Goal: Task Accomplishment & Management: Use online tool/utility

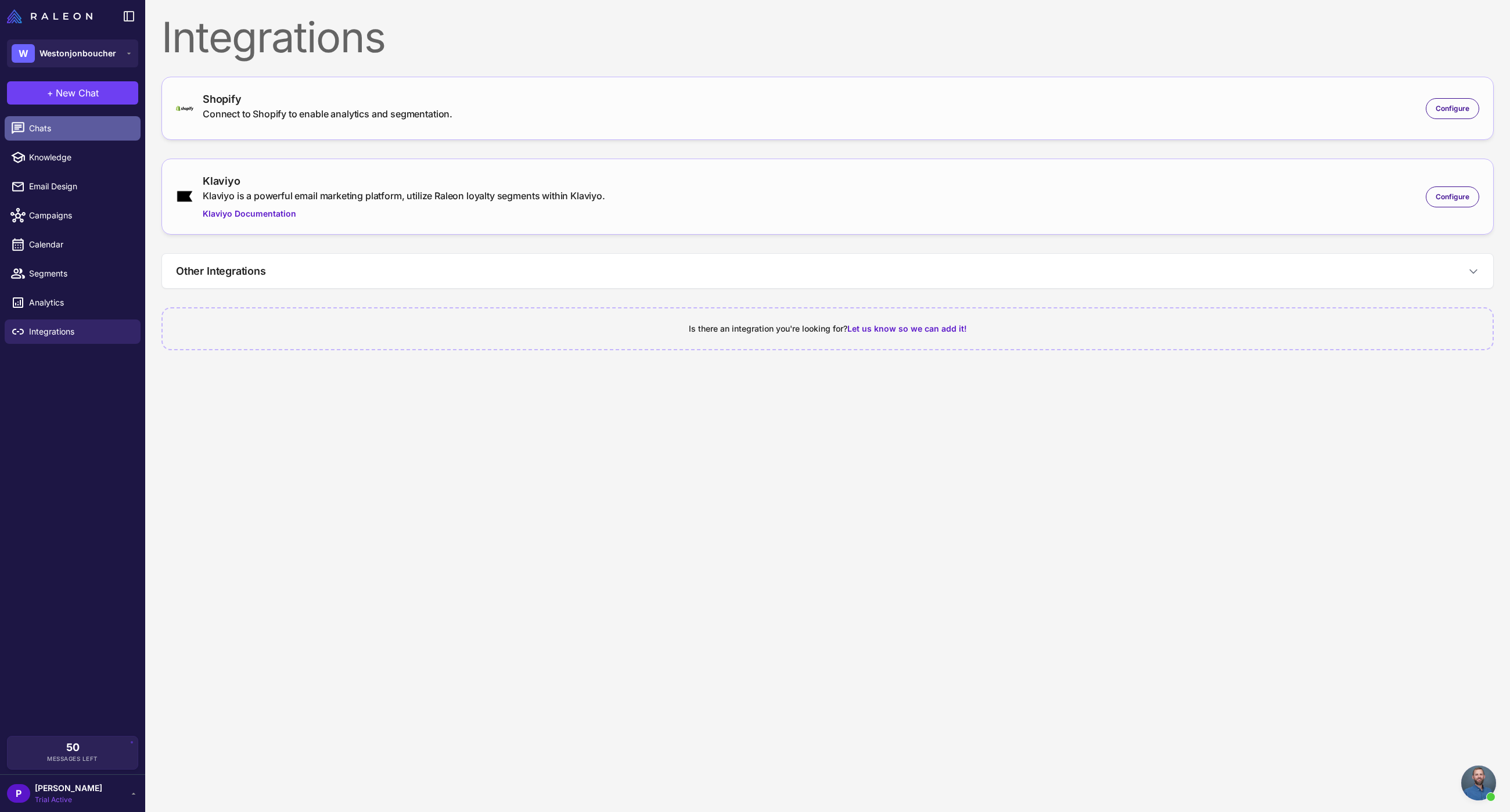
click at [66, 132] on span "Chats" at bounding box center [80, 129] width 102 height 13
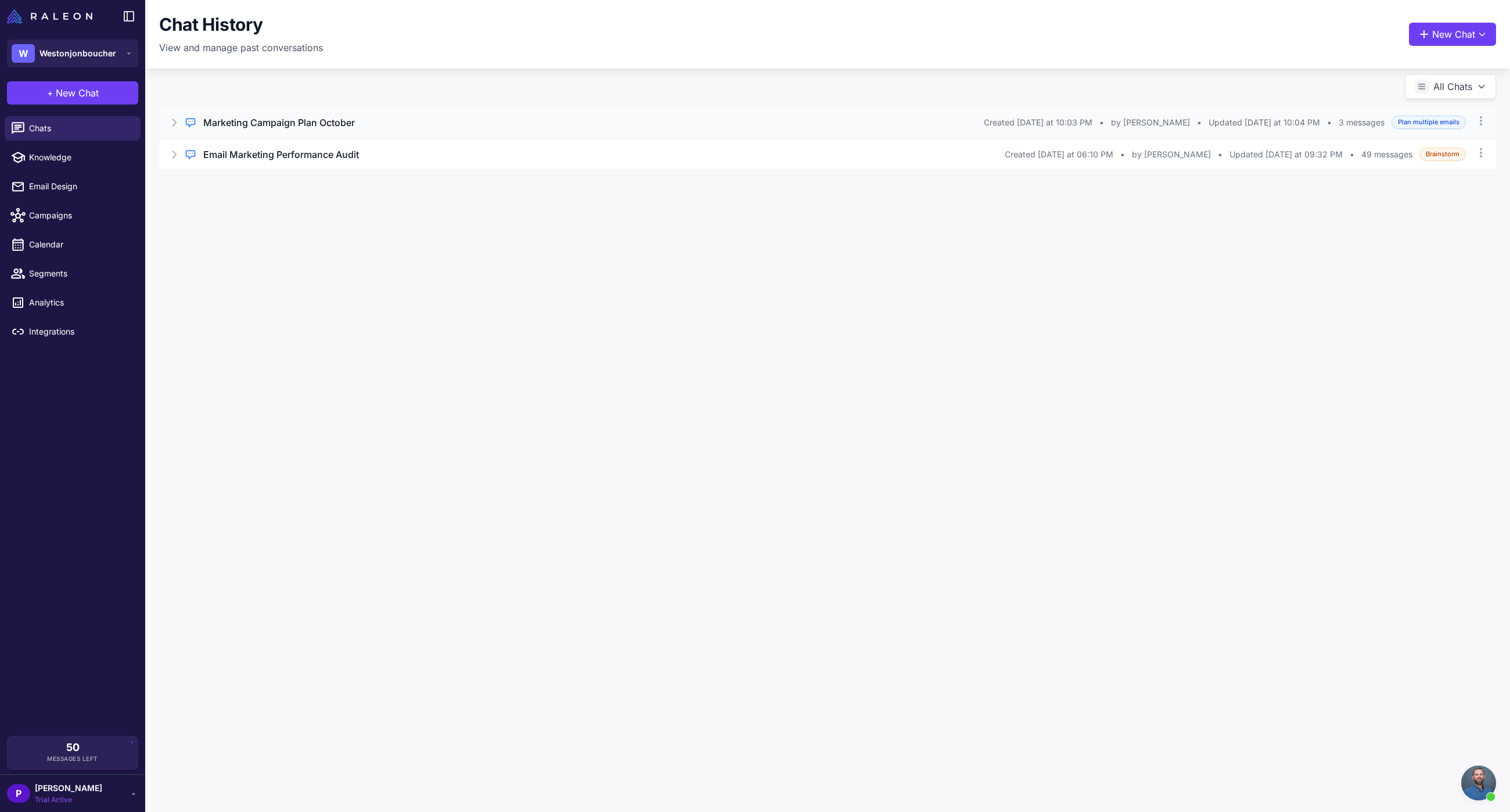
click at [362, 118] on div "Marketing Campaign Plan October" at bounding box center [594, 123] width 781 height 14
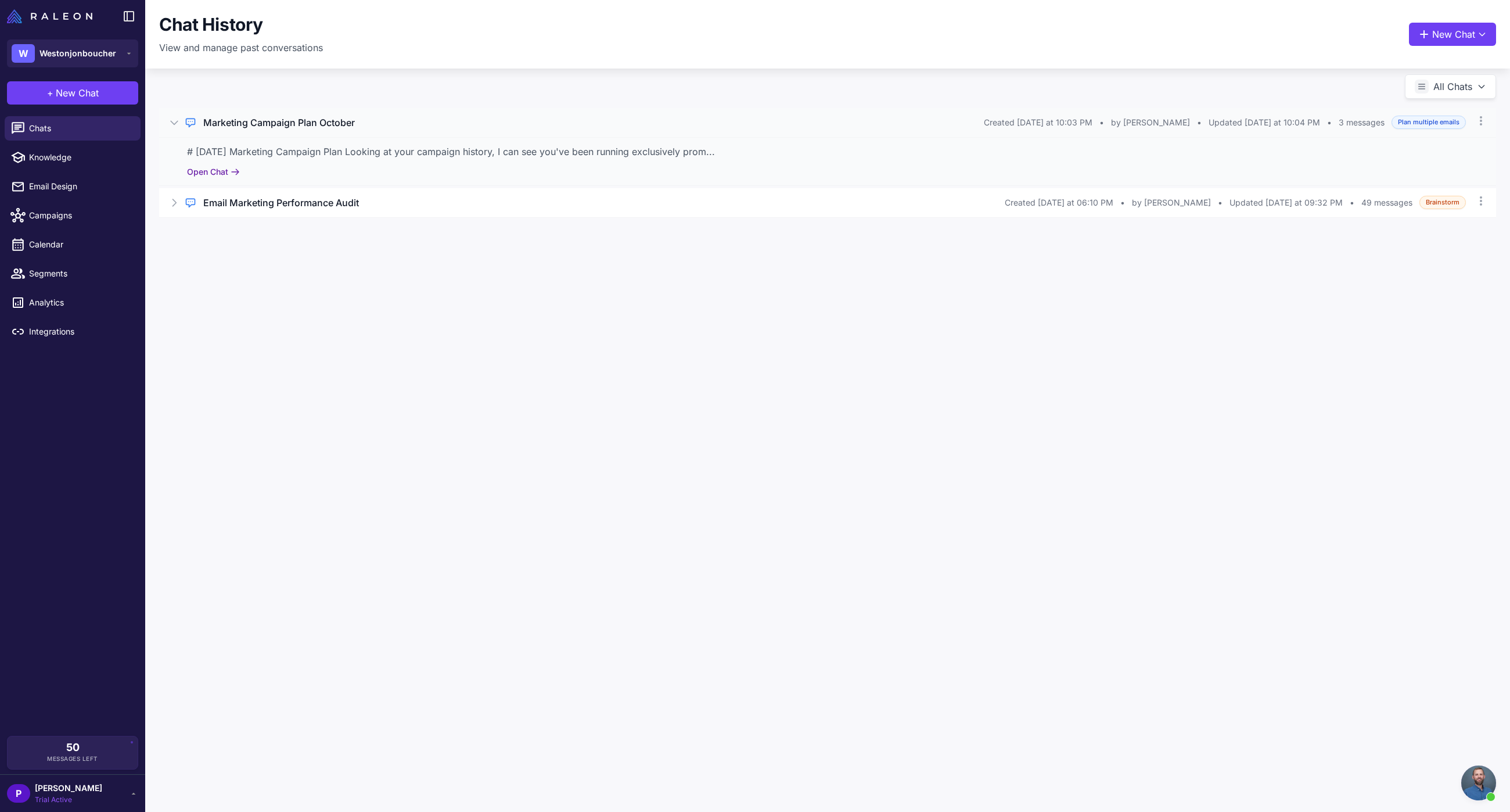
click at [214, 173] on button "Open Chat" at bounding box center [213, 172] width 53 height 13
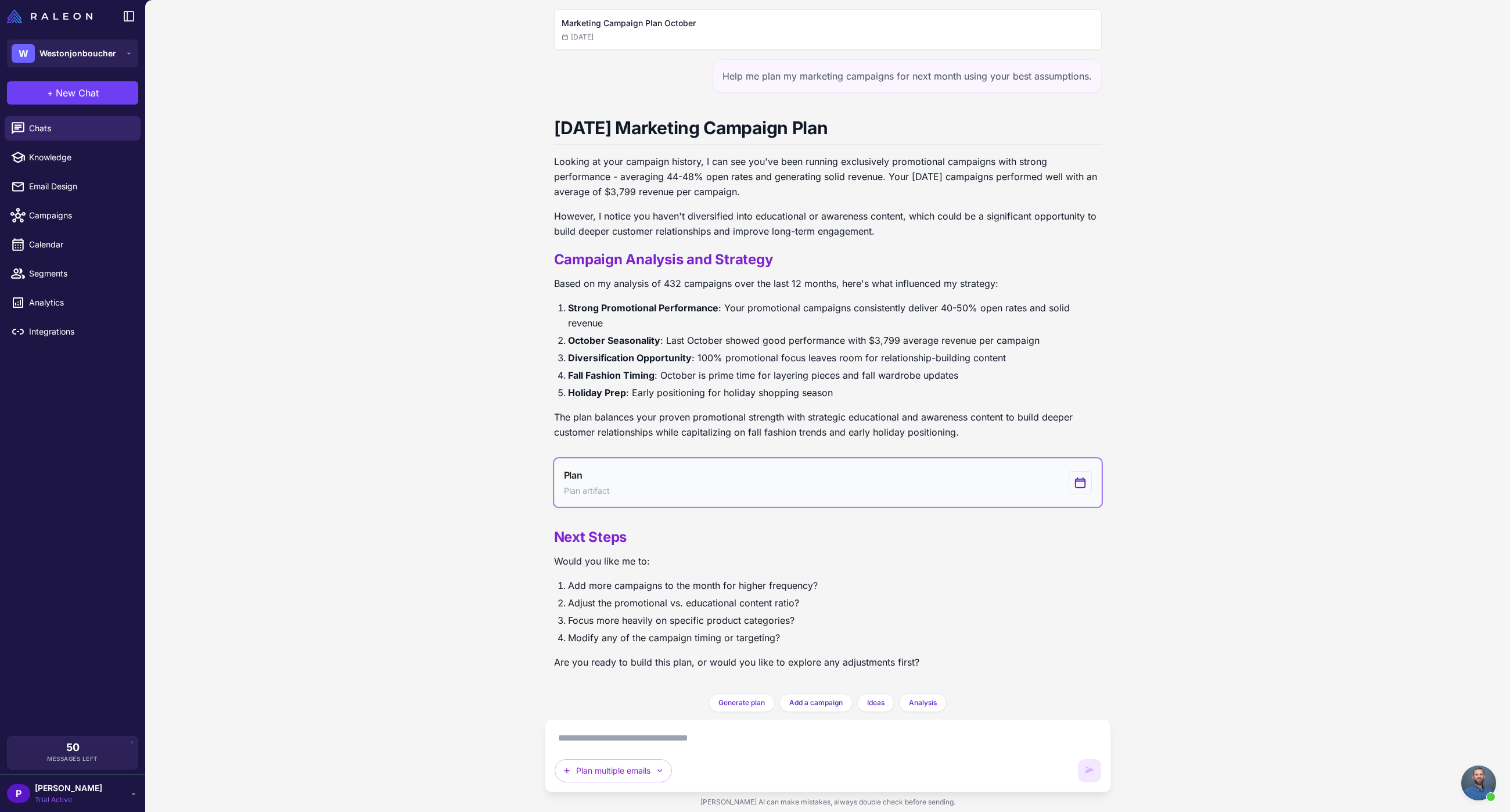
click at [1077, 484] on icon "View generated Plan" at bounding box center [1080, 482] width 13 height 14
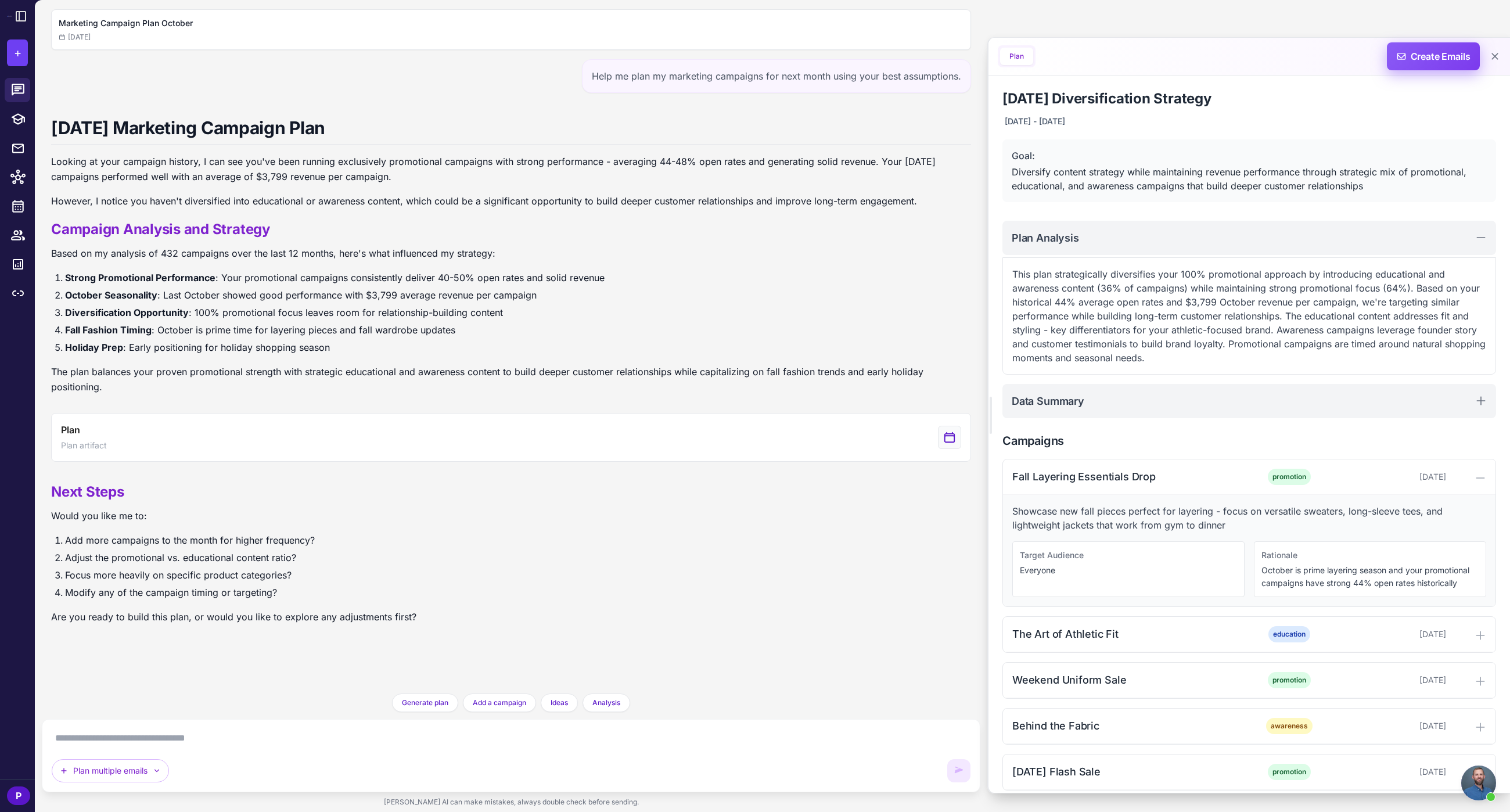
click at [1416, 60] on span "Create Emails" at bounding box center [1434, 56] width 102 height 28
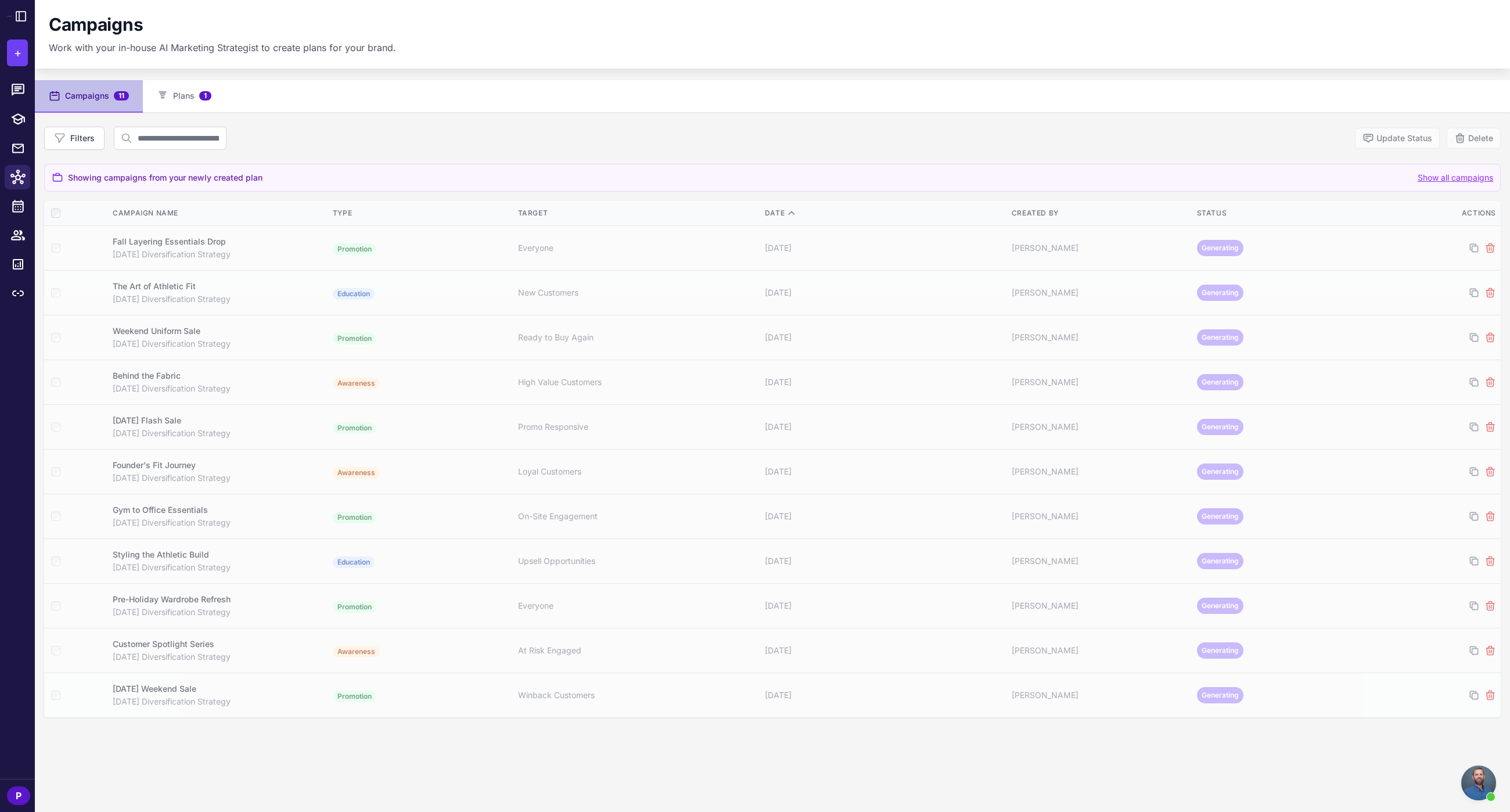
click at [386, 144] on div "Filters Update Status Delete" at bounding box center [773, 138] width 1457 height 23
drag, startPoint x: 78, startPoint y: 191, endPoint x: 79, endPoint y: 211, distance: 20.0
click at [79, 193] on div "Filters Update Status Delete Showing campaigns from your newly created plan Sho…" at bounding box center [773, 422] width 1457 height 591
click at [80, 212] on div at bounding box center [75, 213] width 47 height 10
click at [115, 246] on div "Fall Layering Essentials Drop" at bounding box center [169, 241] width 113 height 13
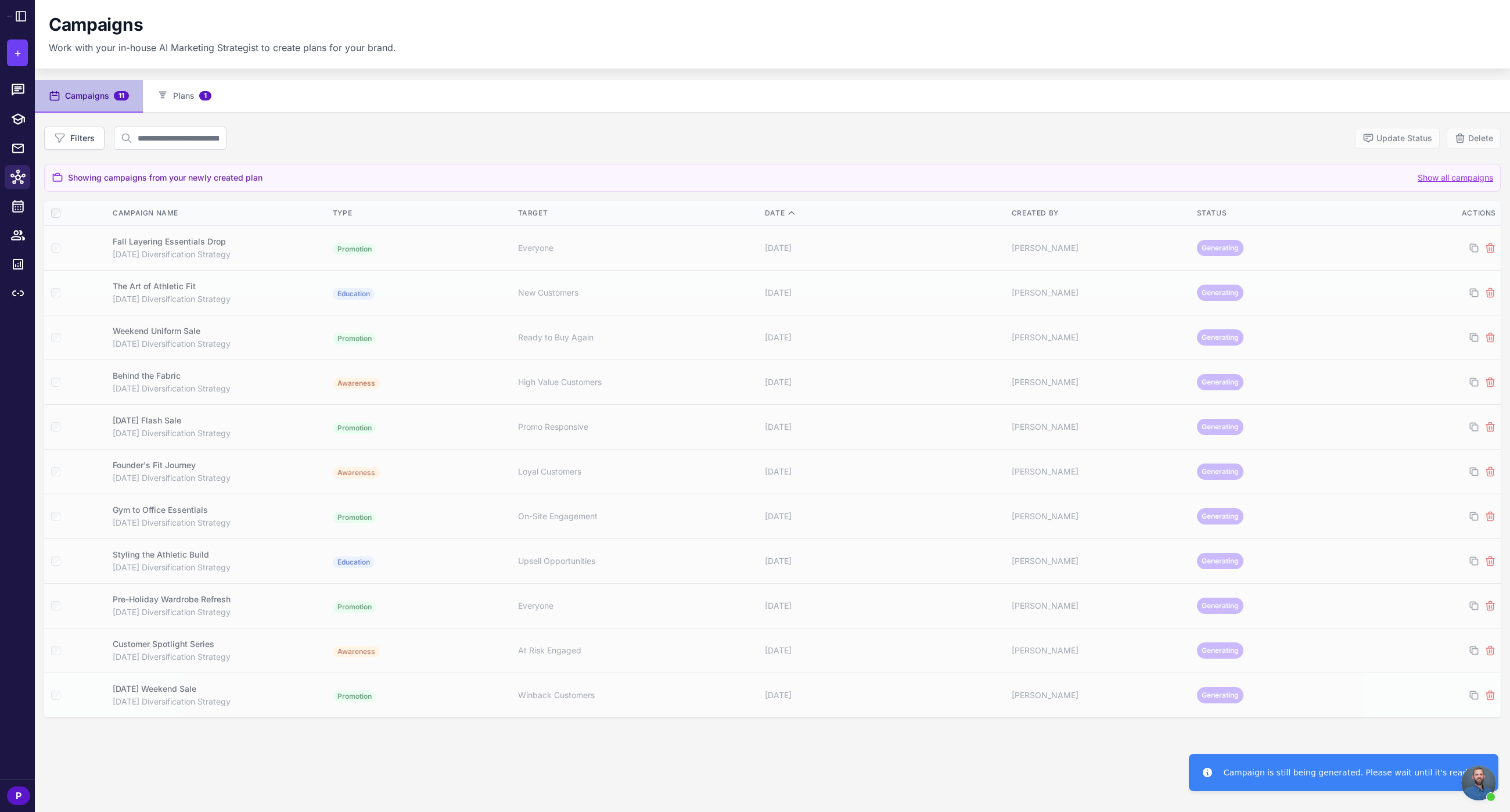
drag, startPoint x: 118, startPoint y: 243, endPoint x: 91, endPoint y: 152, distance: 94.9
click at [117, 242] on div "Fall Layering Essentials Drop" at bounding box center [169, 241] width 113 height 13
click at [88, 100] on button "Campaigns 11" at bounding box center [88, 96] width 108 height 33
click at [1440, 179] on button "Show all campaigns" at bounding box center [1456, 178] width 76 height 13
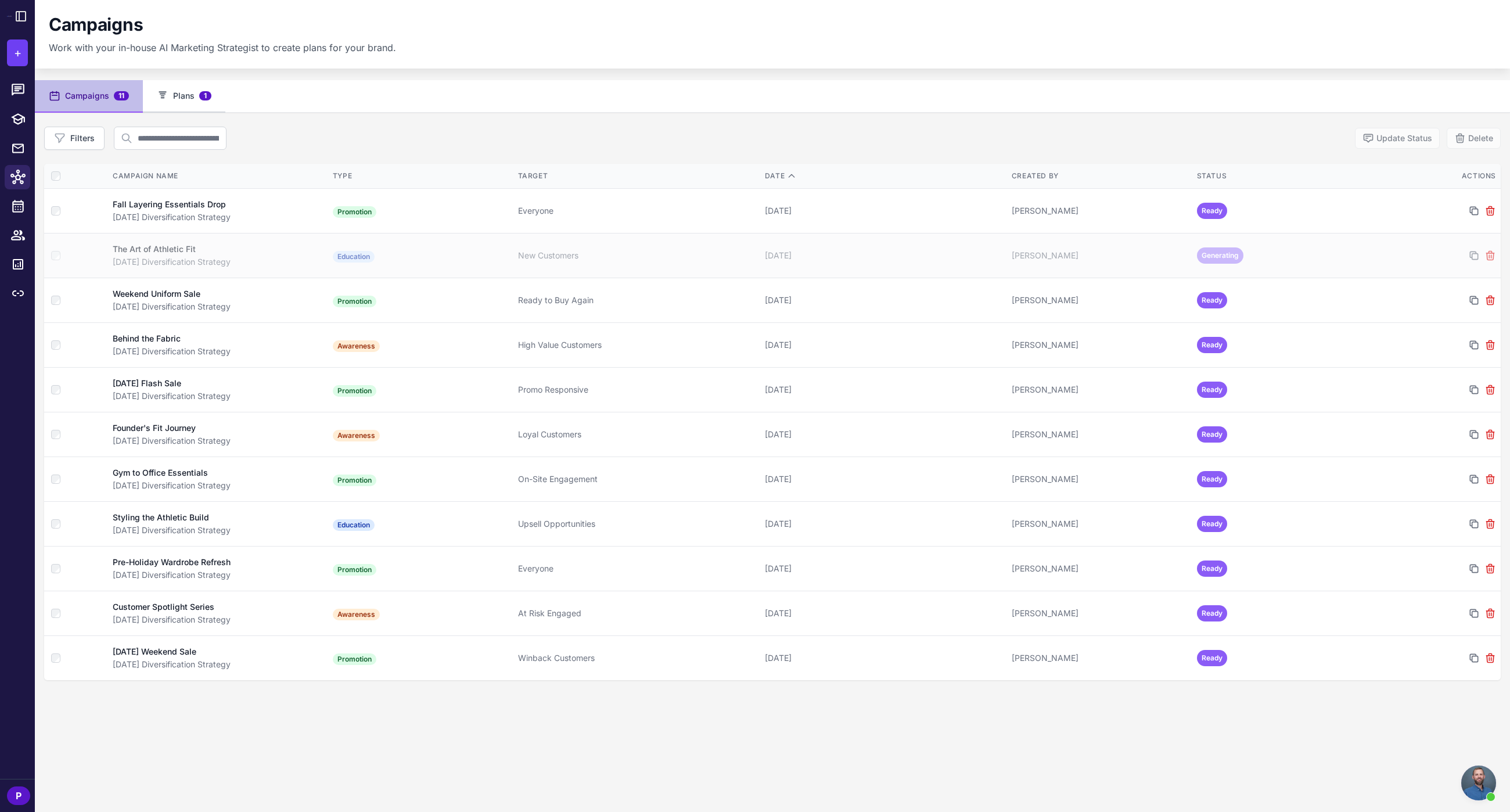
click at [176, 92] on button "Plans 1" at bounding box center [184, 96] width 83 height 33
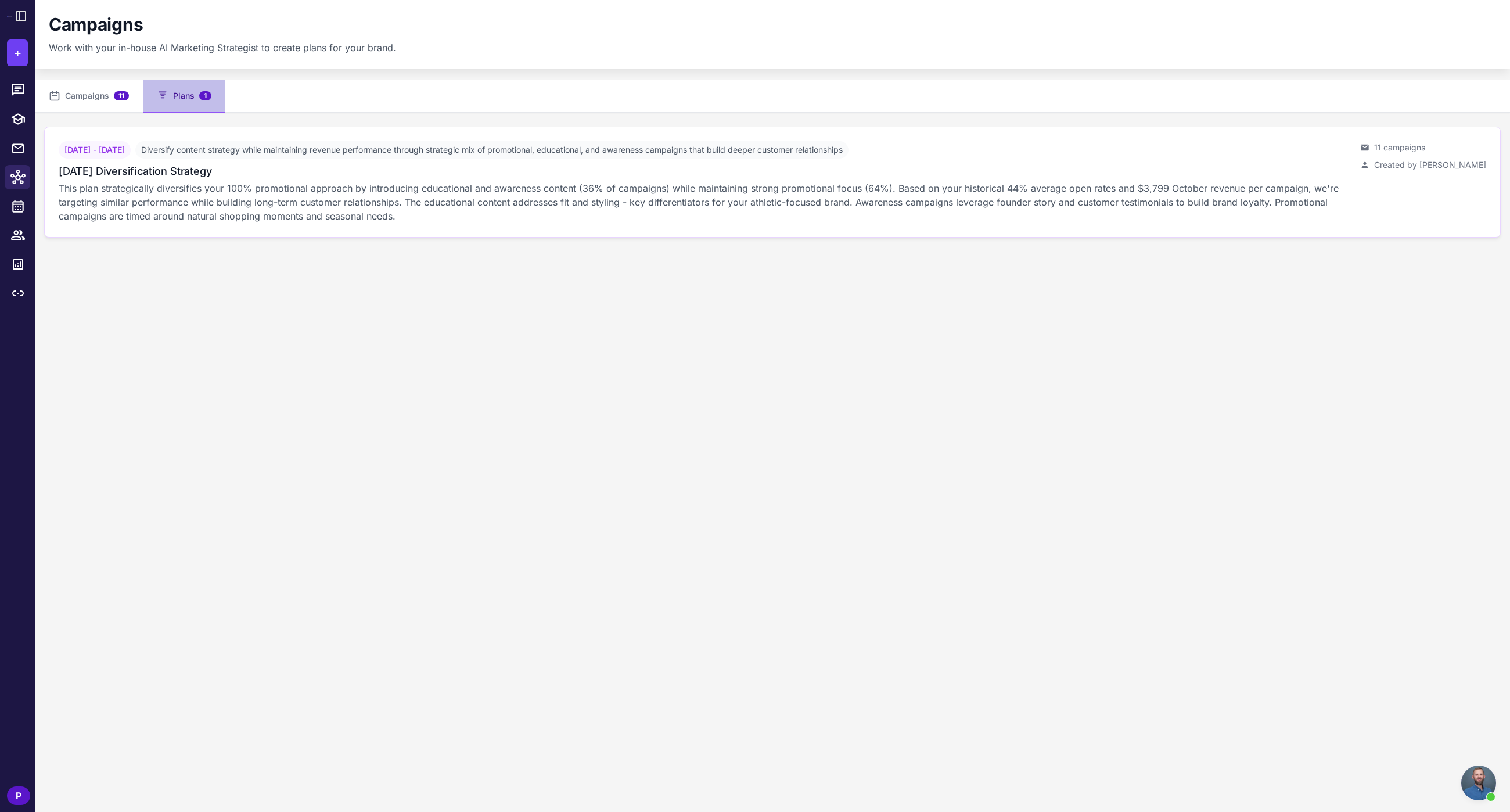
click at [301, 172] on div "[DATE] Diversification Strategy" at bounding box center [705, 171] width 1292 height 15
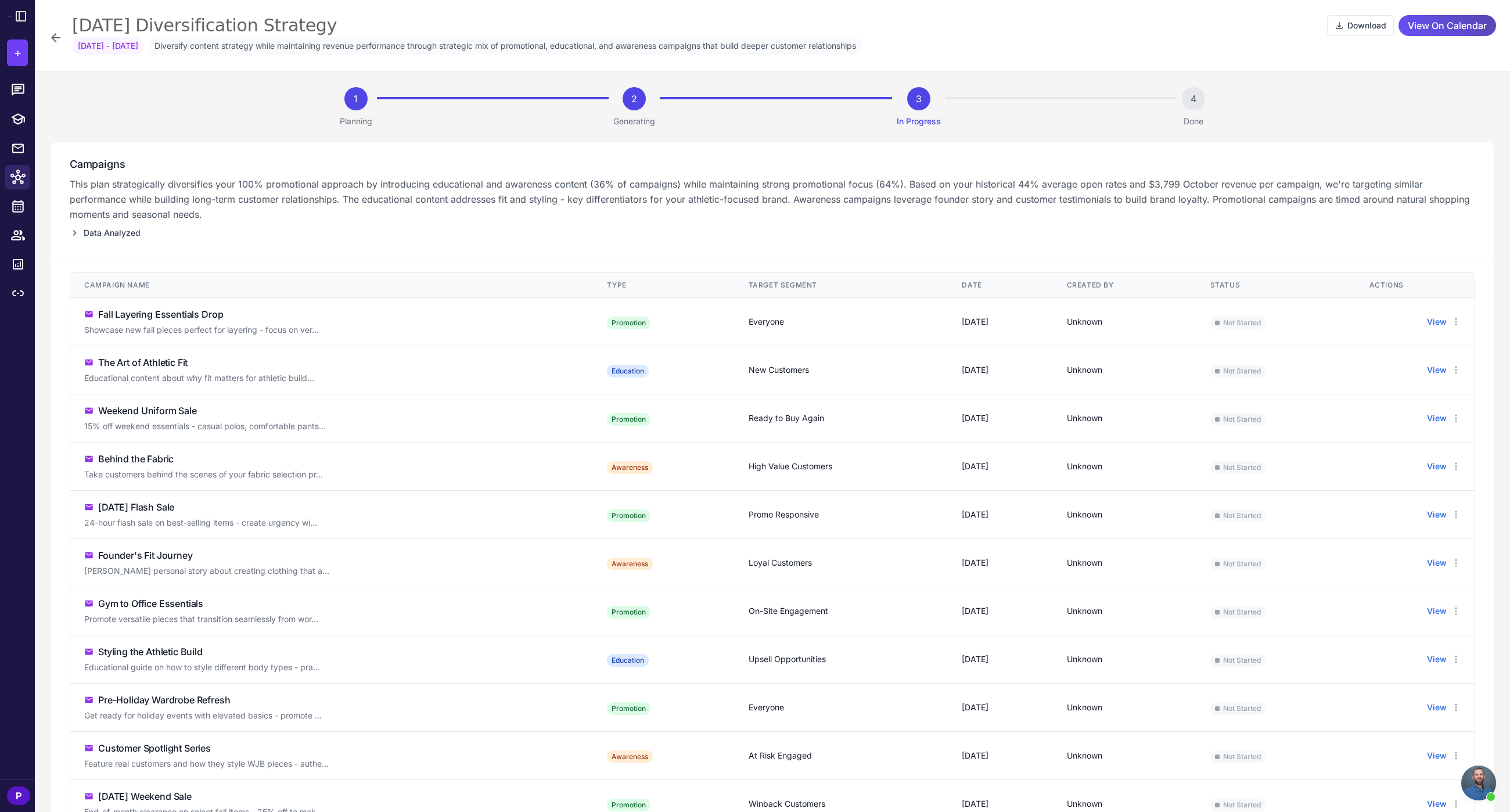
click at [1408, 32] on span "View On Calendar" at bounding box center [1447, 26] width 79 height 20
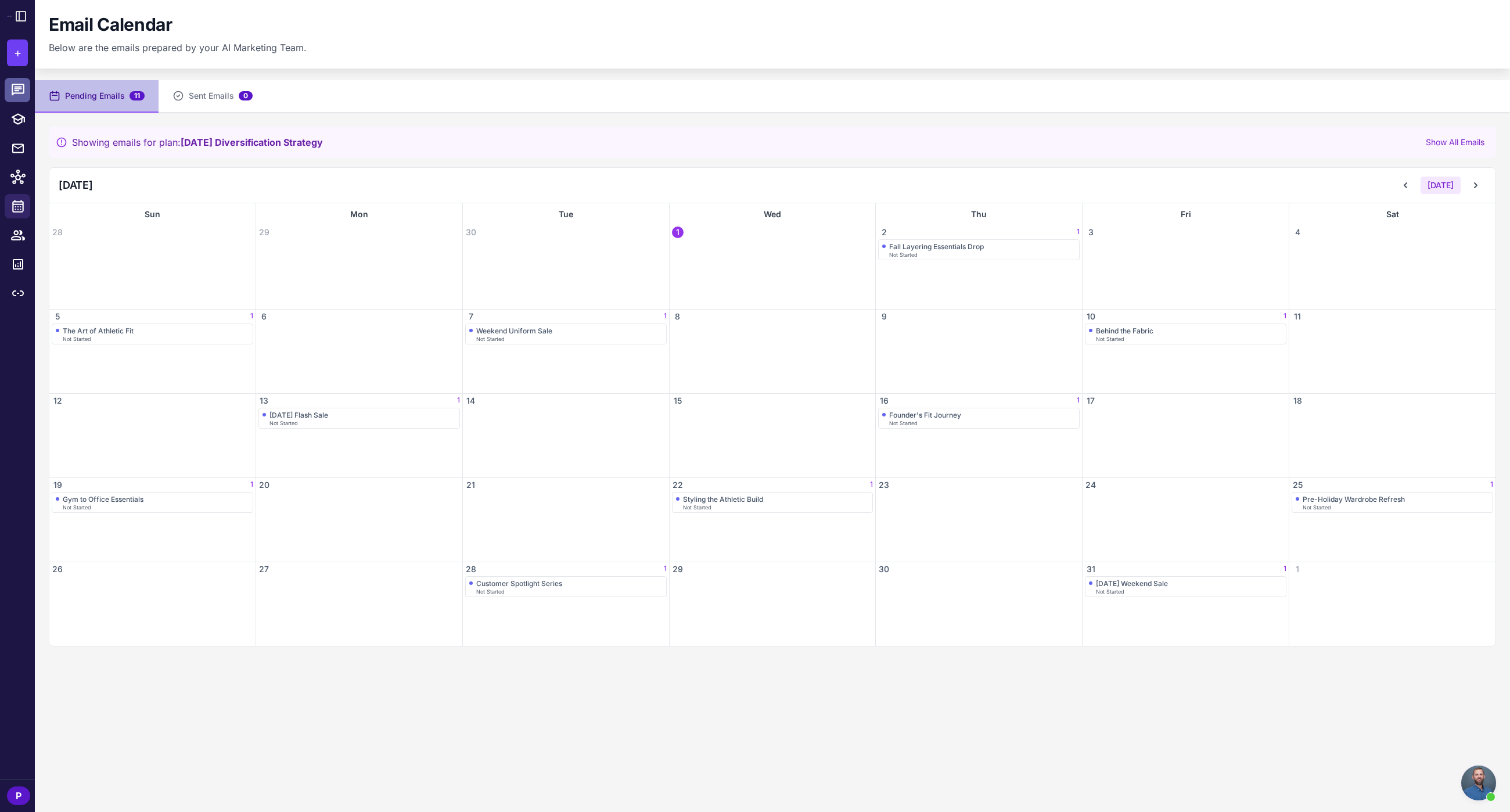
click at [16, 86] on icon at bounding box center [18, 90] width 13 height 12
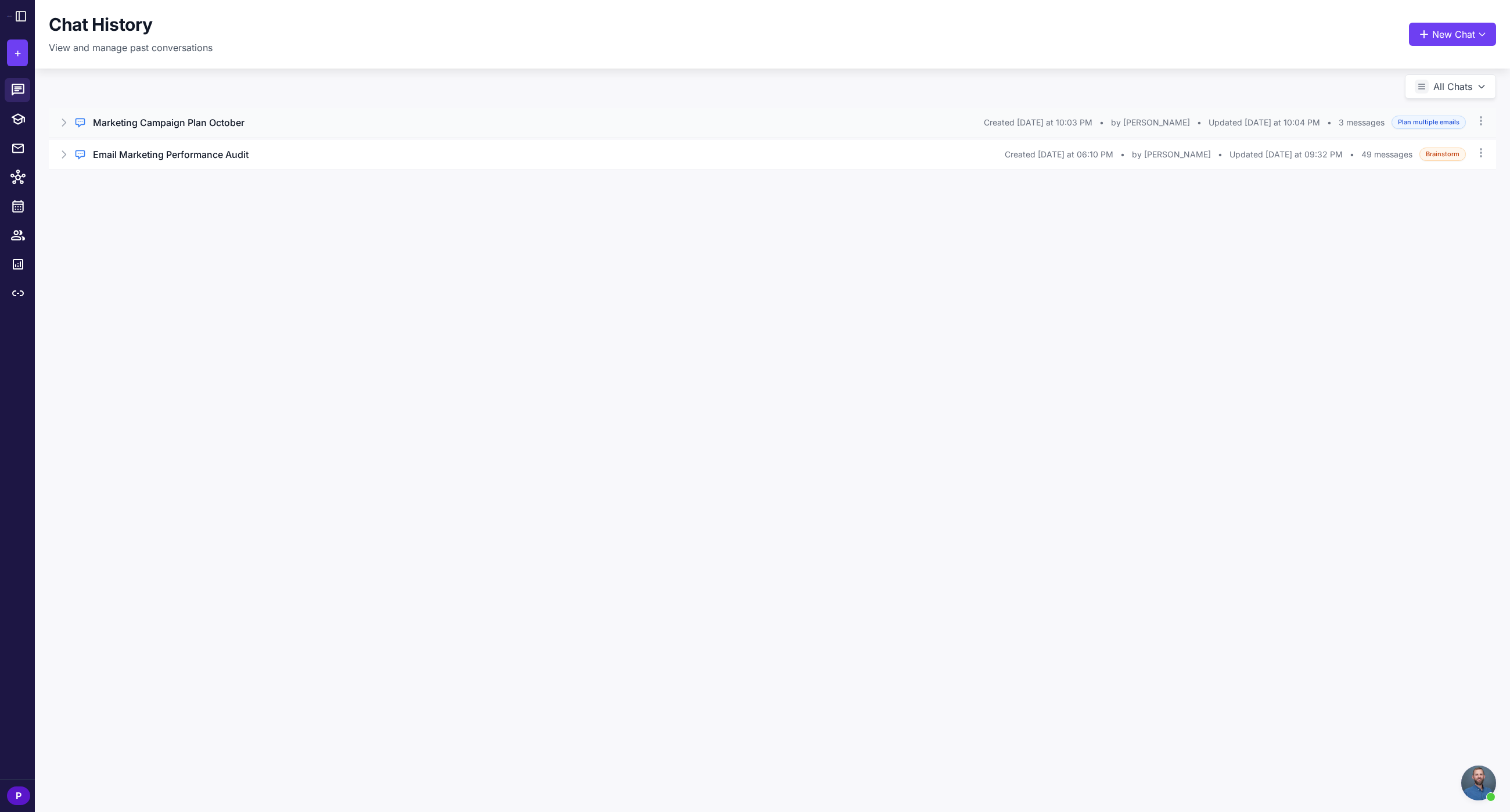
click at [229, 132] on div "Regular Chat Marketing Campaign Plan October Created Yesterday at 10:03 PM • by…" at bounding box center [772, 122] width 1447 height 29
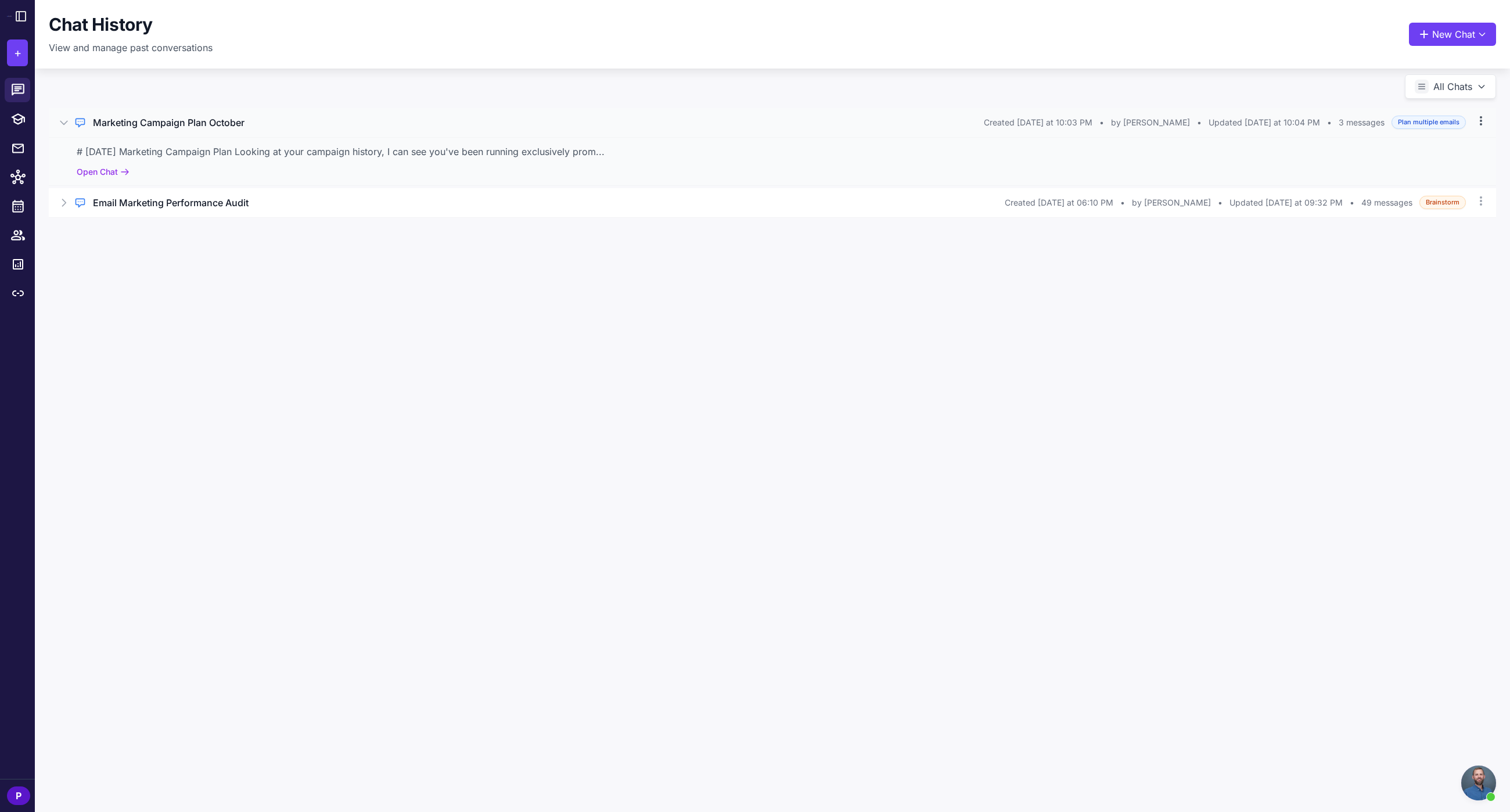
click at [1483, 125] on icon at bounding box center [1481, 121] width 12 height 12
click at [1463, 79] on button "All Chats" at bounding box center [1450, 86] width 91 height 24
click at [1433, 301] on span "Plan Multiple Emails" at bounding box center [1441, 313] width 78 height 24
click at [1468, 33] on button "New Chat" at bounding box center [1452, 34] width 87 height 23
click at [1430, 132] on button "Plan multiple emails" at bounding box center [1415, 123] width 143 height 28
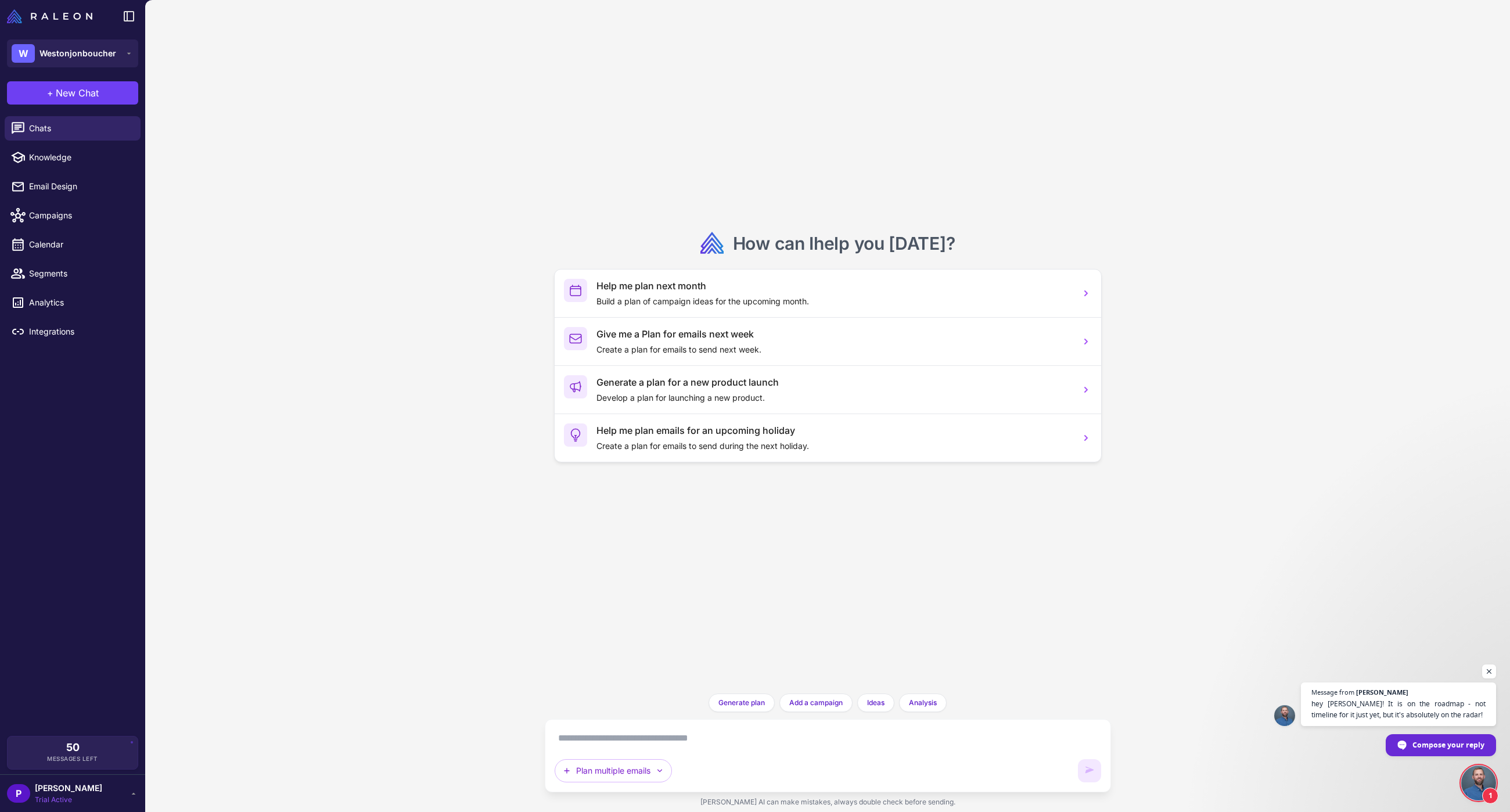
click at [604, 736] on textarea at bounding box center [828, 738] width 547 height 19
click at [658, 737] on textarea at bounding box center [828, 738] width 547 height 19
paste textarea "**********"
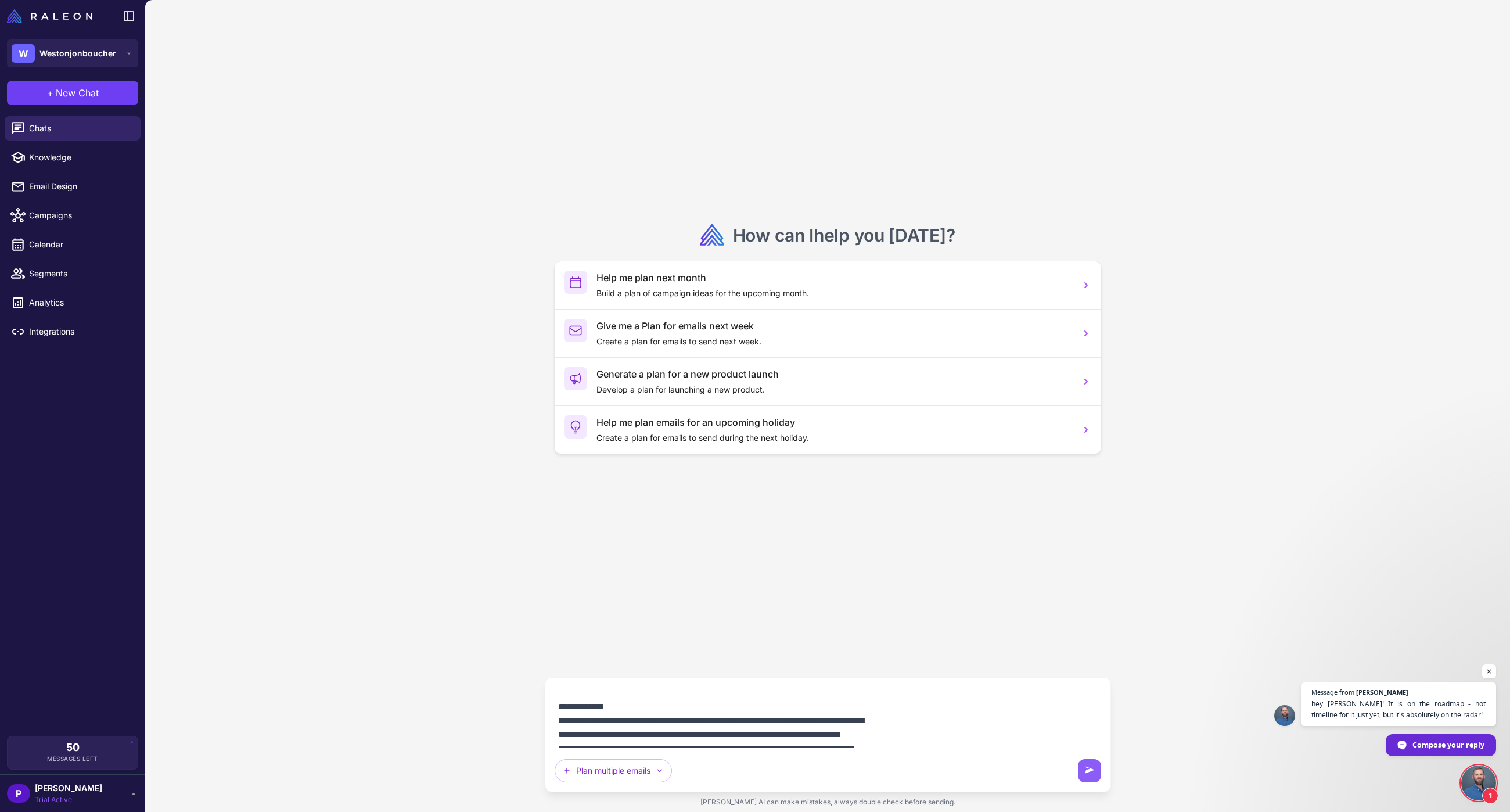
scroll to position [27, 0]
click at [629, 709] on textarea at bounding box center [828, 717] width 547 height 60
click at [1006, 710] on textarea at bounding box center [828, 717] width 547 height 60
type textarea "**********"
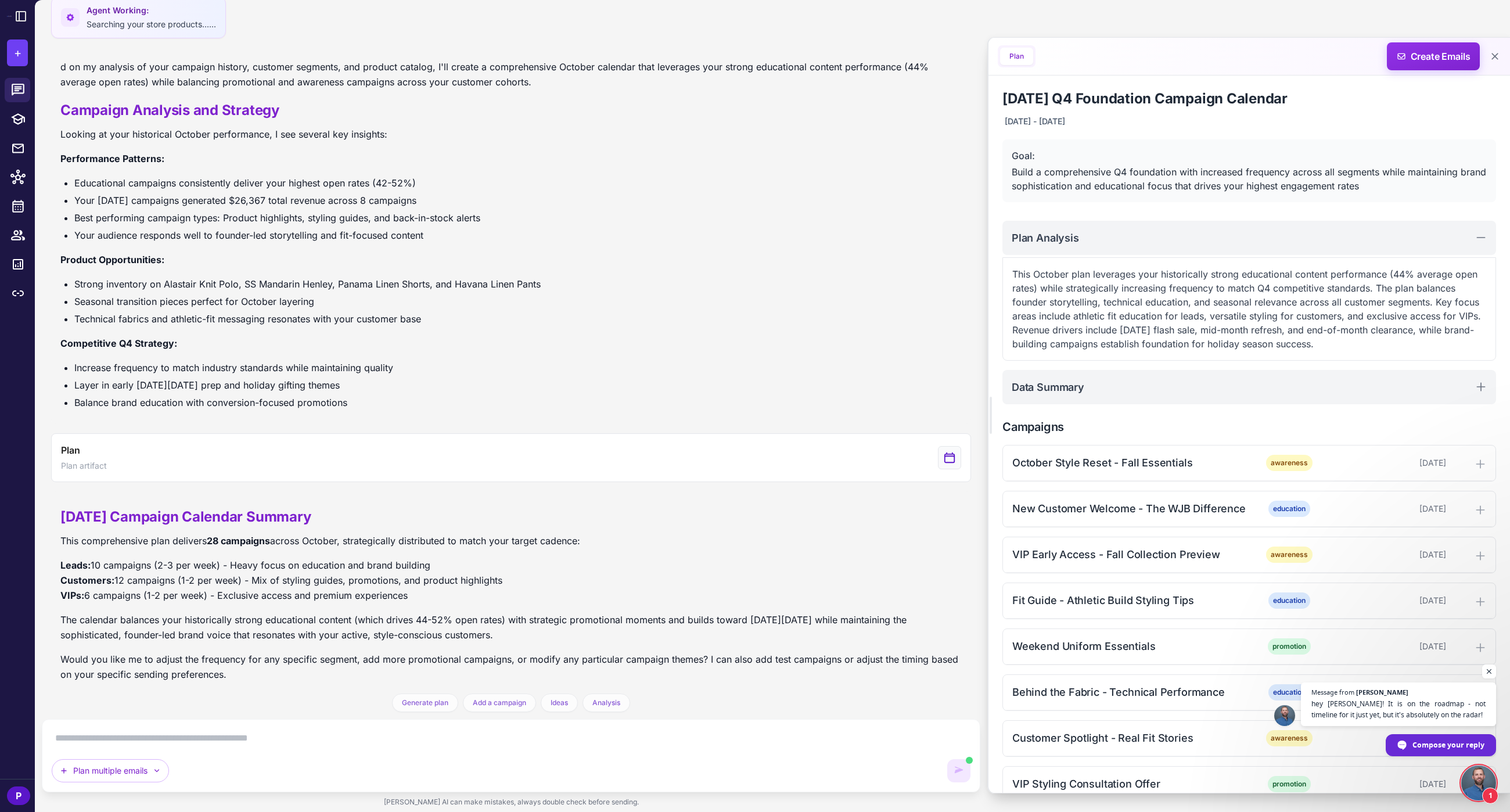
scroll to position [442, 0]
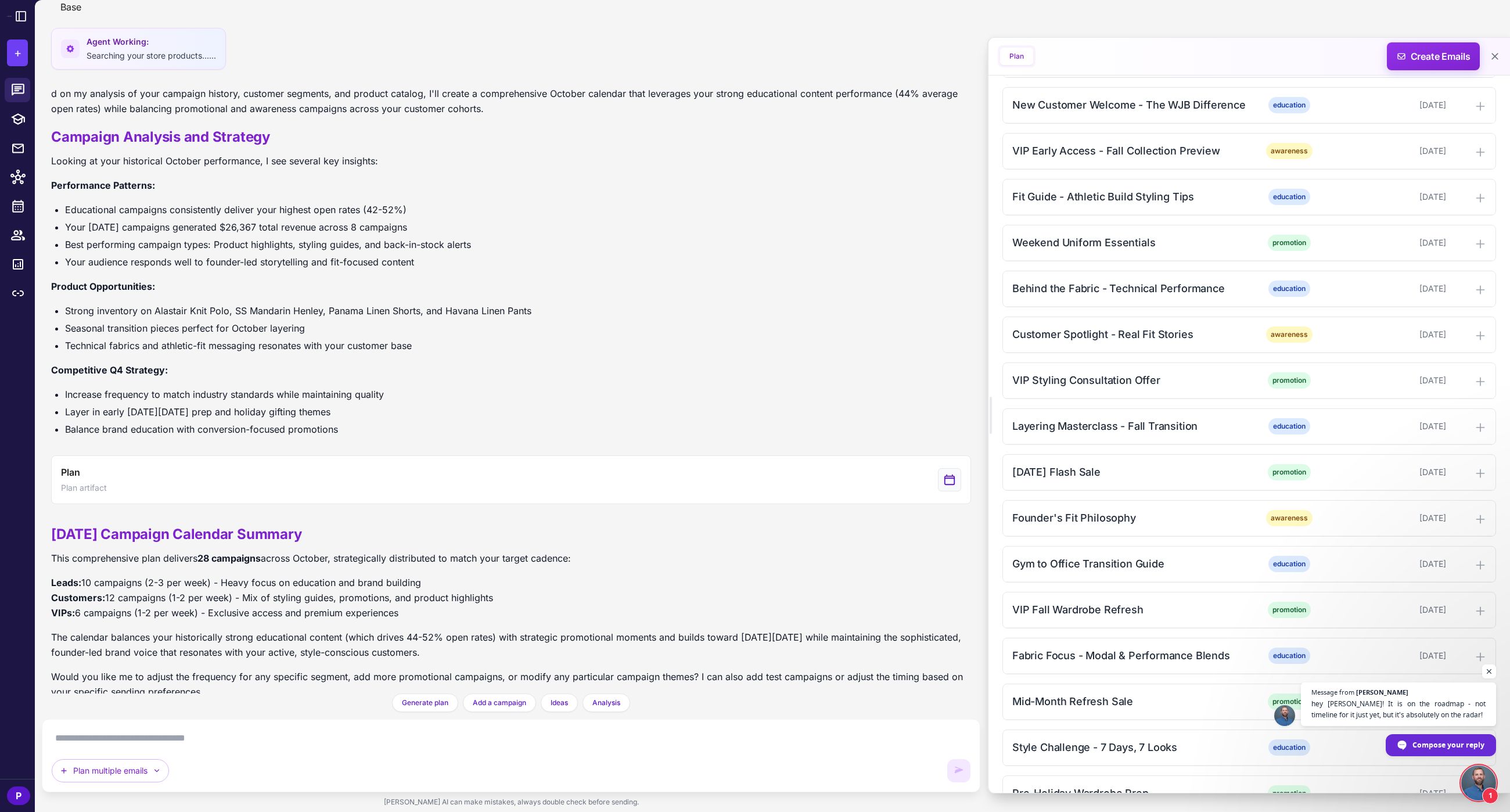
scroll to position [442, 0]
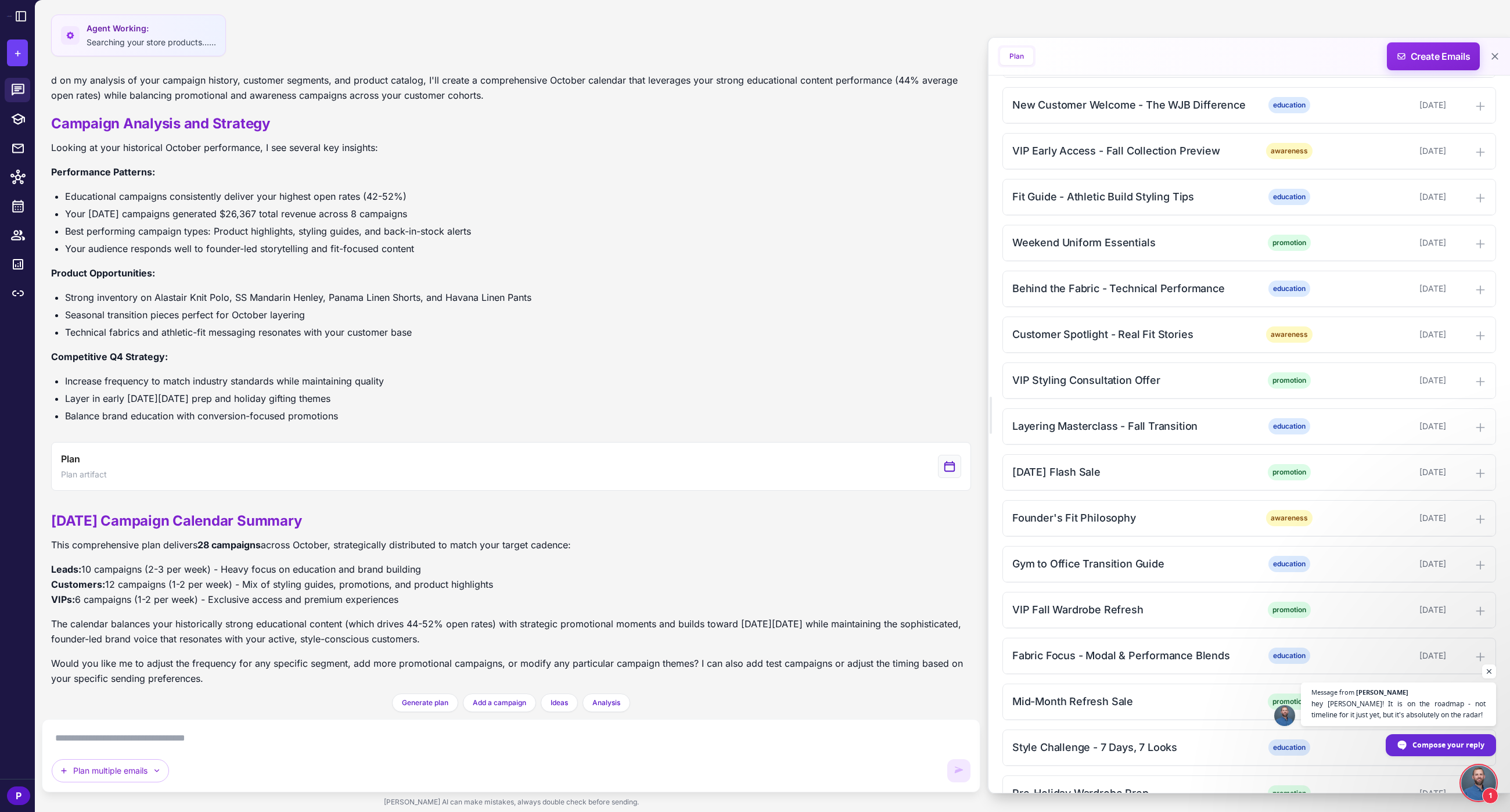
click at [750, 616] on p "The calendar balances your historically strong educational content (which drive…" at bounding box center [511, 631] width 920 height 30
click at [1495, 58] on icon at bounding box center [1495, 56] width 12 height 12
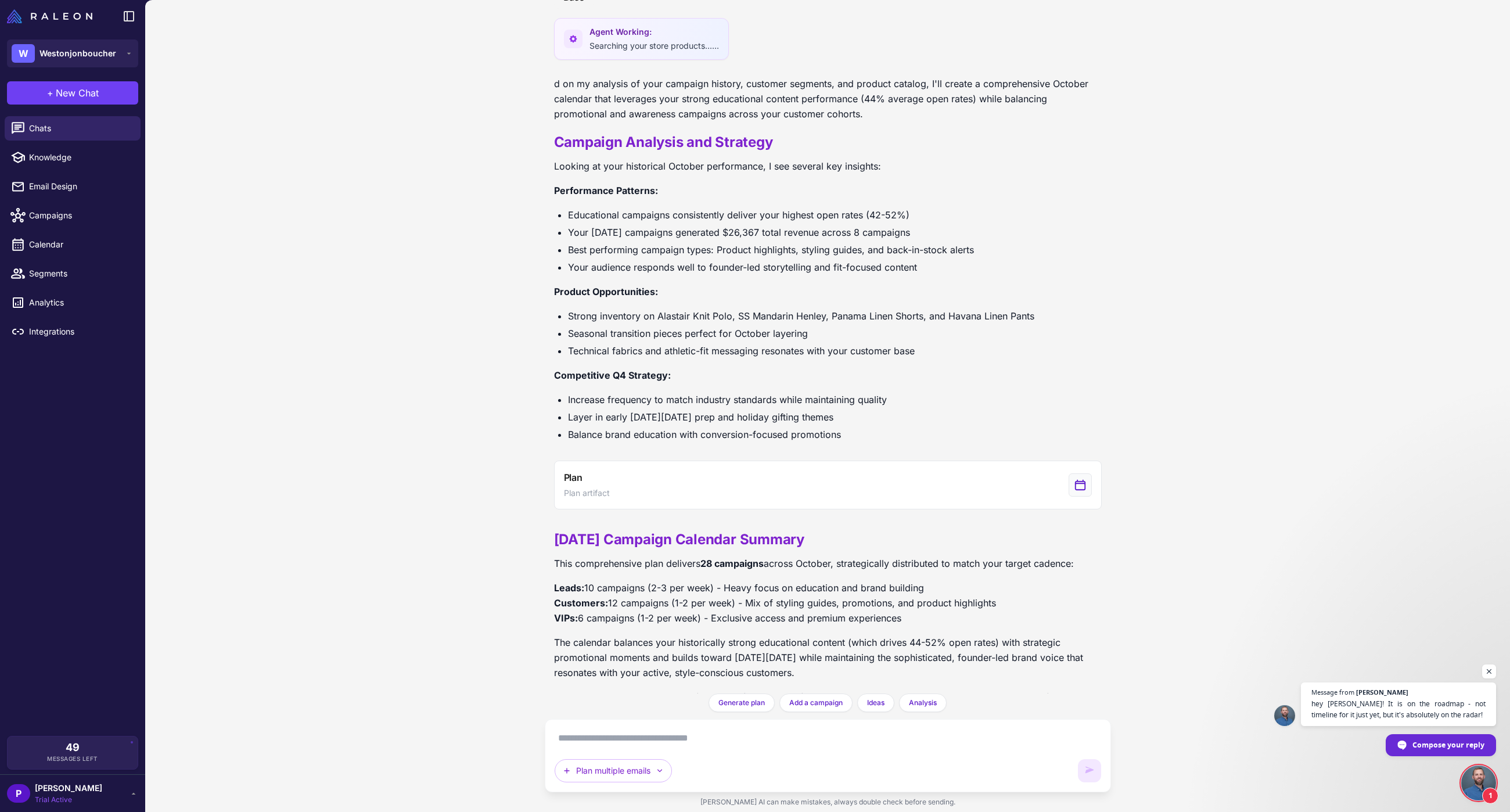
scroll to position [570, 0]
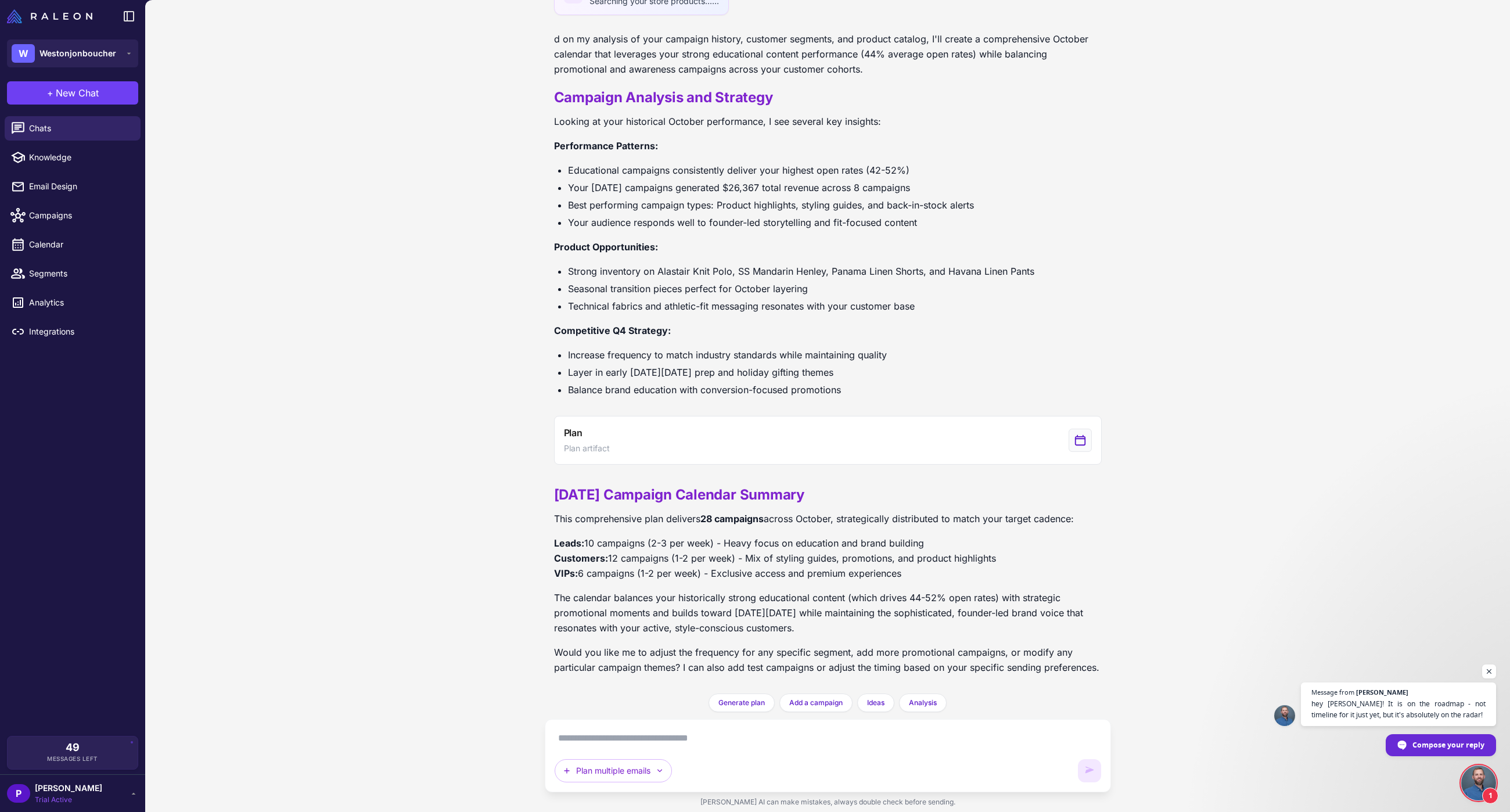
click at [677, 571] on div "[DATE] Campaign Calendar Summary This comprehensive plan delivers 28 campaigns …" at bounding box center [828, 578] width 548 height 210
click at [723, 427] on button "Plan Plan artifact" at bounding box center [828, 440] width 548 height 49
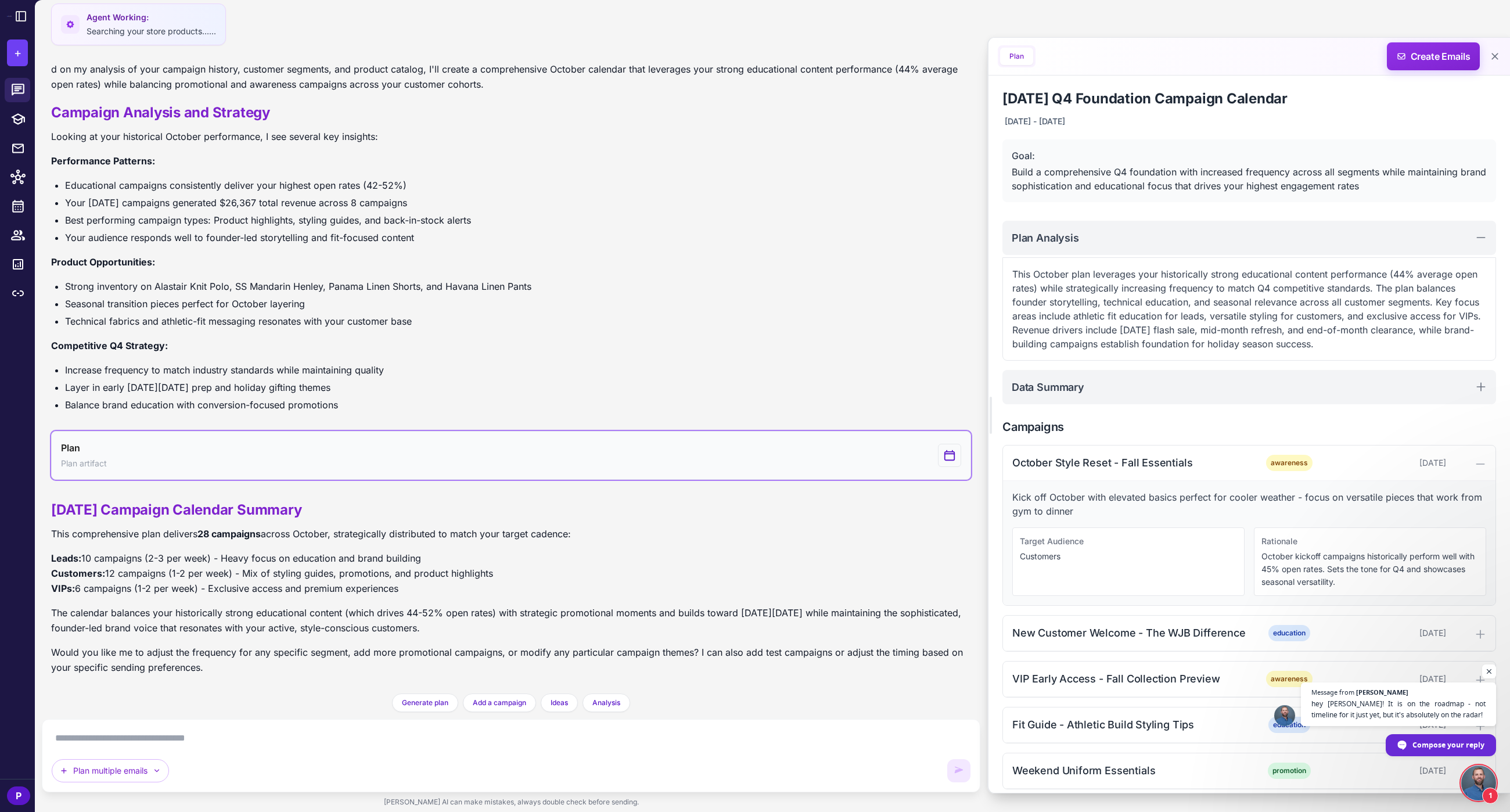
scroll to position [442, 0]
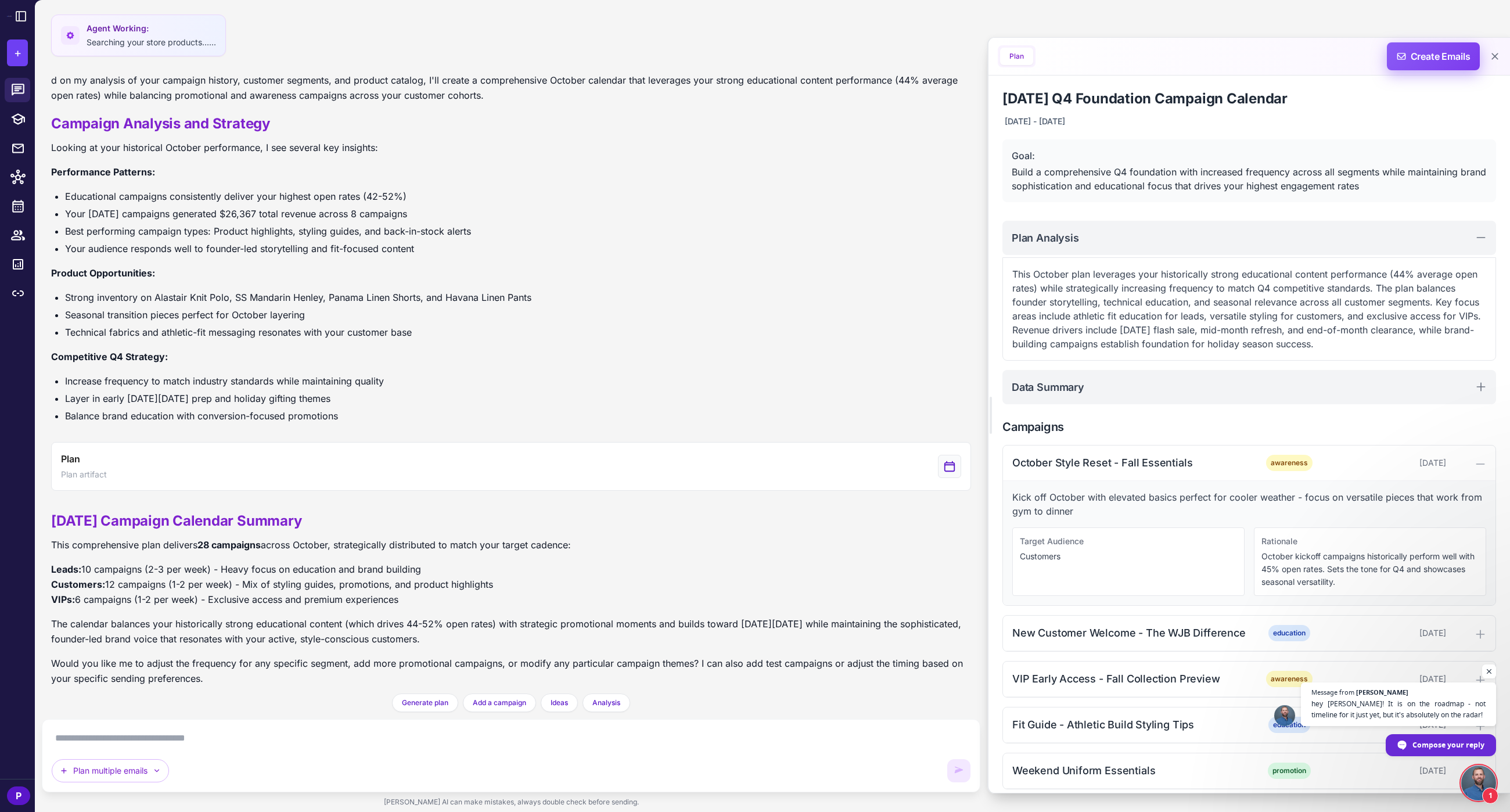
click at [1440, 63] on span "Create Emails" at bounding box center [1434, 56] width 102 height 28
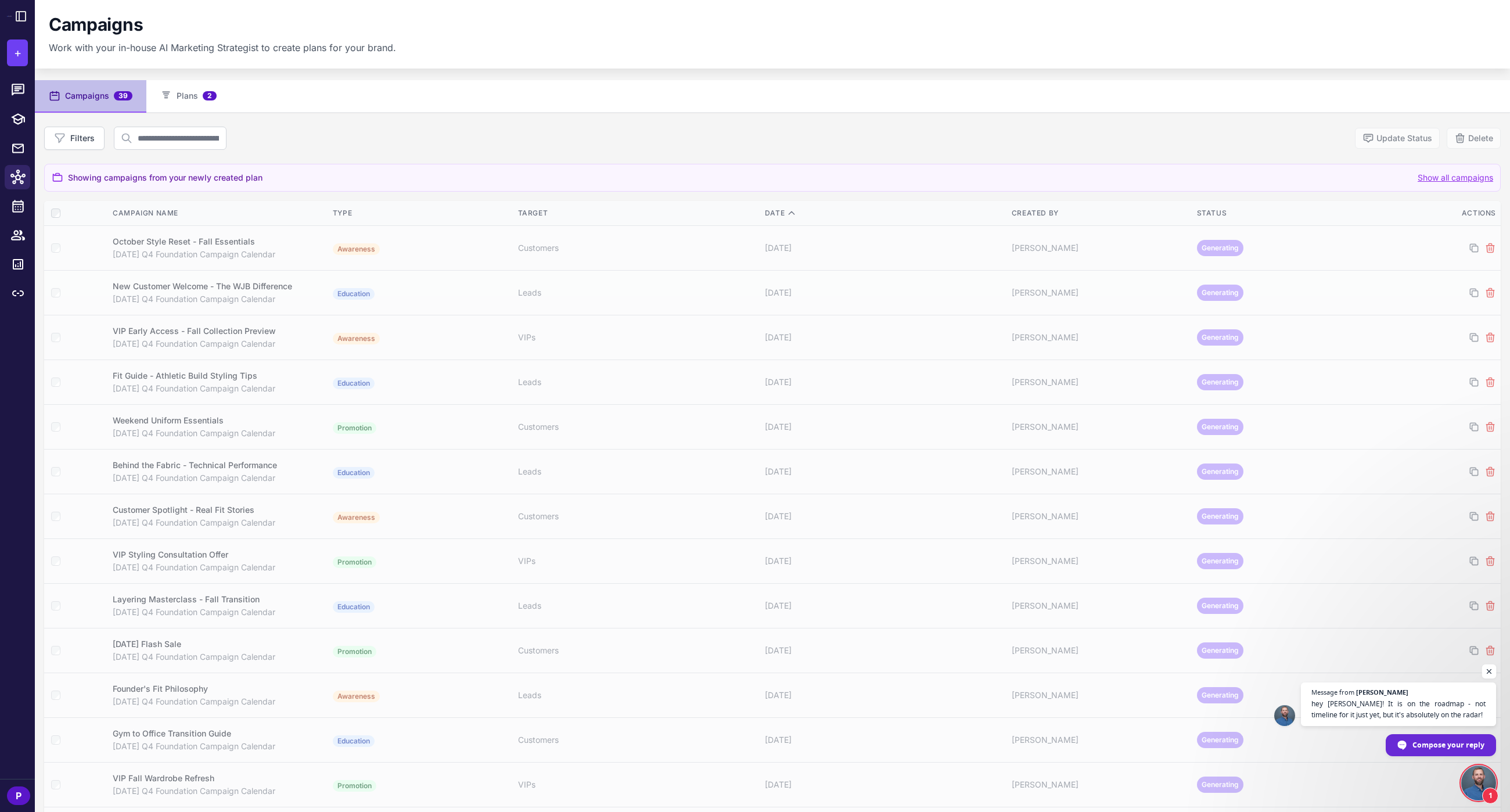
click at [1493, 672] on span "Open chat" at bounding box center [1490, 671] width 15 height 15
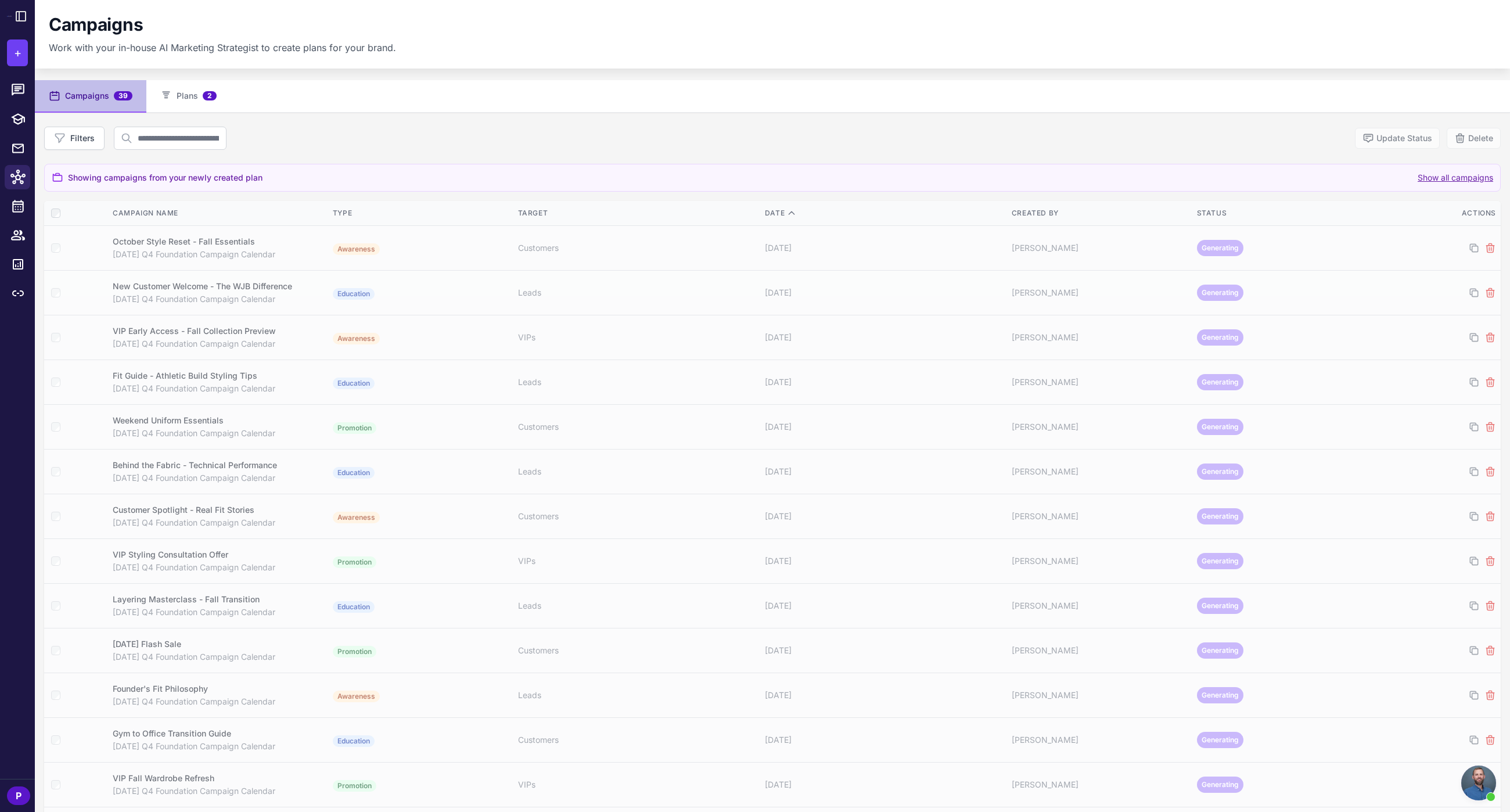
click at [1446, 180] on button "Show all campaigns" at bounding box center [1456, 178] width 76 height 13
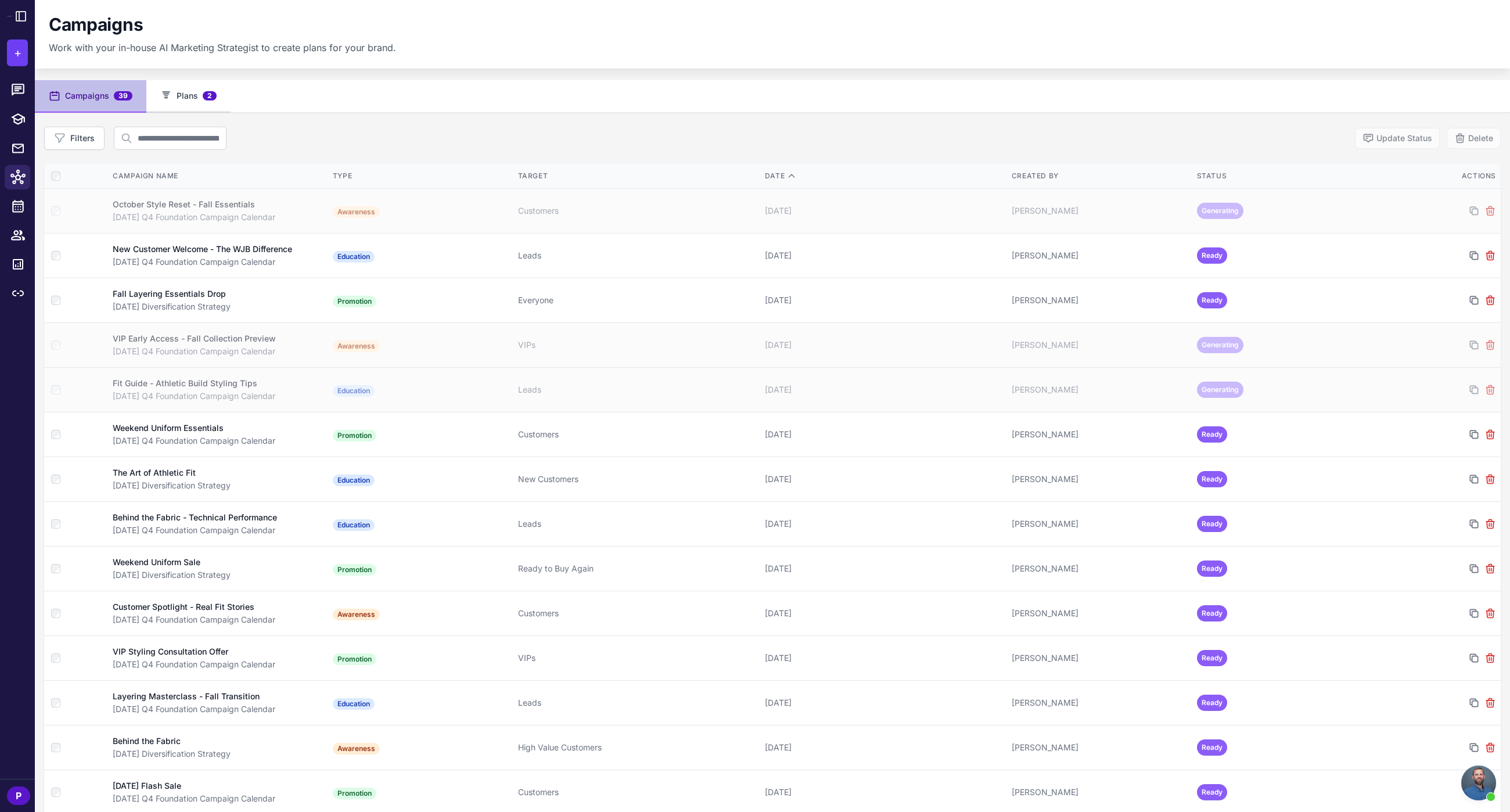
click at [188, 94] on button "Plans 2" at bounding box center [189, 96] width 84 height 33
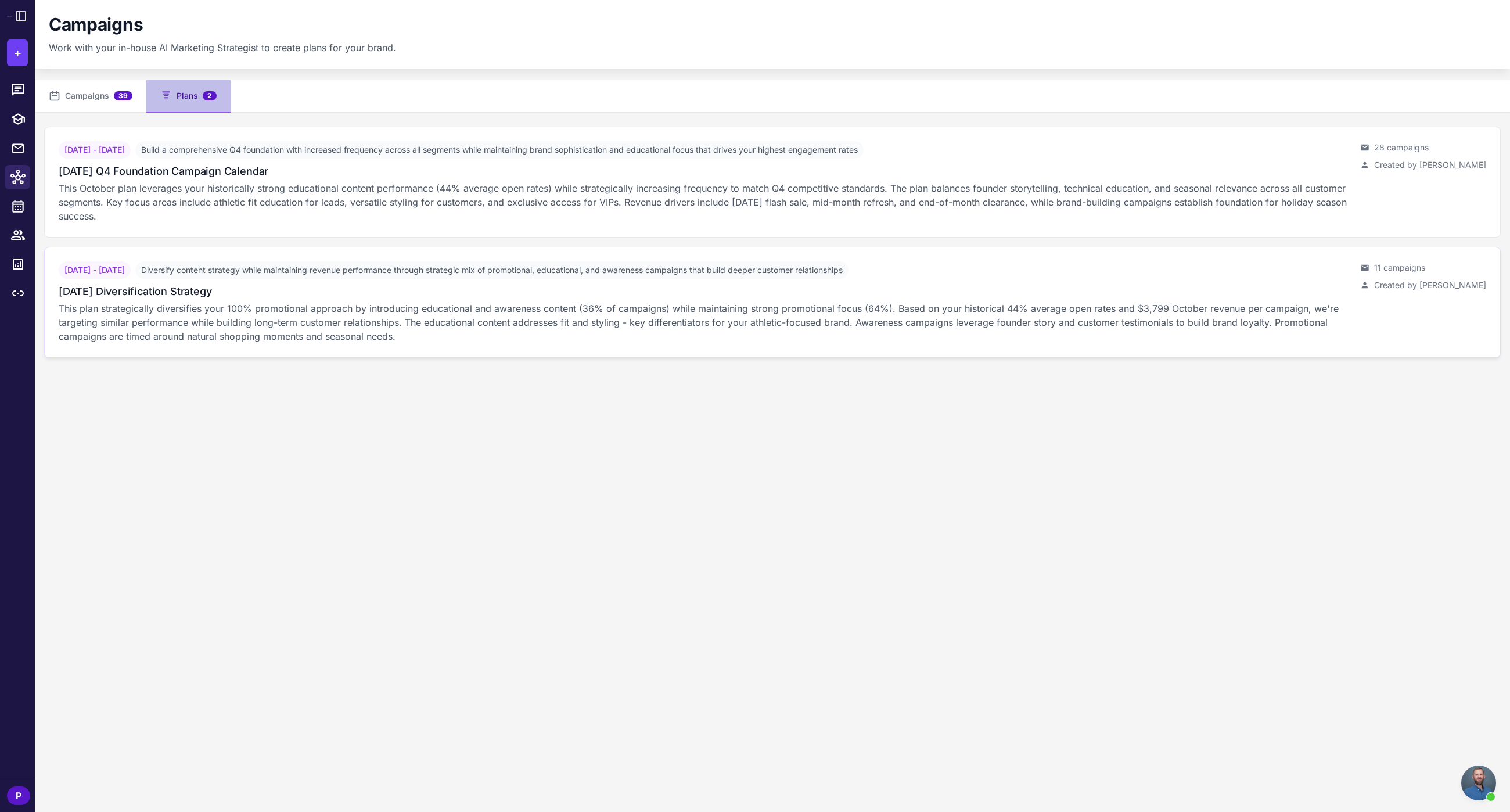
click at [583, 285] on div "[DATE] Diversification Strategy" at bounding box center [705, 291] width 1292 height 15
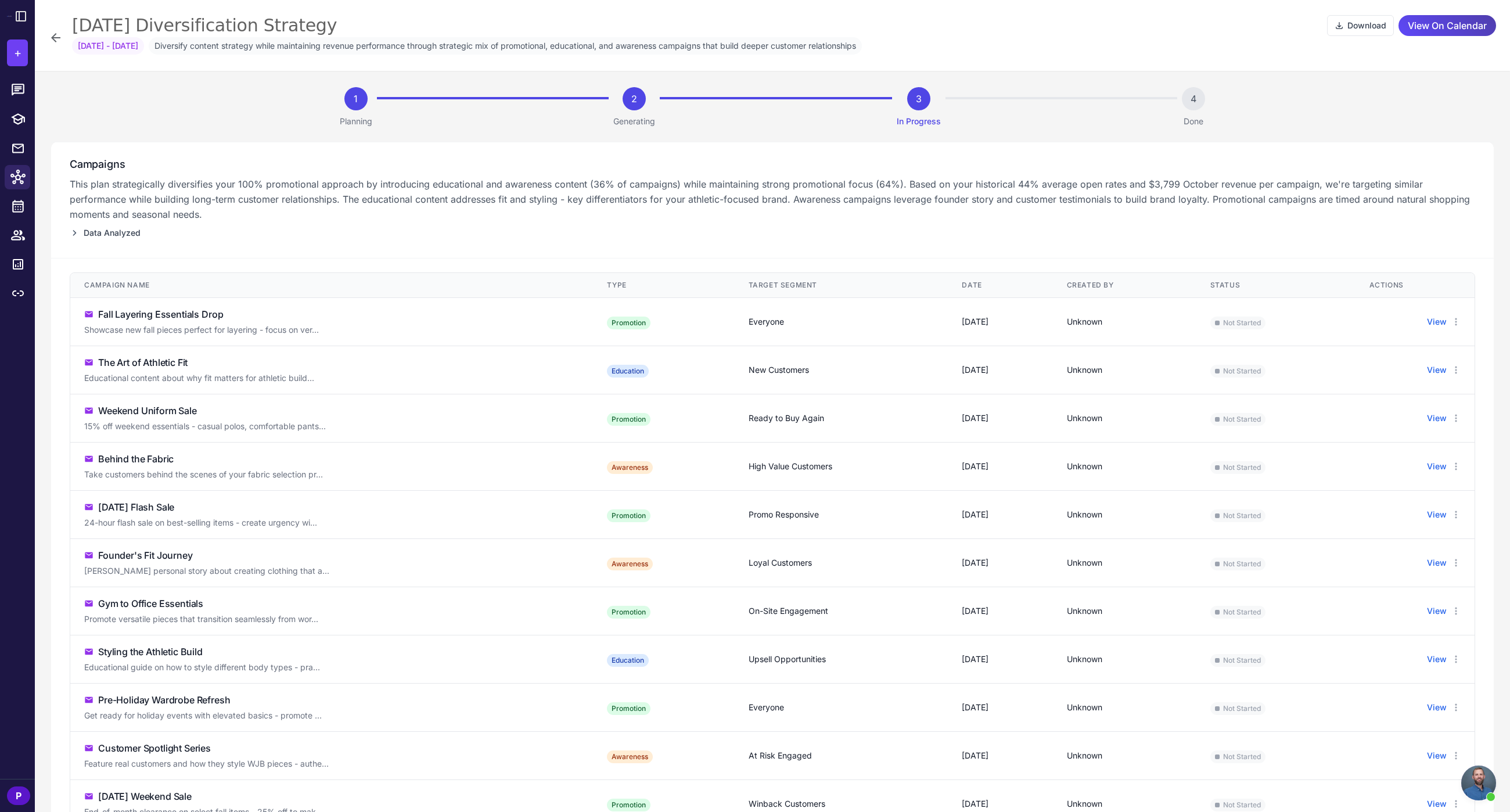
click at [54, 37] on icon at bounding box center [56, 38] width 10 height 10
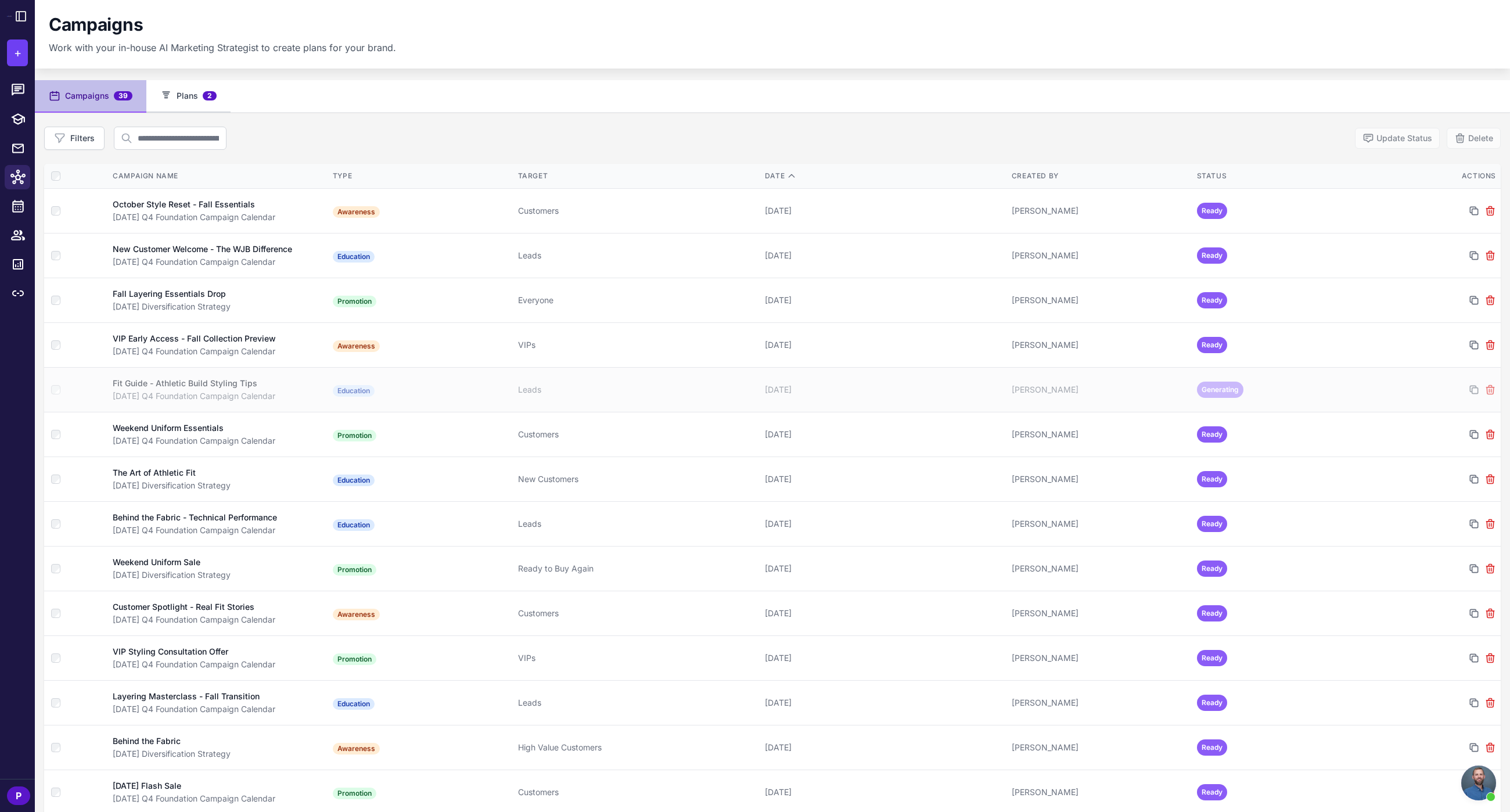
click at [197, 97] on button "Plans 2" at bounding box center [189, 96] width 84 height 33
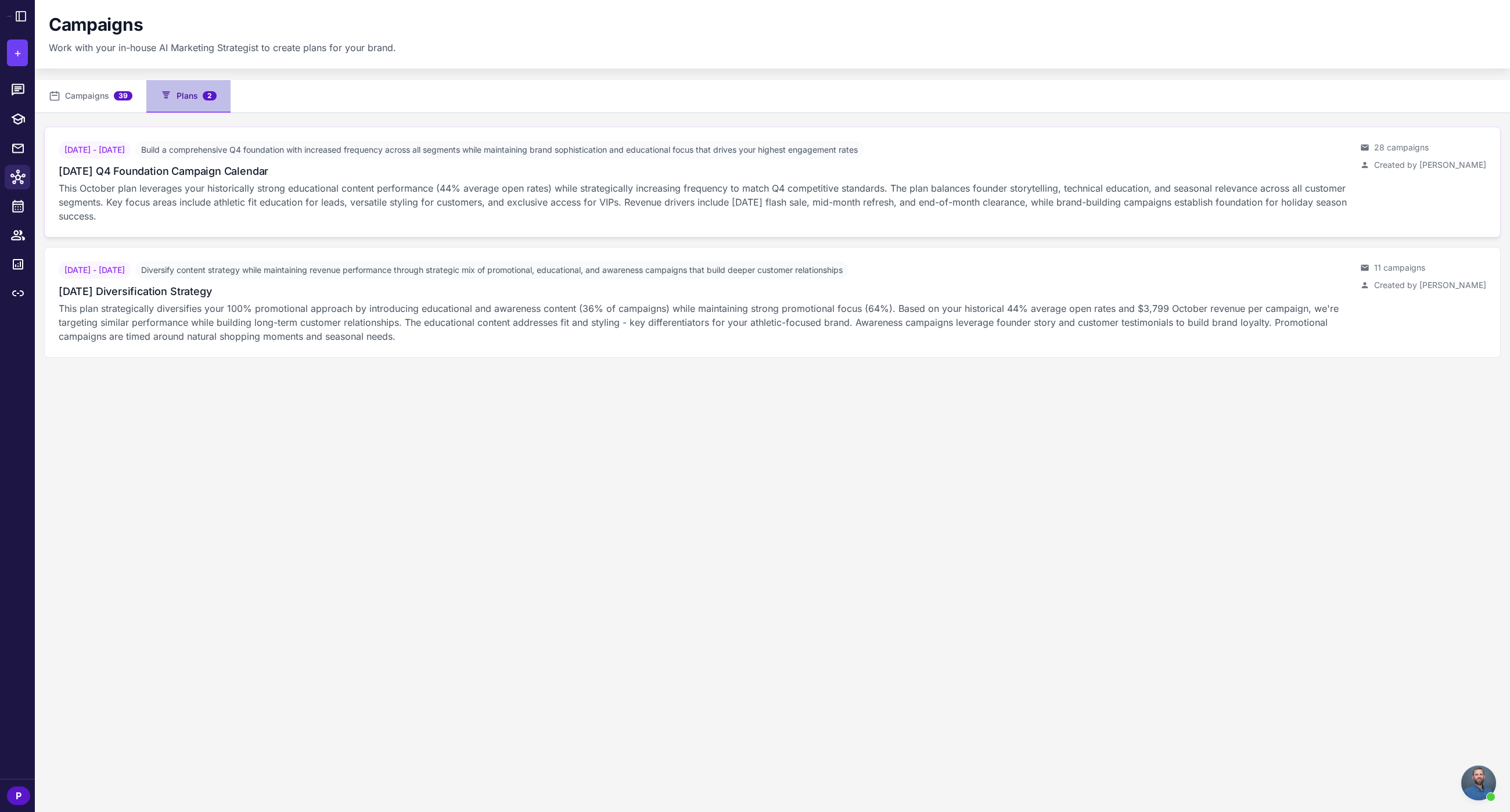
click at [234, 185] on p "This October plan leverages your historically strong educational content perfor…" at bounding box center [705, 202] width 1292 height 42
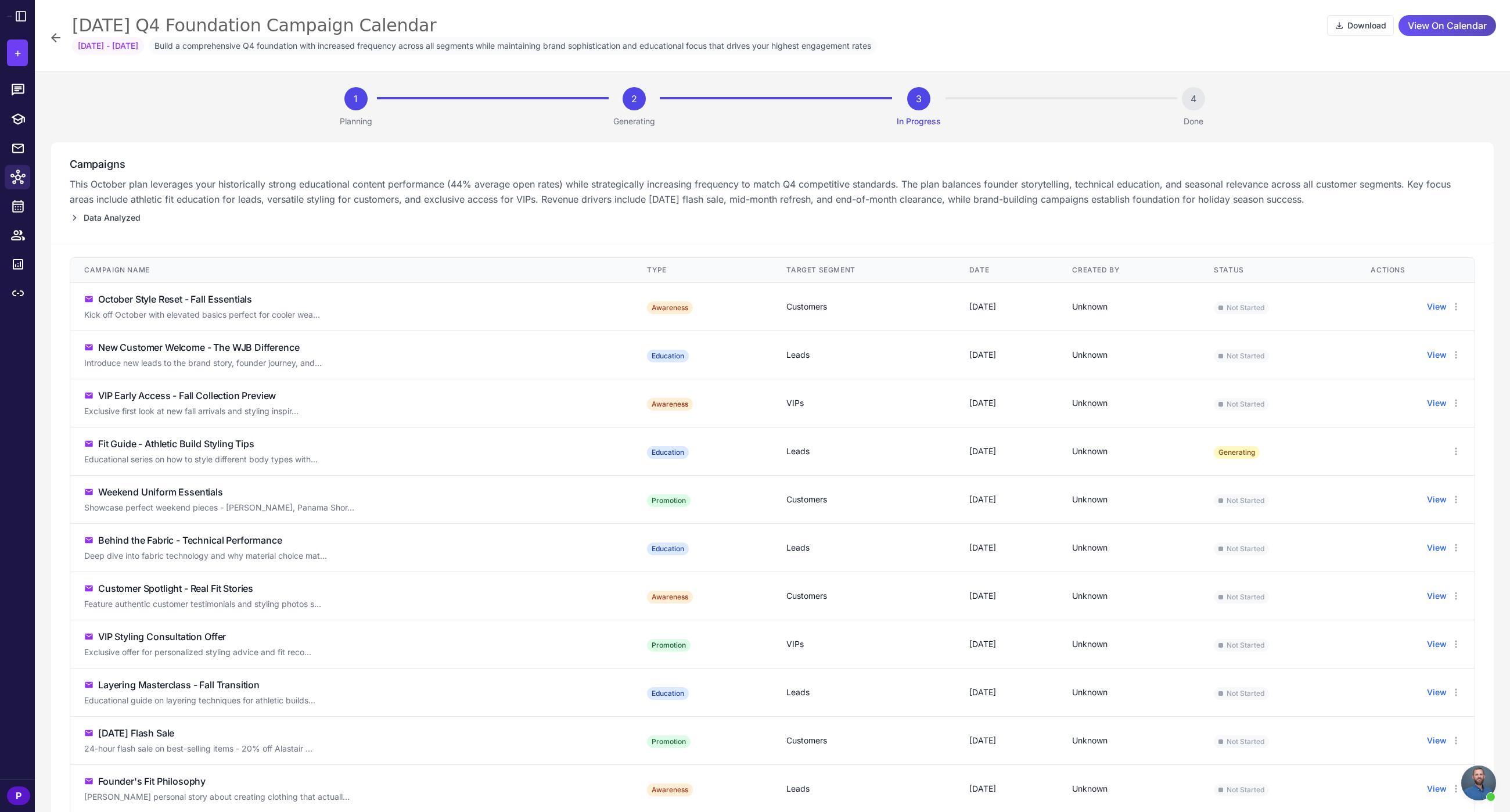
click at [1420, 26] on span "View On Calendar" at bounding box center [1447, 26] width 79 height 20
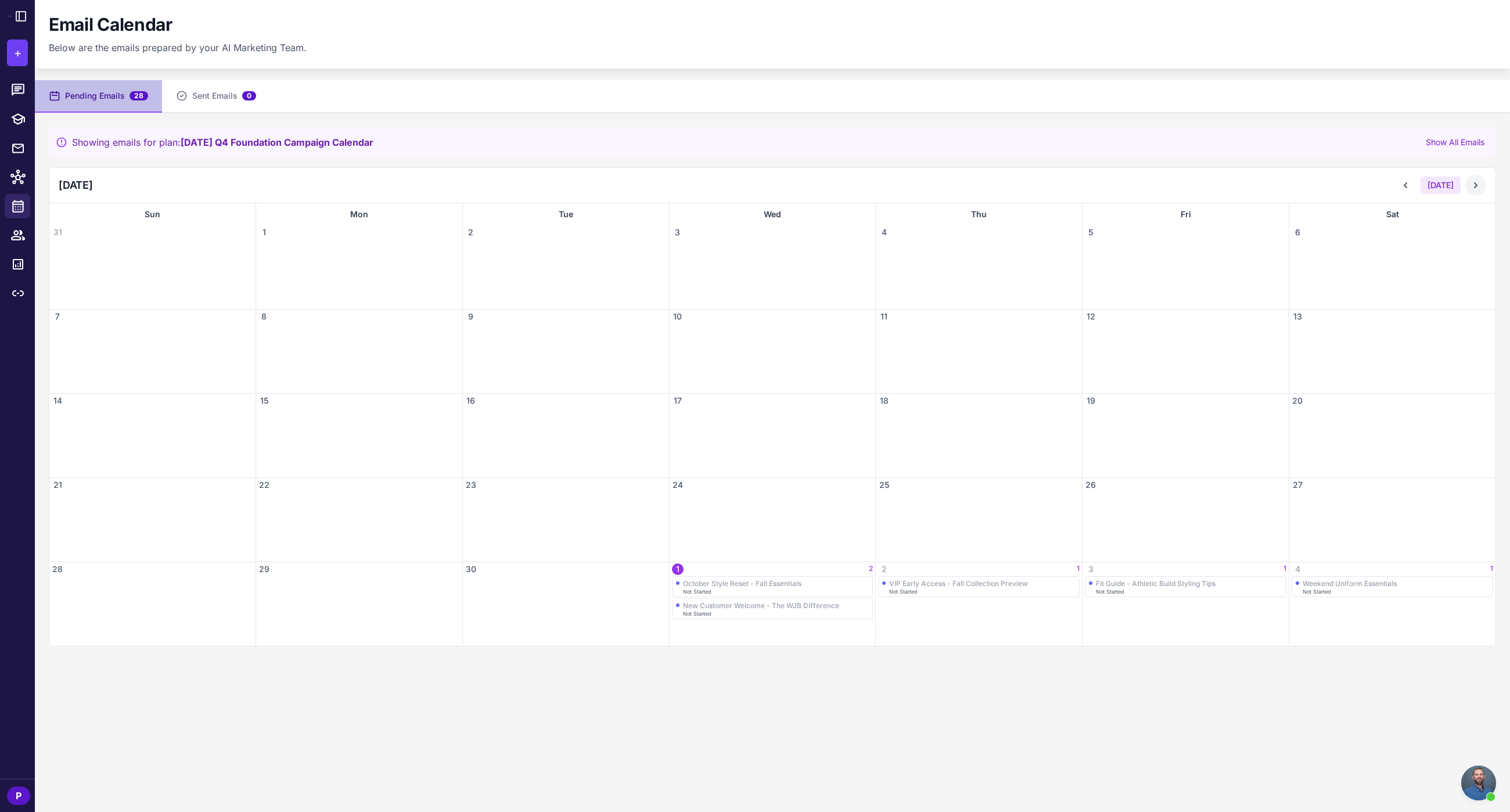
click at [1476, 193] on button at bounding box center [1475, 185] width 21 height 21
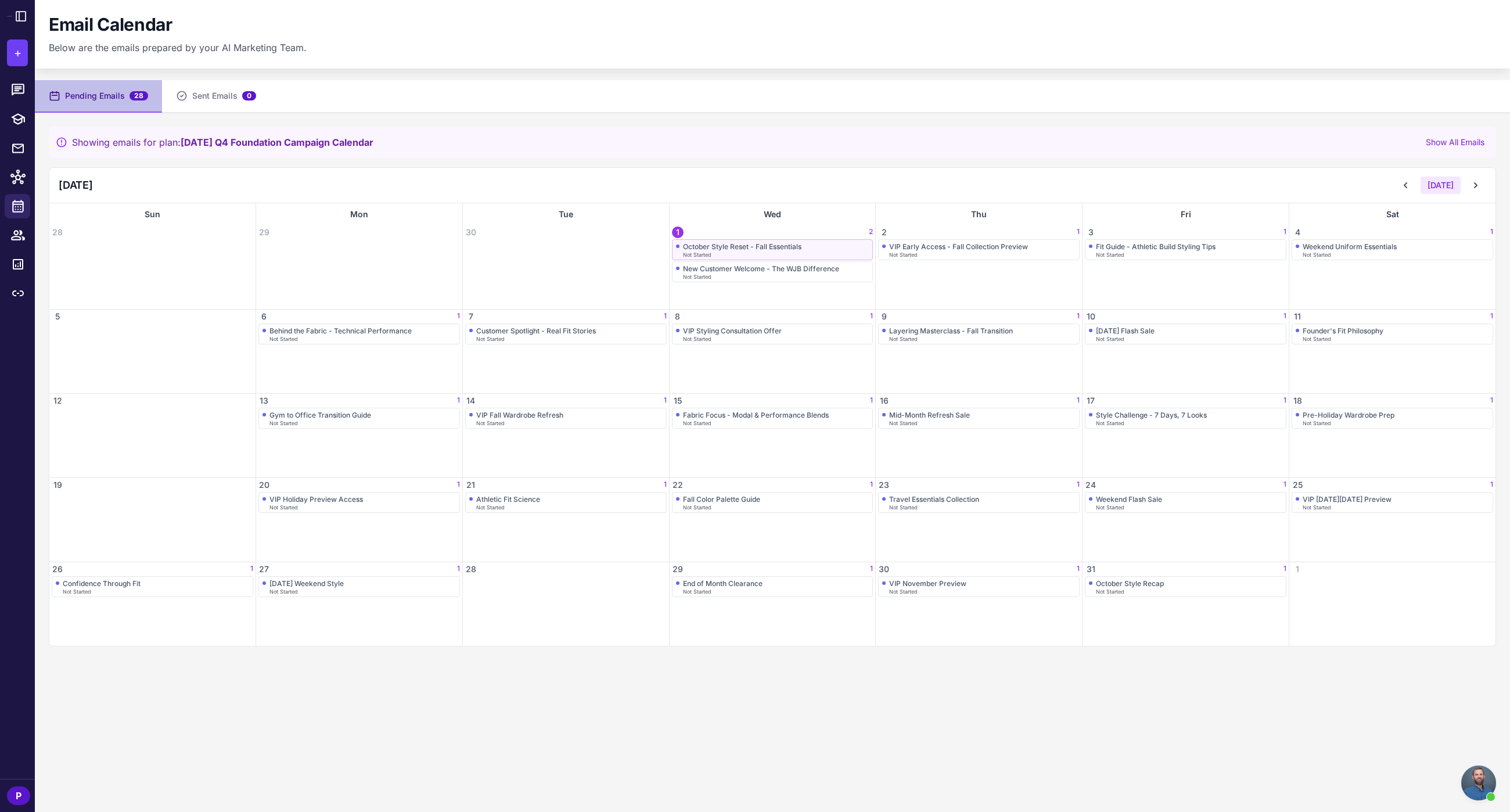
click at [725, 244] on div "October Style Reset - Fall Essentials" at bounding box center [742, 246] width 118 height 9
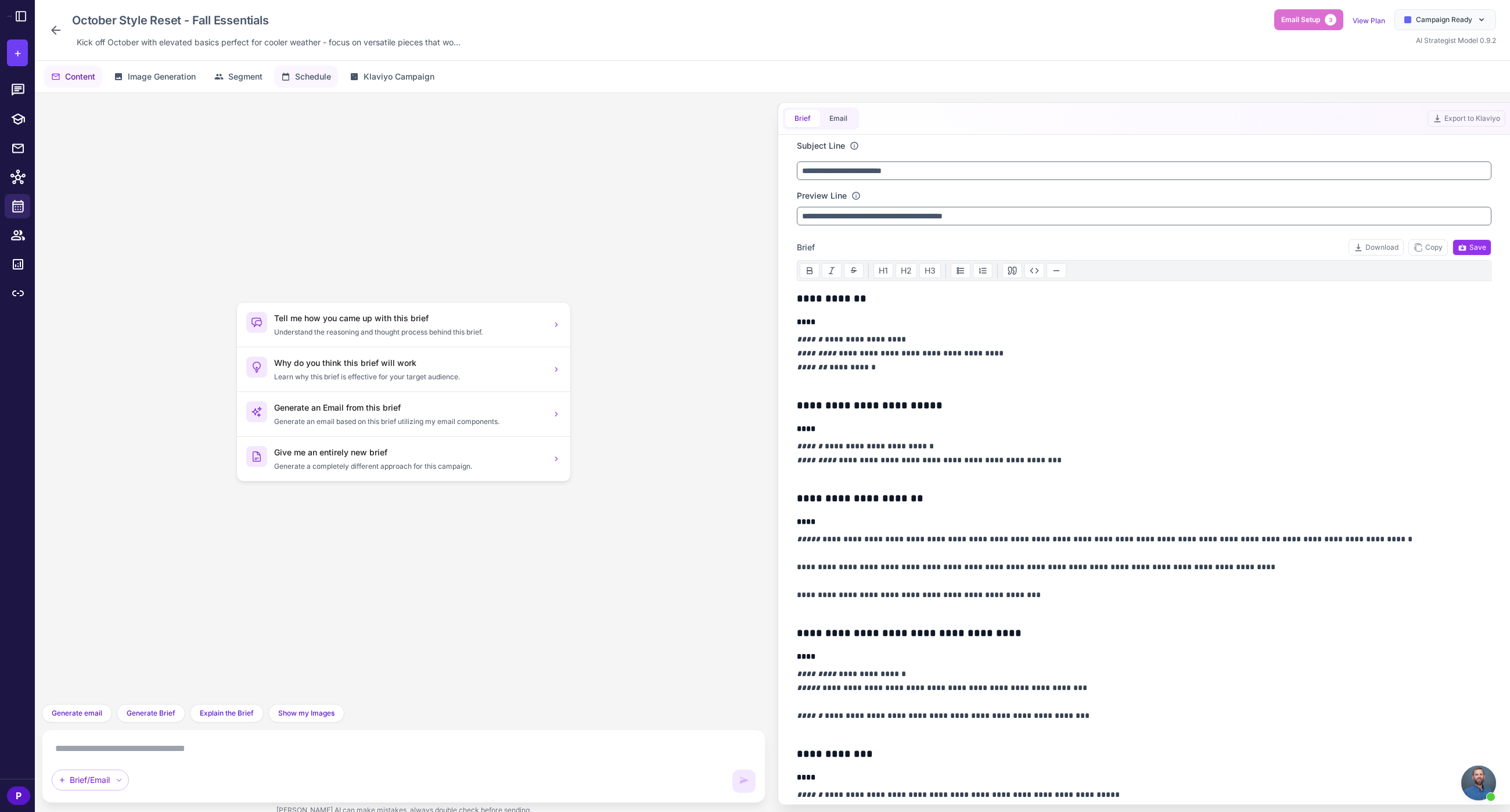
click at [293, 76] on button "Schedule" at bounding box center [306, 77] width 64 height 22
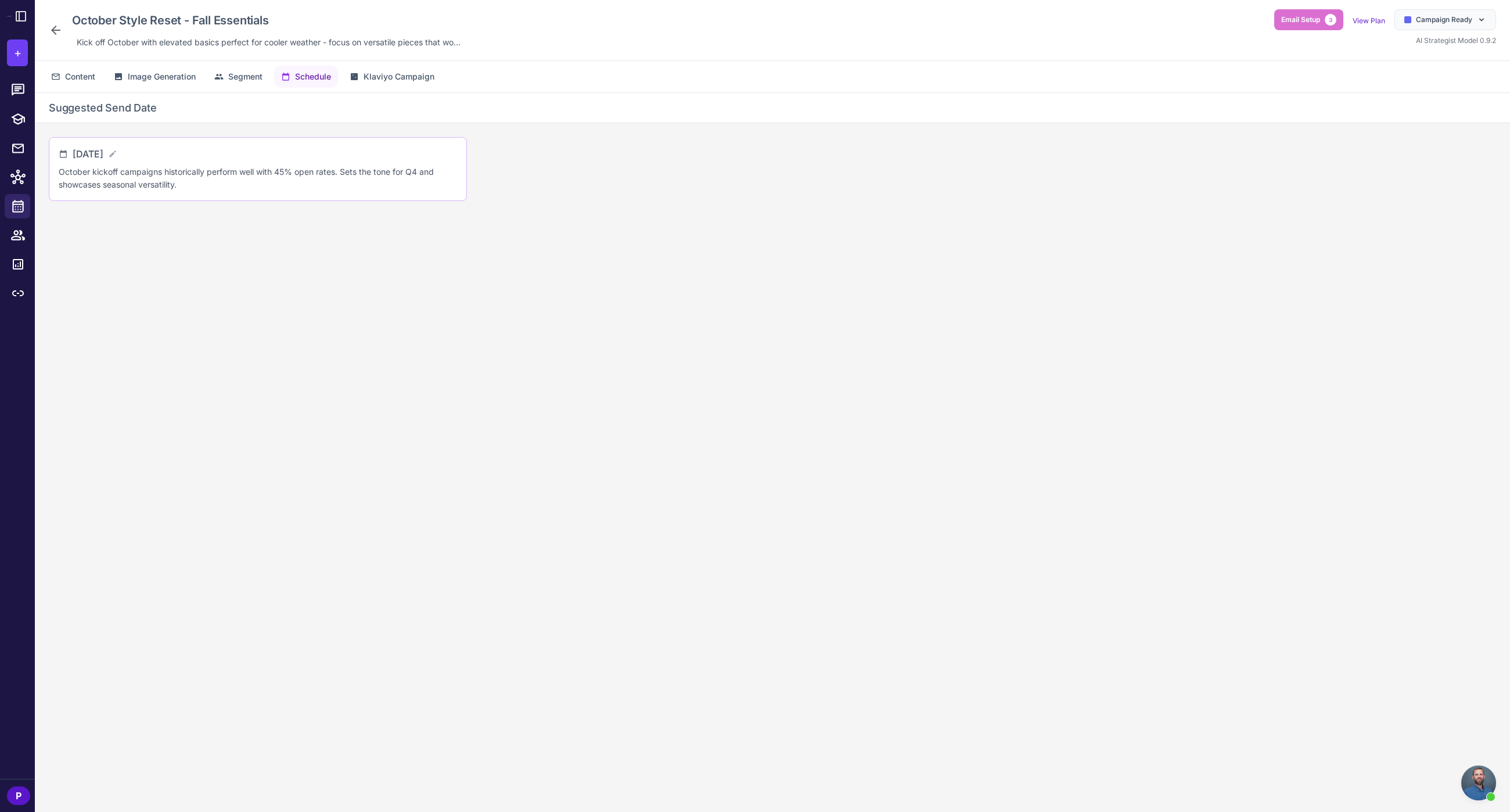
click at [113, 161] on div "[DATE] October kickoff campaigns historically perform well with 45% open rates.…" at bounding box center [258, 169] width 398 height 44
click at [54, 24] on icon at bounding box center [56, 30] width 14 height 14
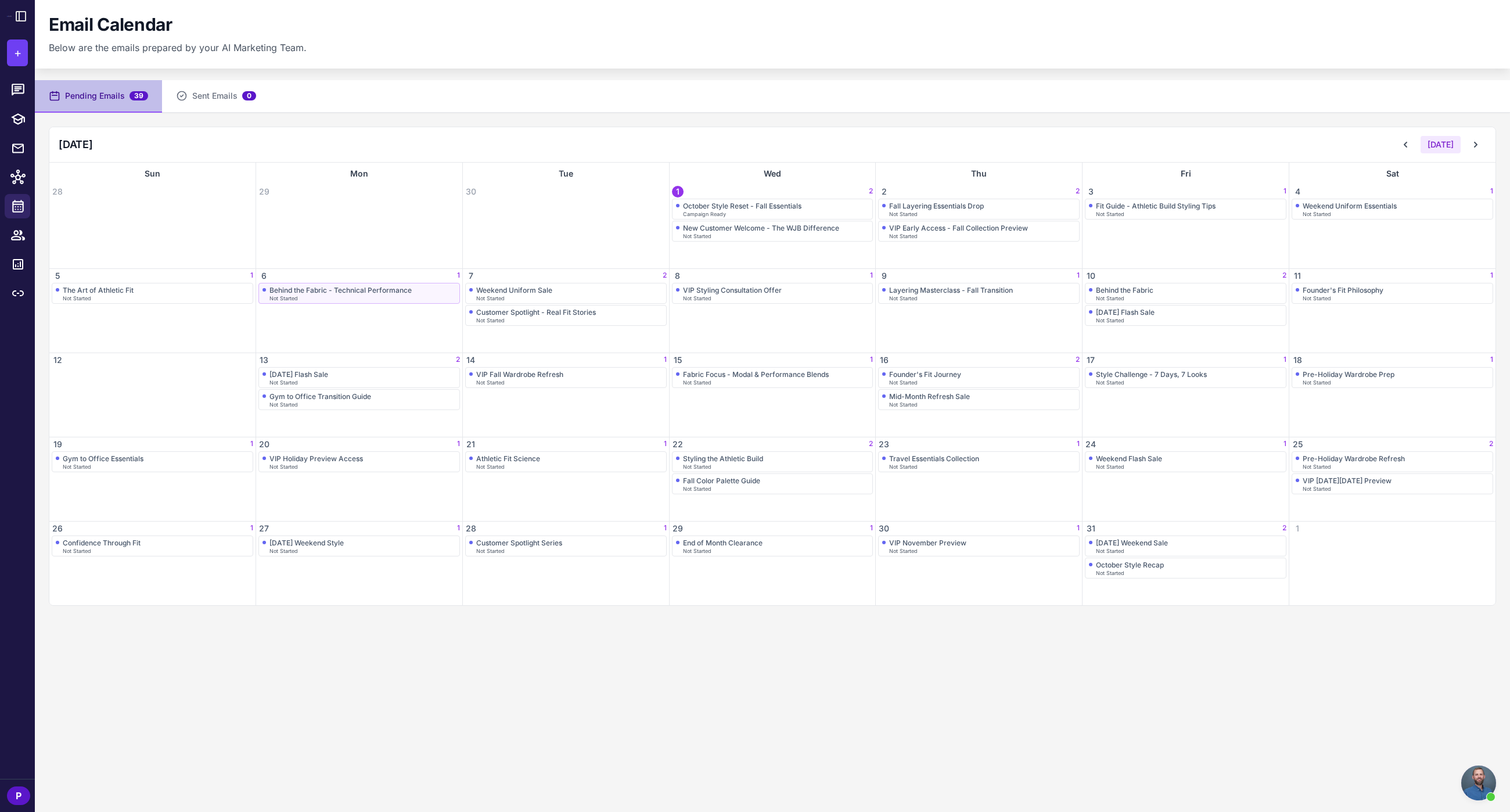
click at [362, 293] on div "Behind the Fabric - Technical Performance" at bounding box center [341, 290] width 142 height 9
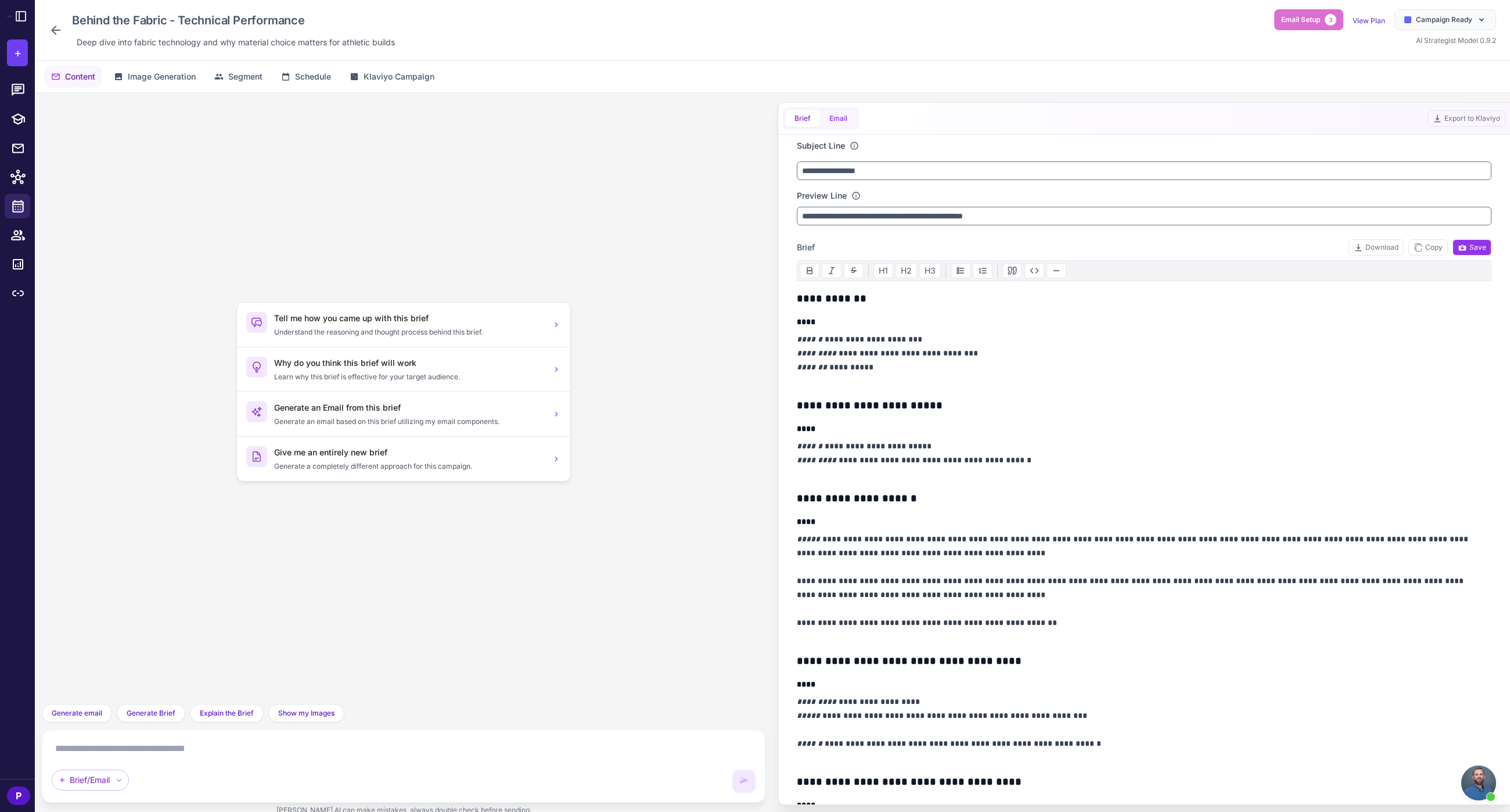
click at [848, 119] on button "Email" at bounding box center [838, 118] width 36 height 17
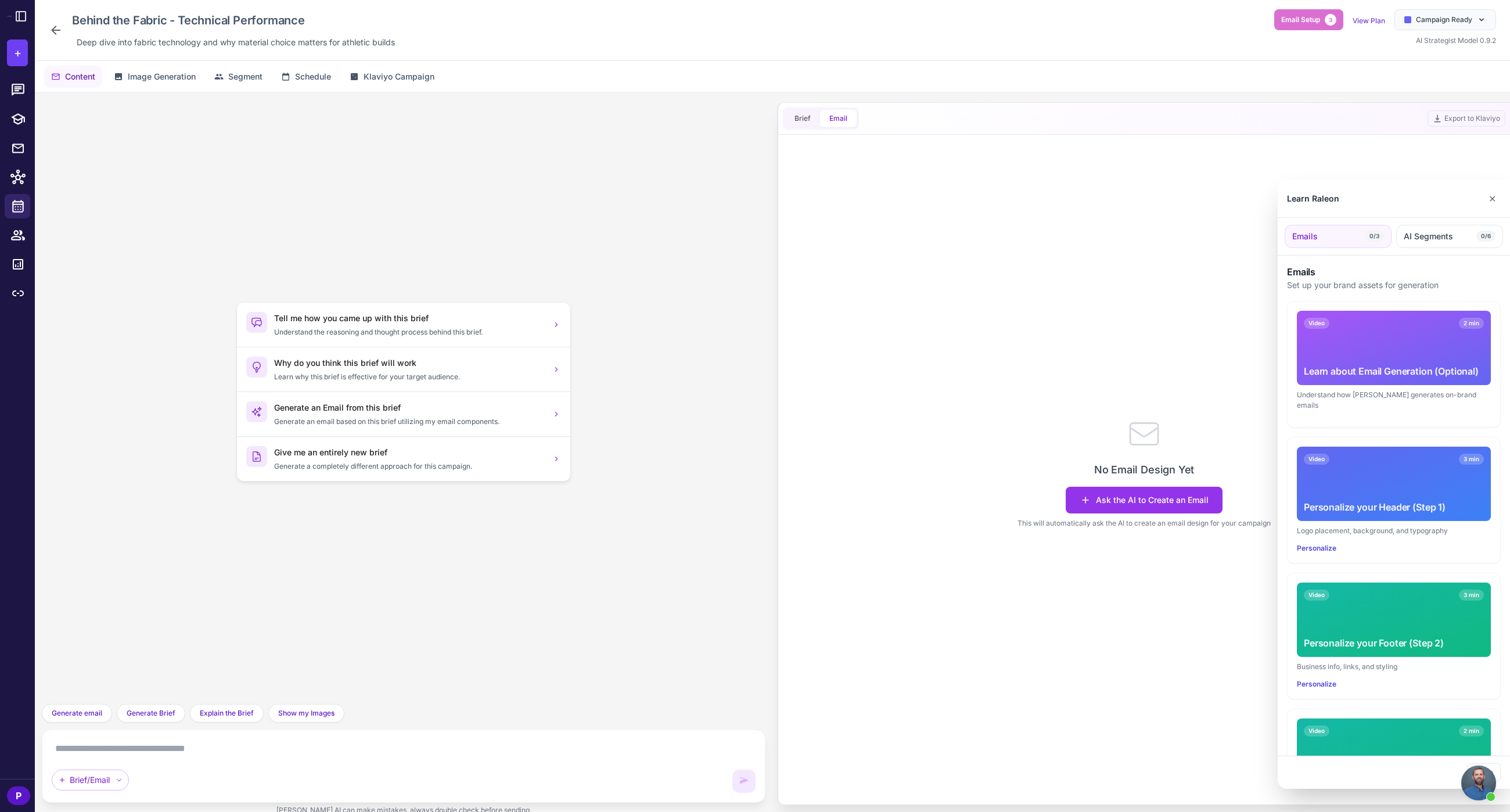
click at [795, 122] on div at bounding box center [755, 406] width 1510 height 812
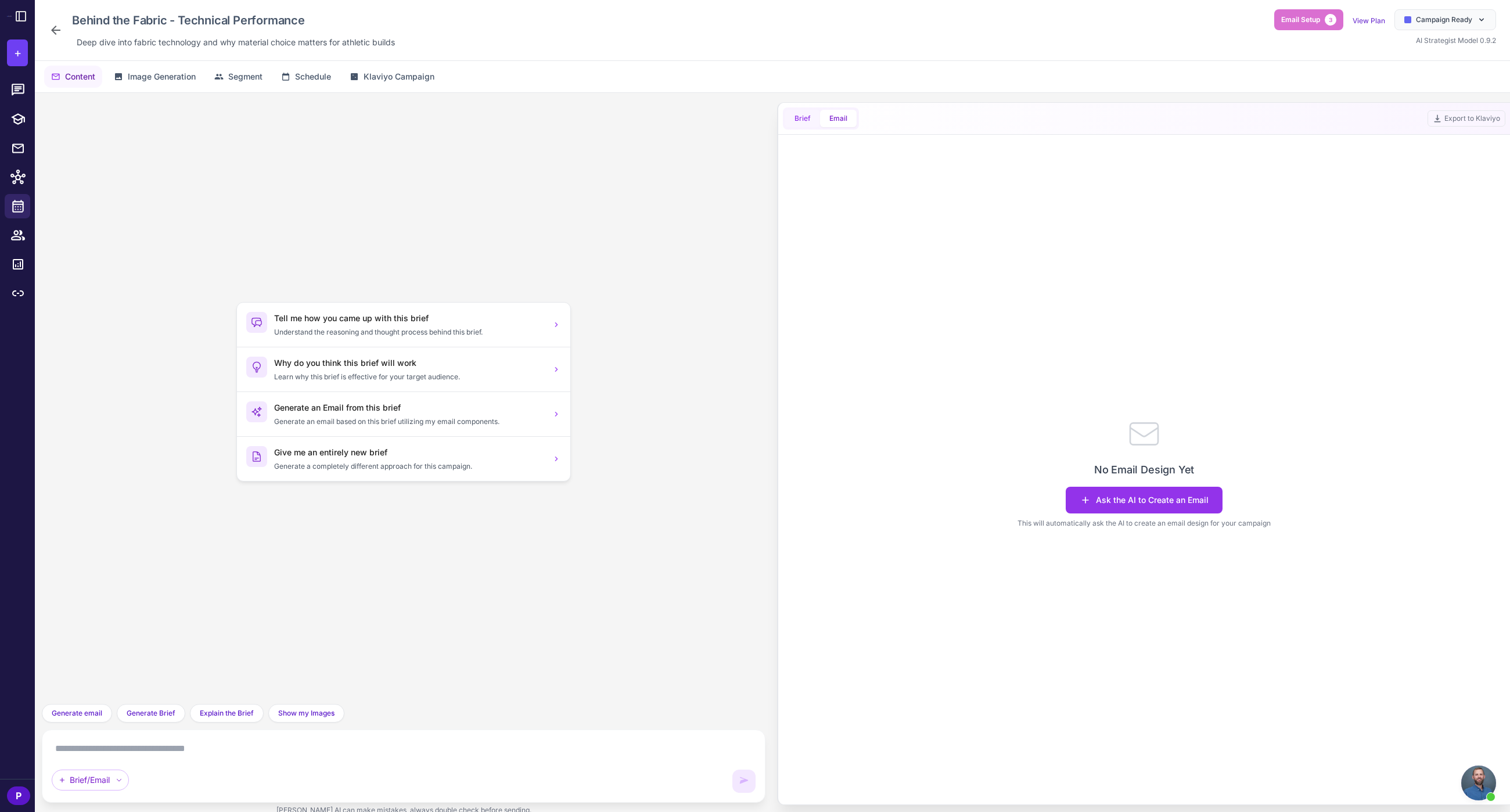
click at [798, 118] on button "Brief" at bounding box center [803, 118] width 35 height 17
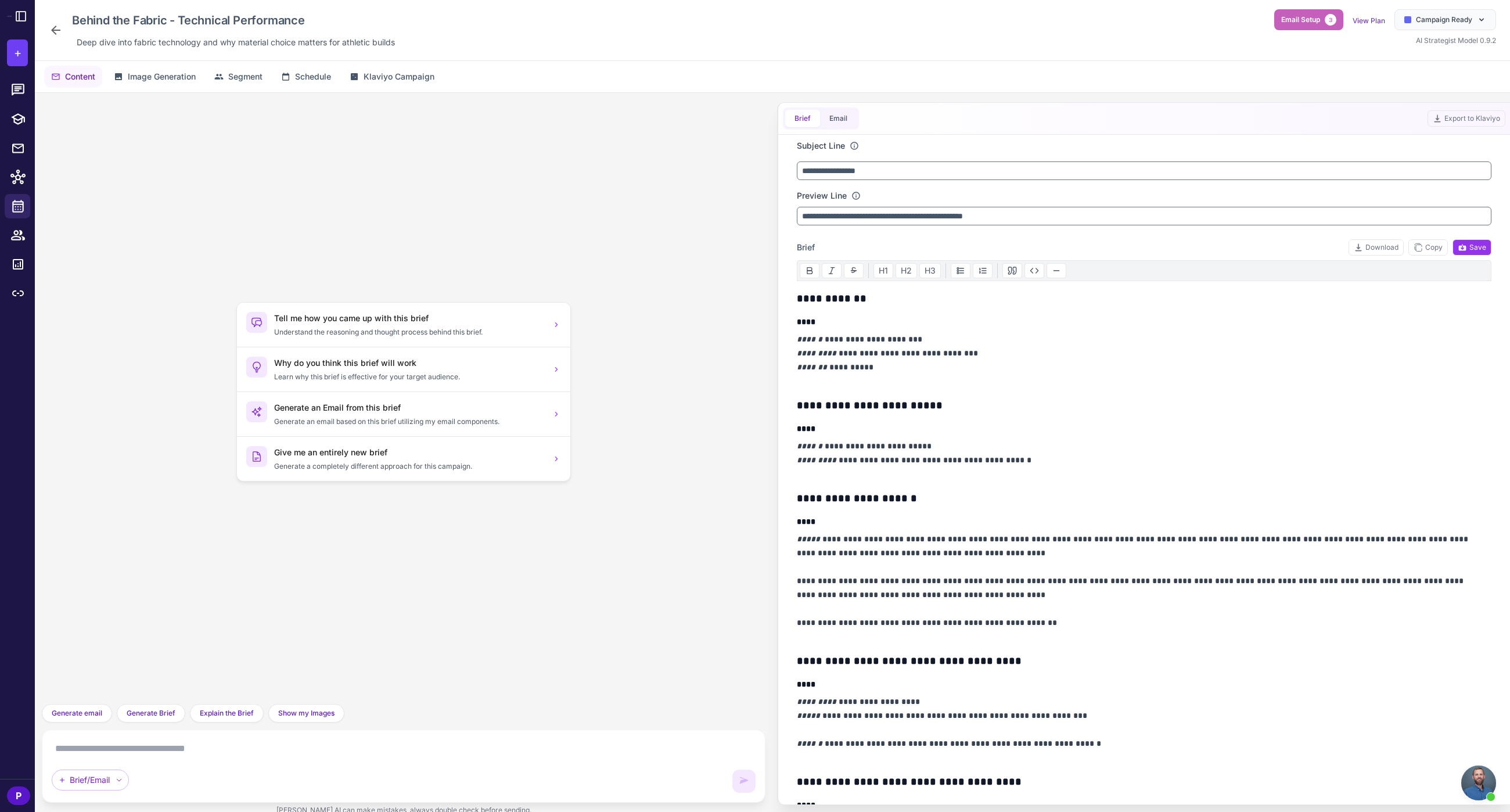
click at [1321, 26] on button "Email Setup 3" at bounding box center [1309, 20] width 69 height 21
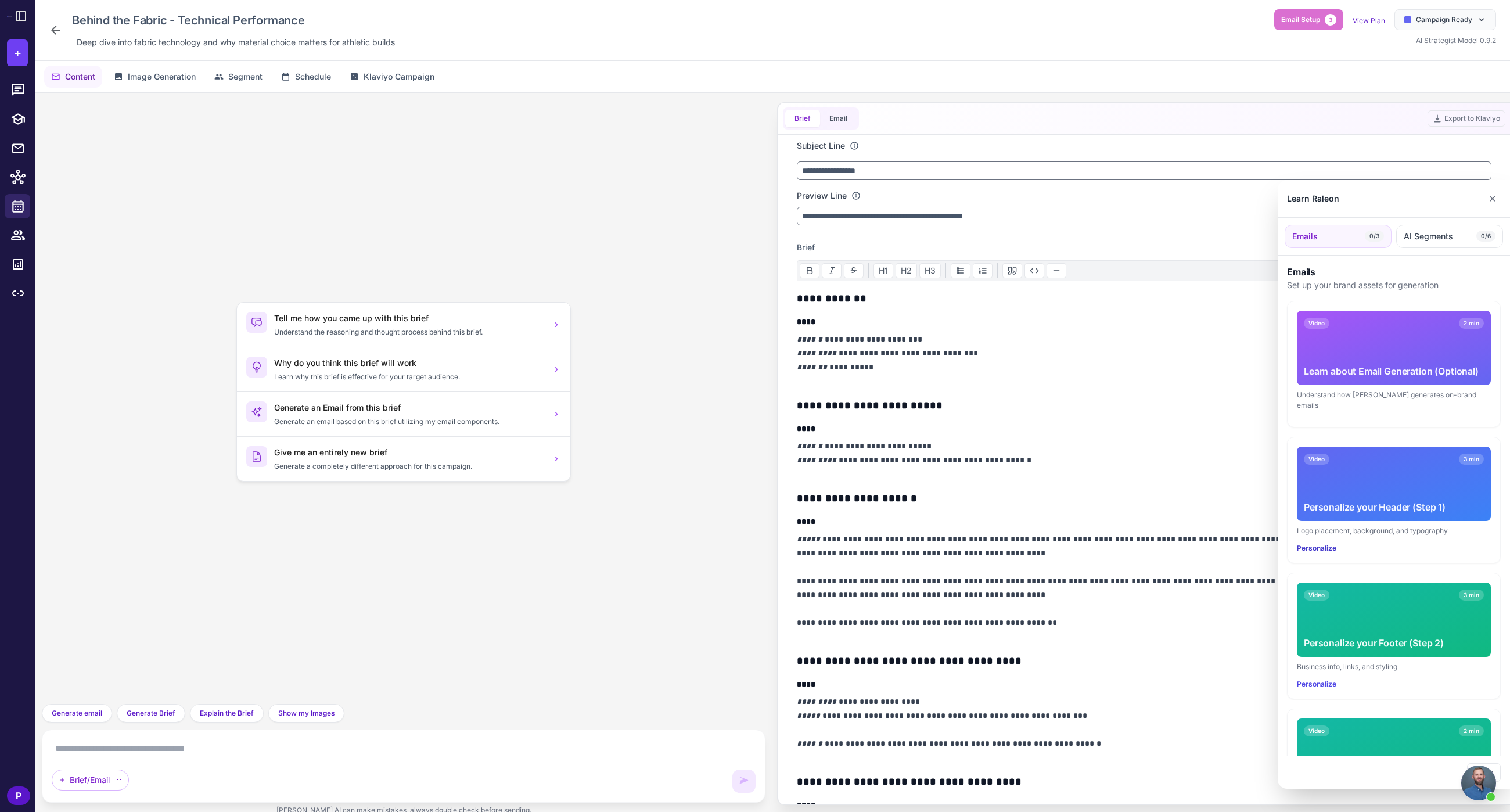
click at [1331, 543] on button "Personalize" at bounding box center [1317, 548] width 40 height 10
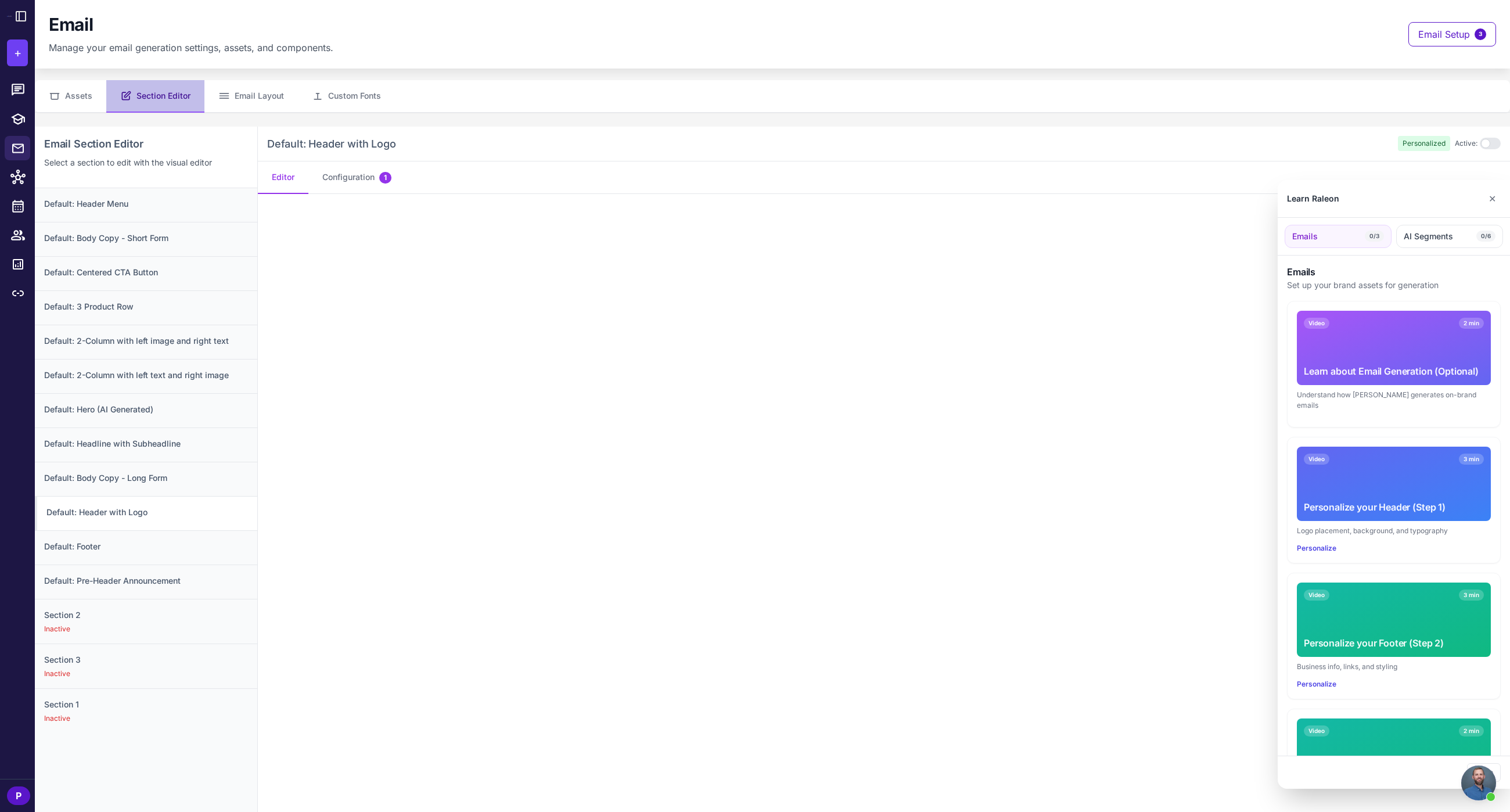
click at [687, 280] on div at bounding box center [755, 406] width 1510 height 812
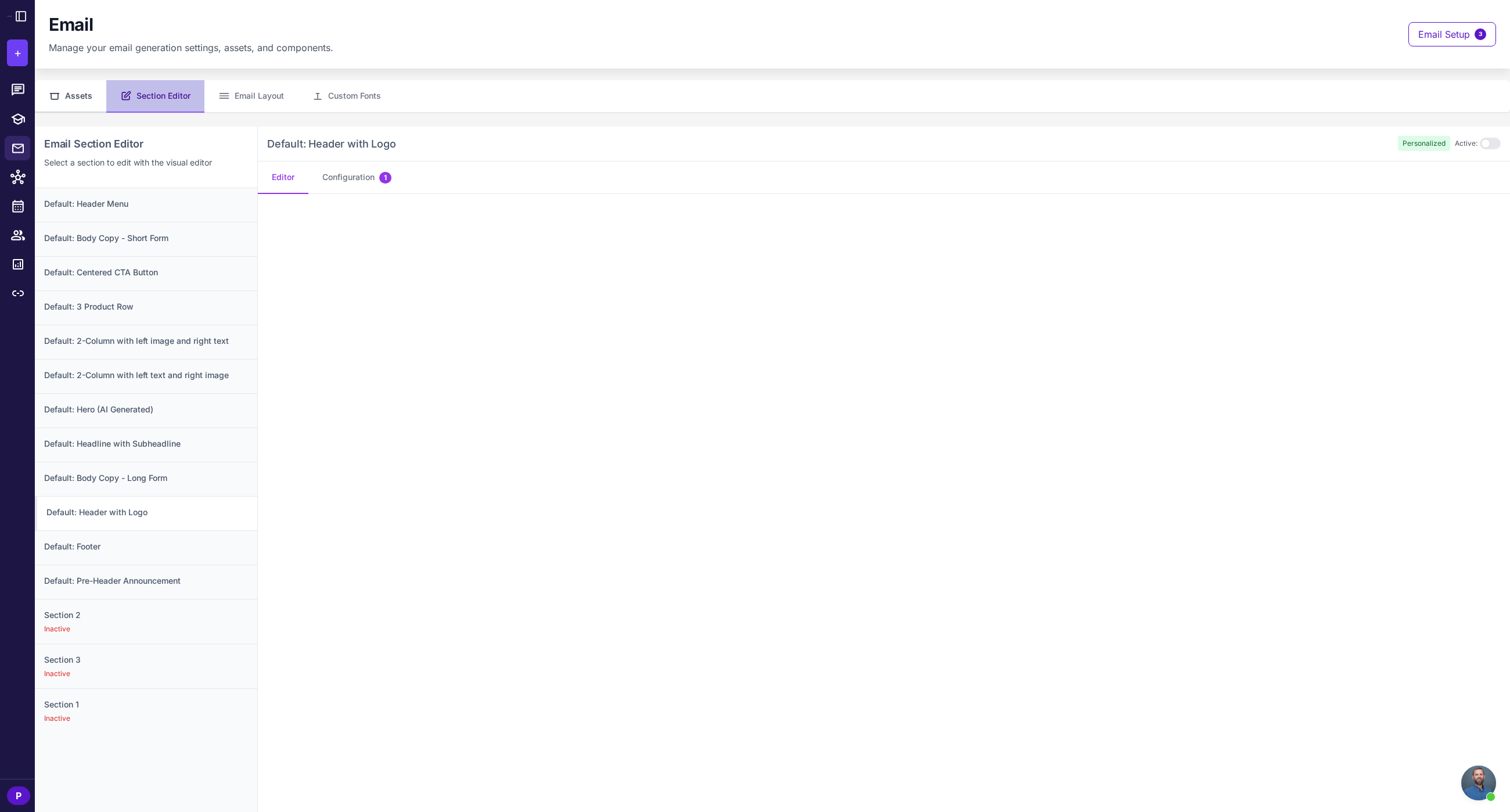
click at [62, 99] on button "Assets" at bounding box center [70, 96] width 72 height 33
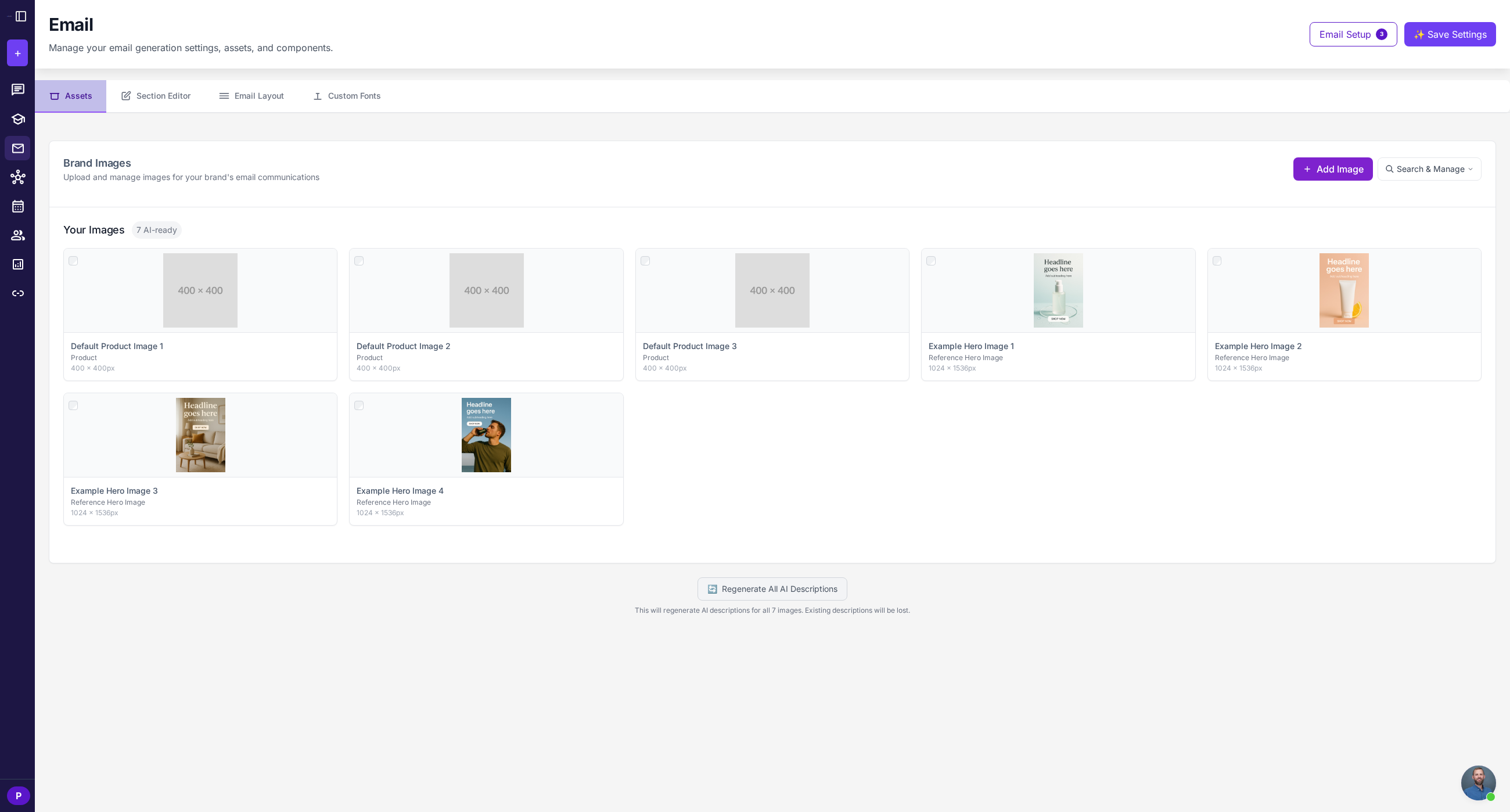
click at [1351, 172] on span "Add Image" at bounding box center [1340, 169] width 47 height 14
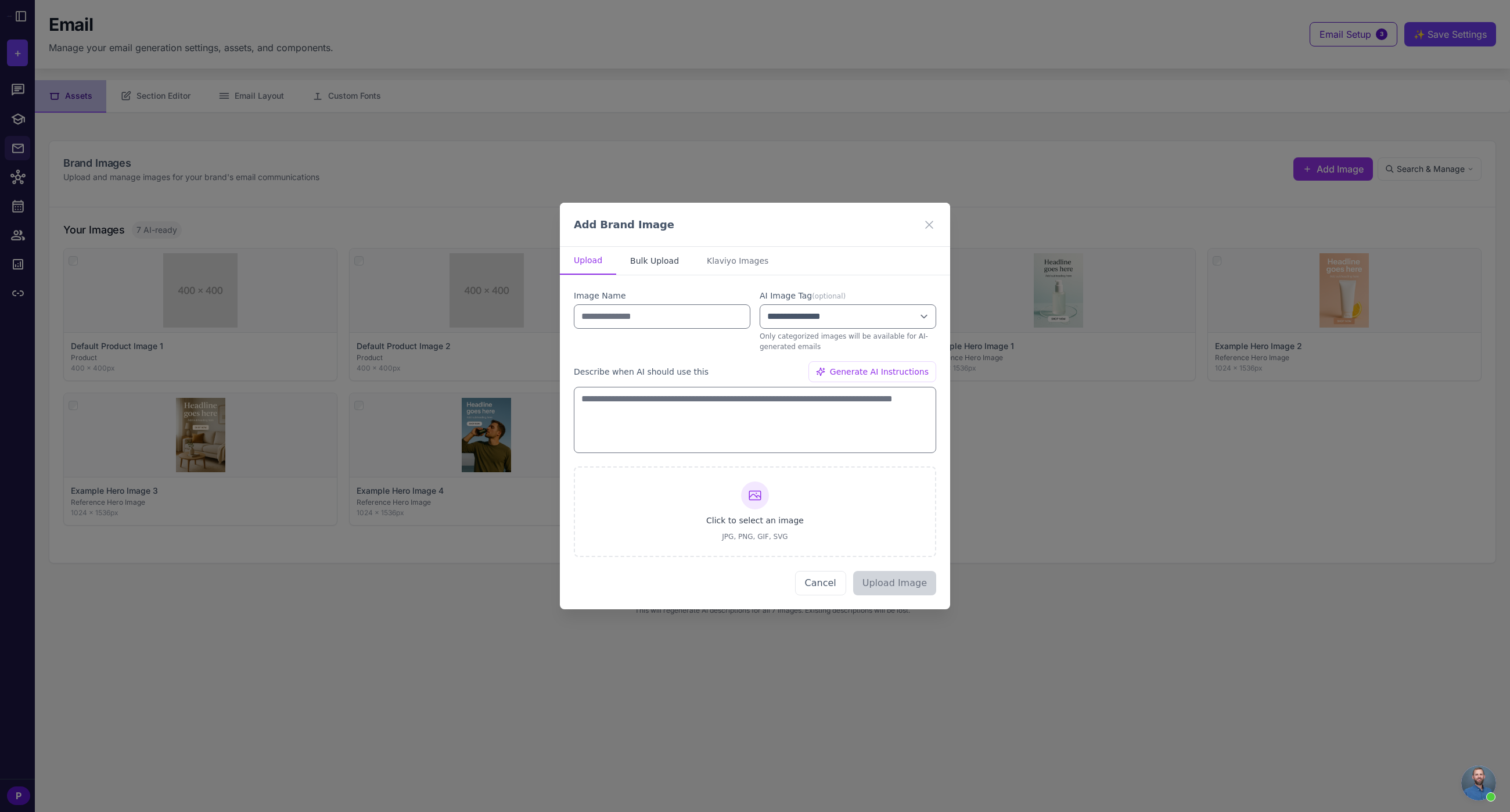
click at [650, 255] on button "Bulk Upload" at bounding box center [655, 261] width 77 height 28
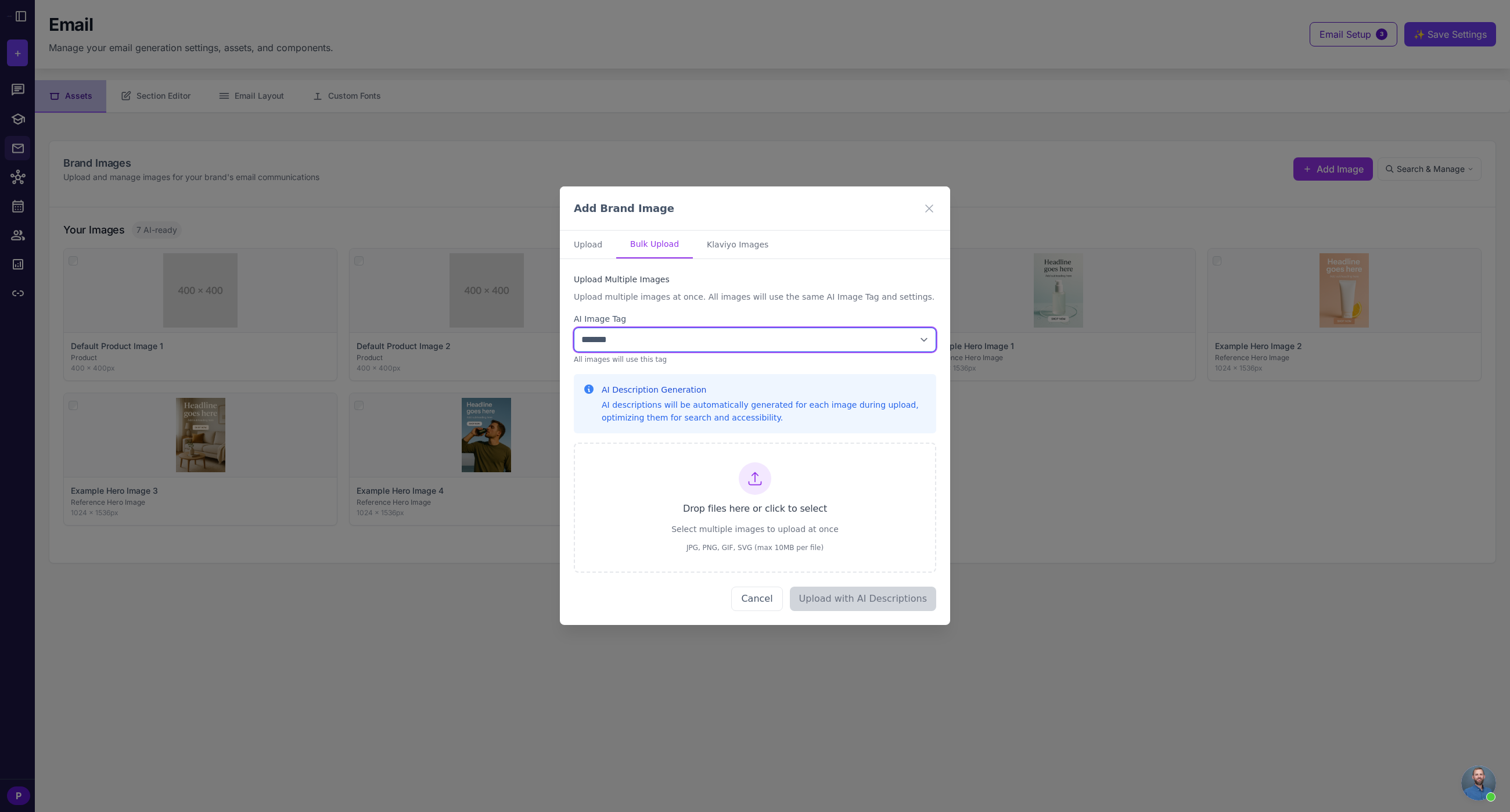
click at [663, 346] on select "**********" at bounding box center [755, 340] width 362 height 24
select select "****"
click at [574, 328] on select "**********" at bounding box center [755, 340] width 362 height 24
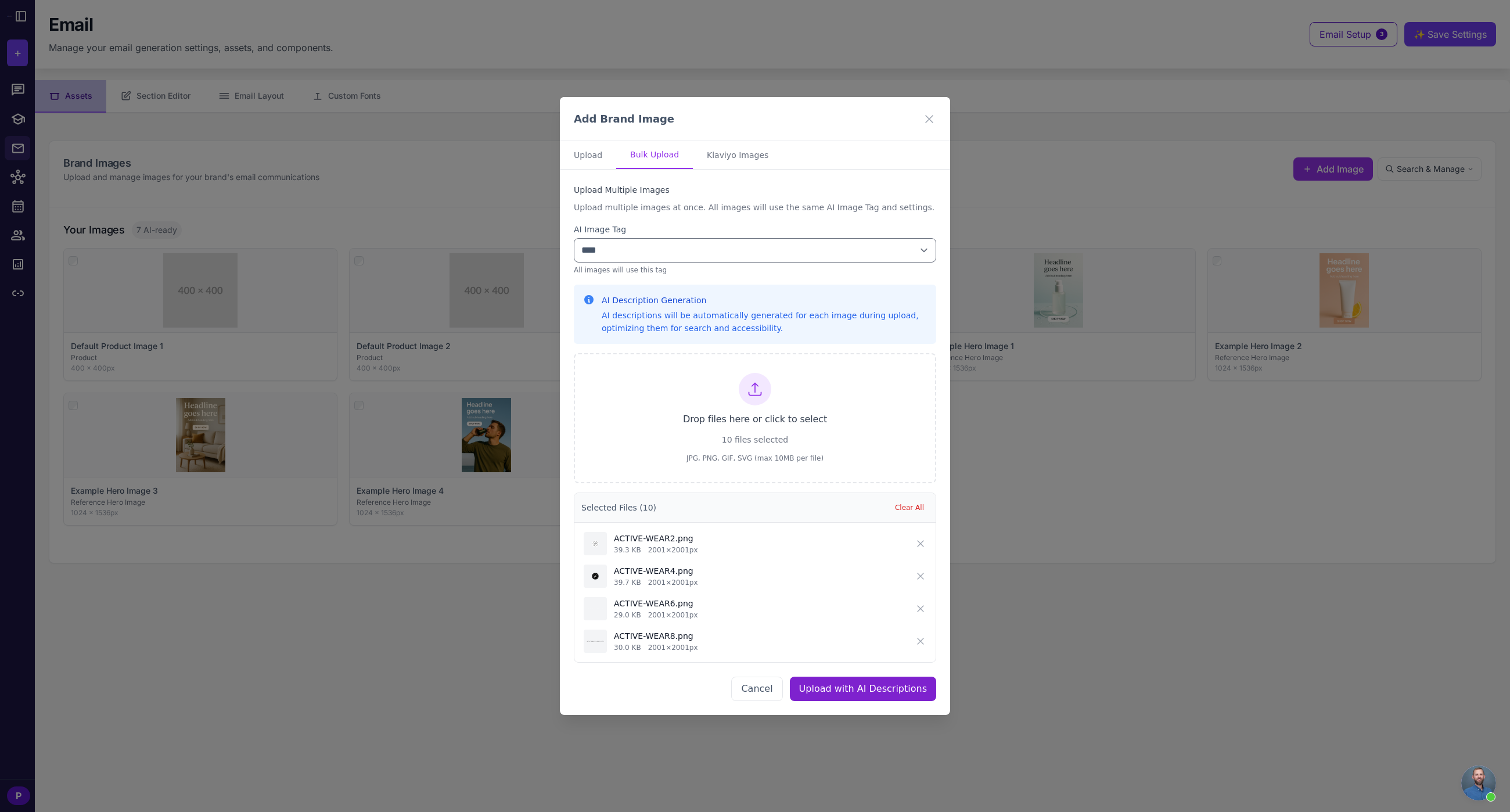
click at [846, 690] on button "Upload with AI Descriptions" at bounding box center [863, 689] width 147 height 24
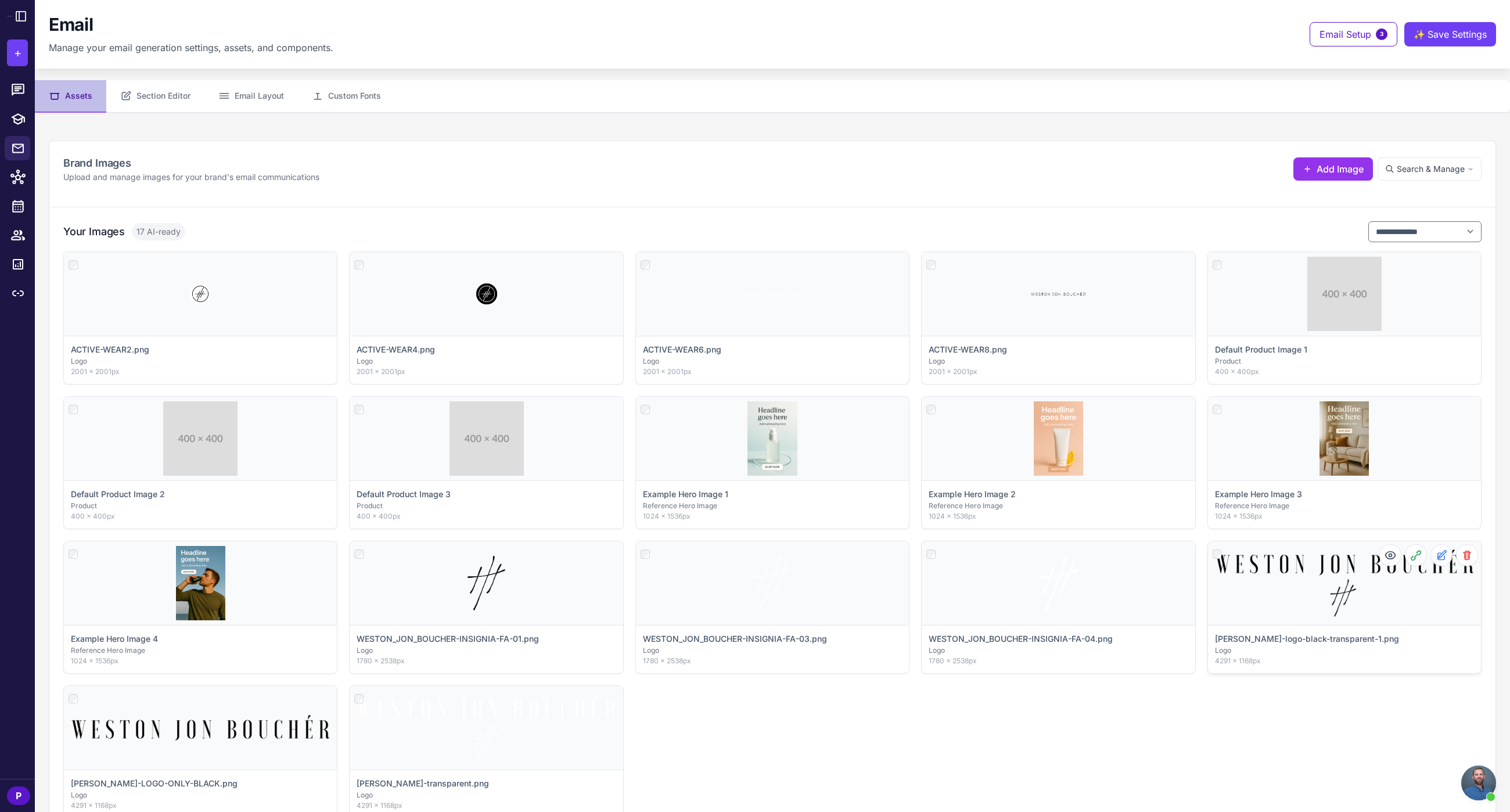
click at [1378, 601] on div "Click to select" at bounding box center [1344, 583] width 273 height 84
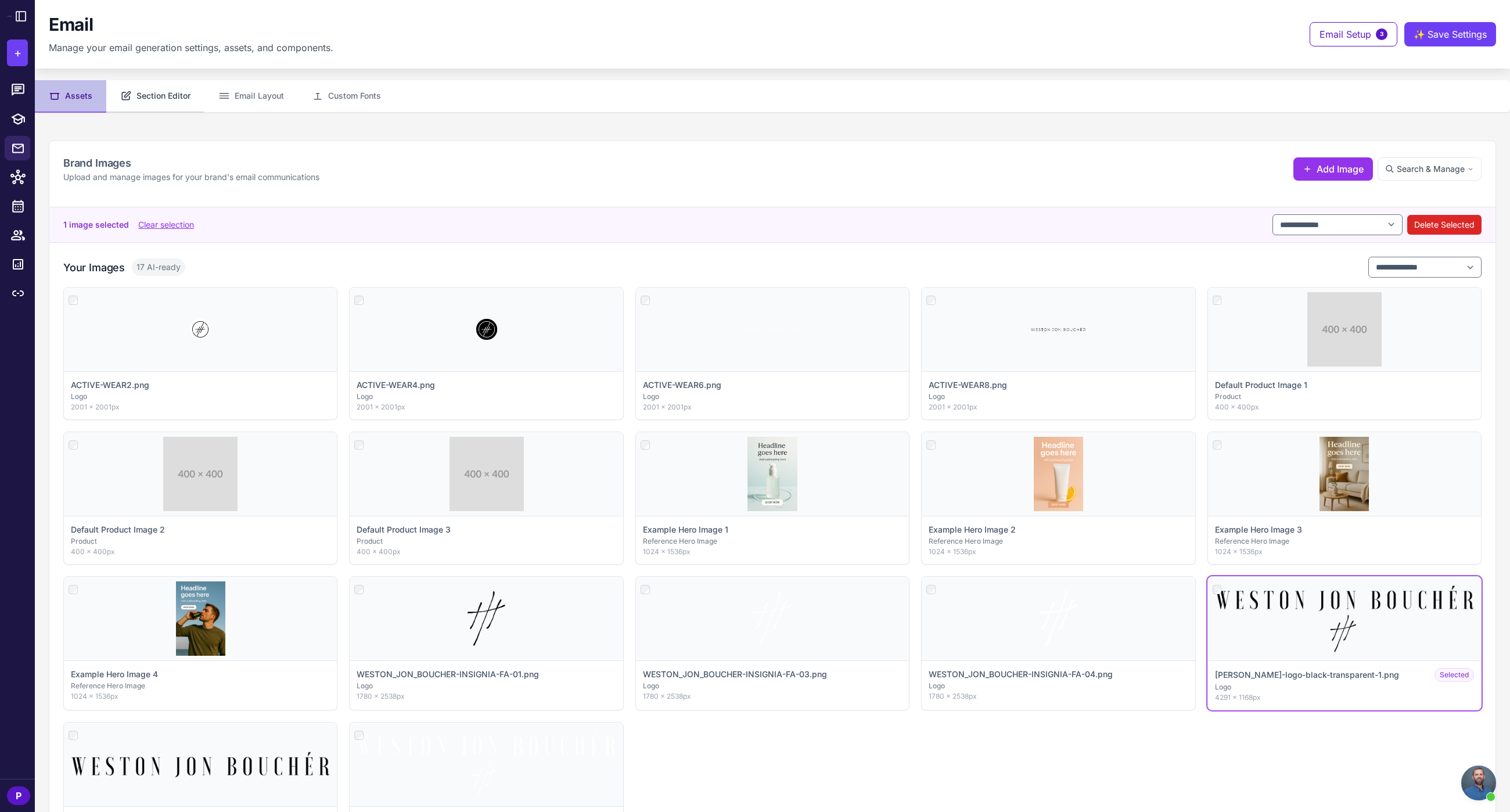
click at [138, 98] on button "Section Editor" at bounding box center [155, 96] width 98 height 33
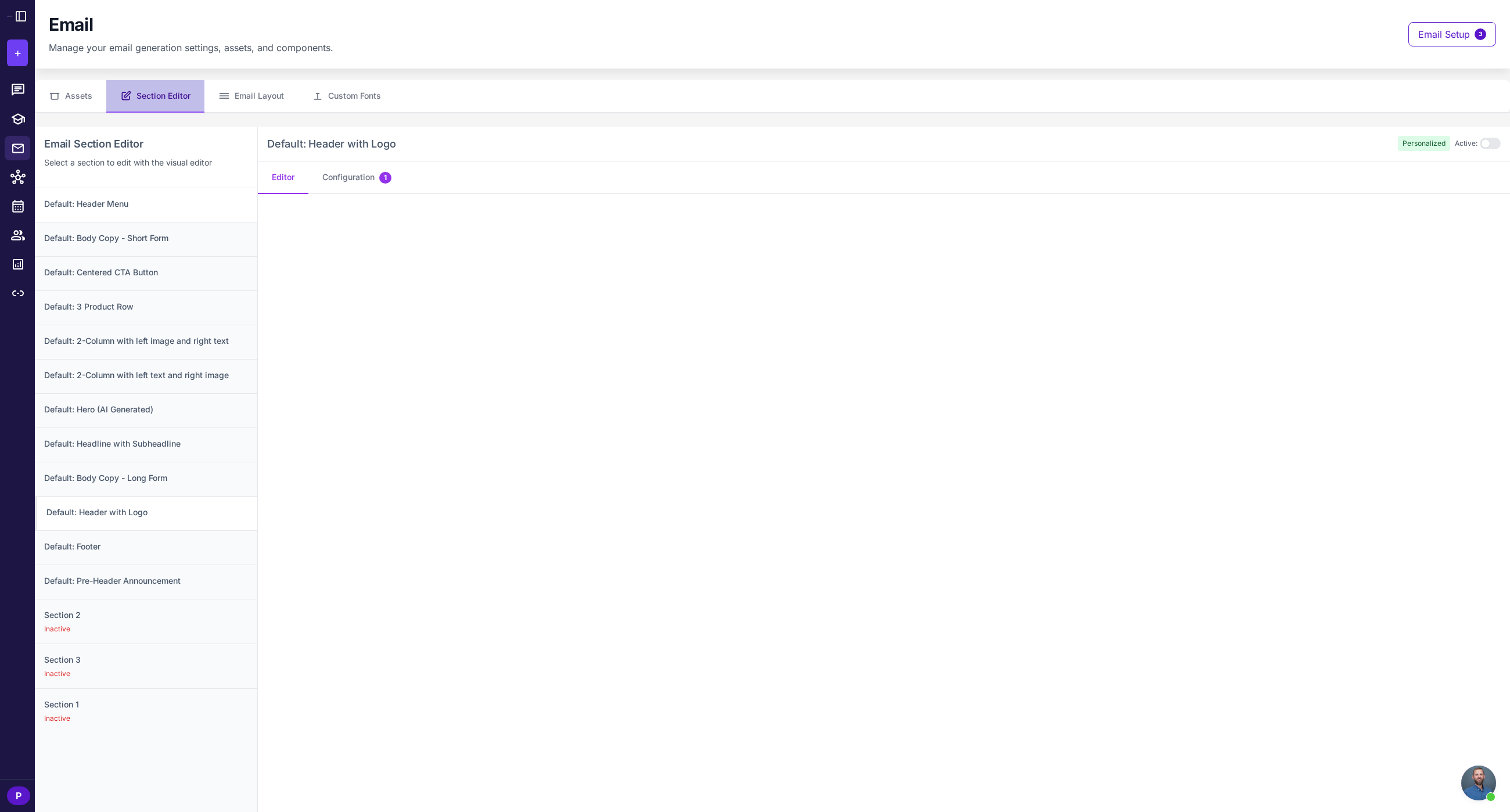
click at [131, 207] on h3 "Default: Header Menu" at bounding box center [146, 204] width 204 height 13
click at [174, 239] on h3 "Default: Body Copy - Short Form" at bounding box center [146, 238] width 204 height 13
click at [124, 203] on h3 "Default: Header Menu" at bounding box center [146, 204] width 204 height 13
click at [383, 178] on span "13" at bounding box center [388, 178] width 17 height 12
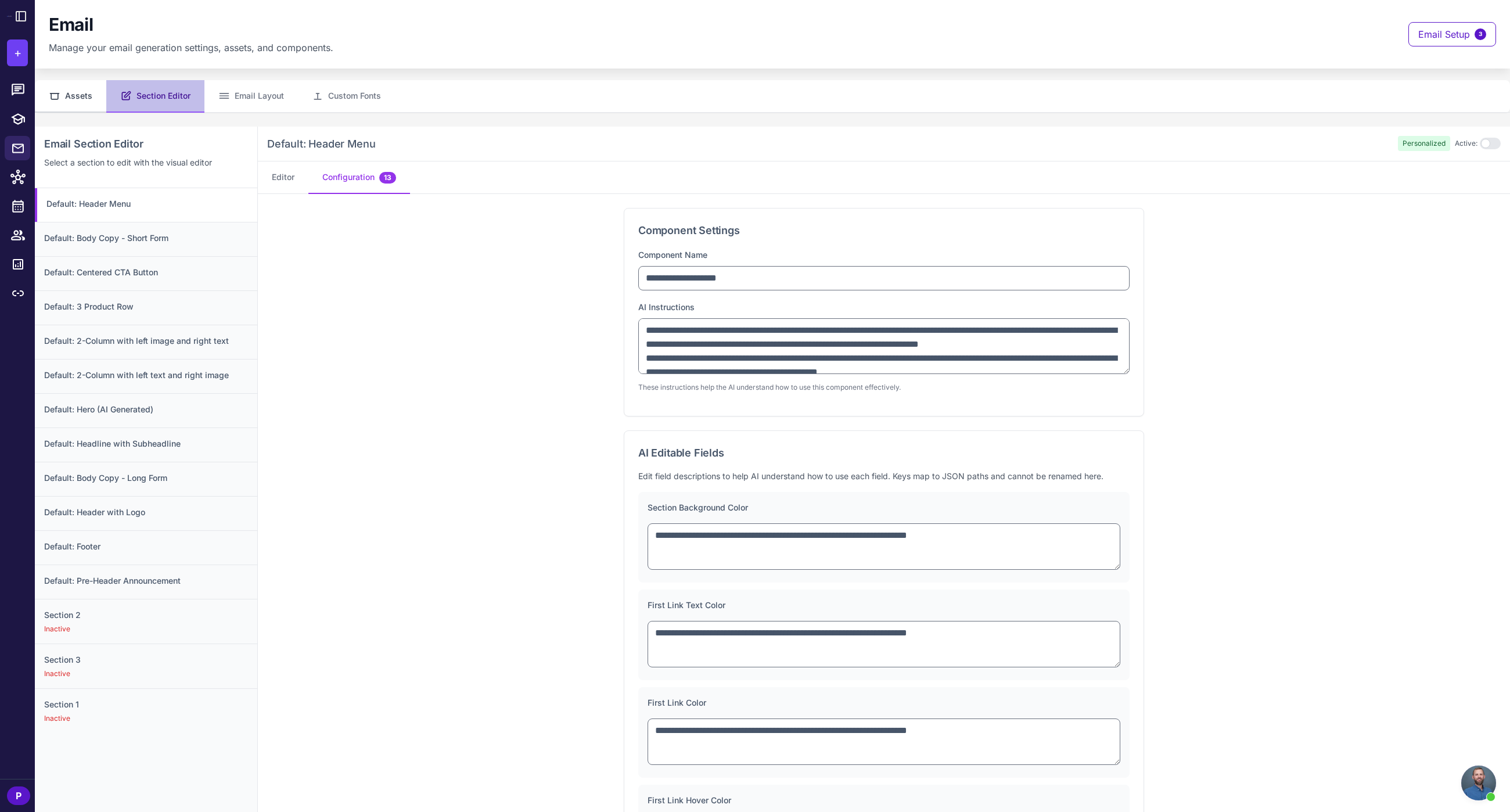
click at [58, 90] on icon at bounding box center [54, 96] width 12 height 12
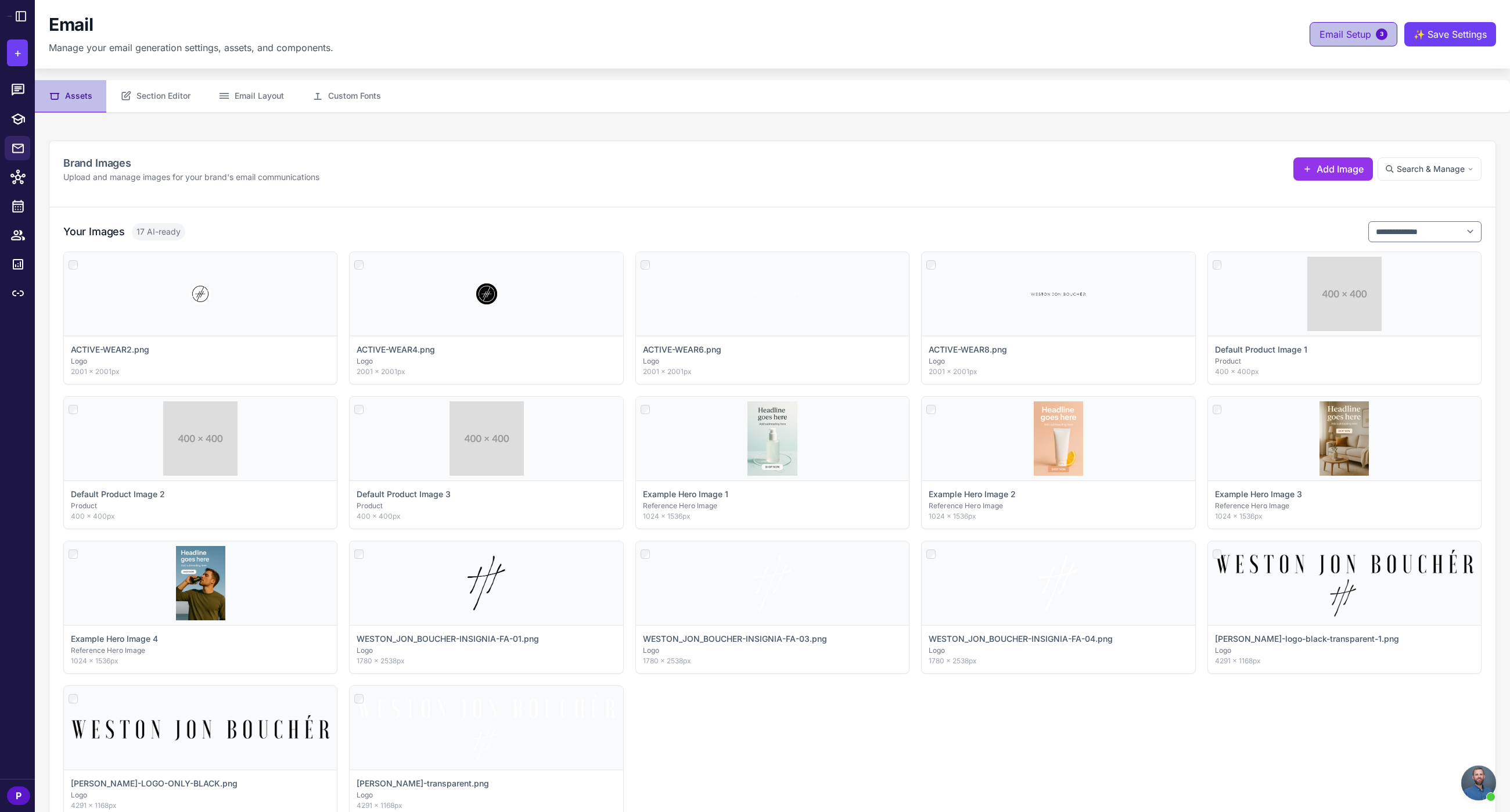
click at [1331, 31] on span "Email Setup" at bounding box center [1345, 35] width 52 height 14
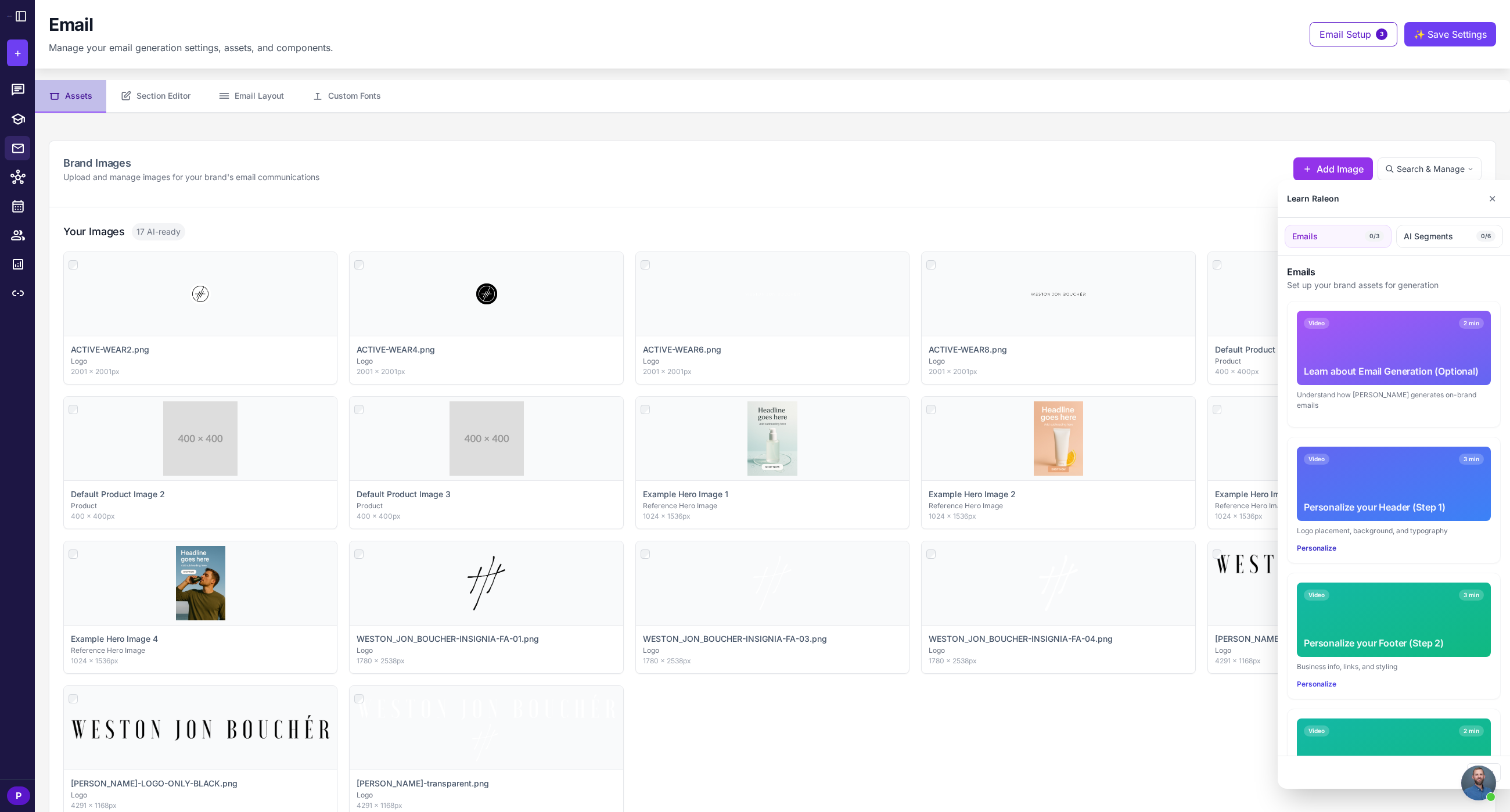
click at [1326, 543] on button "Personalize" at bounding box center [1317, 548] width 40 height 10
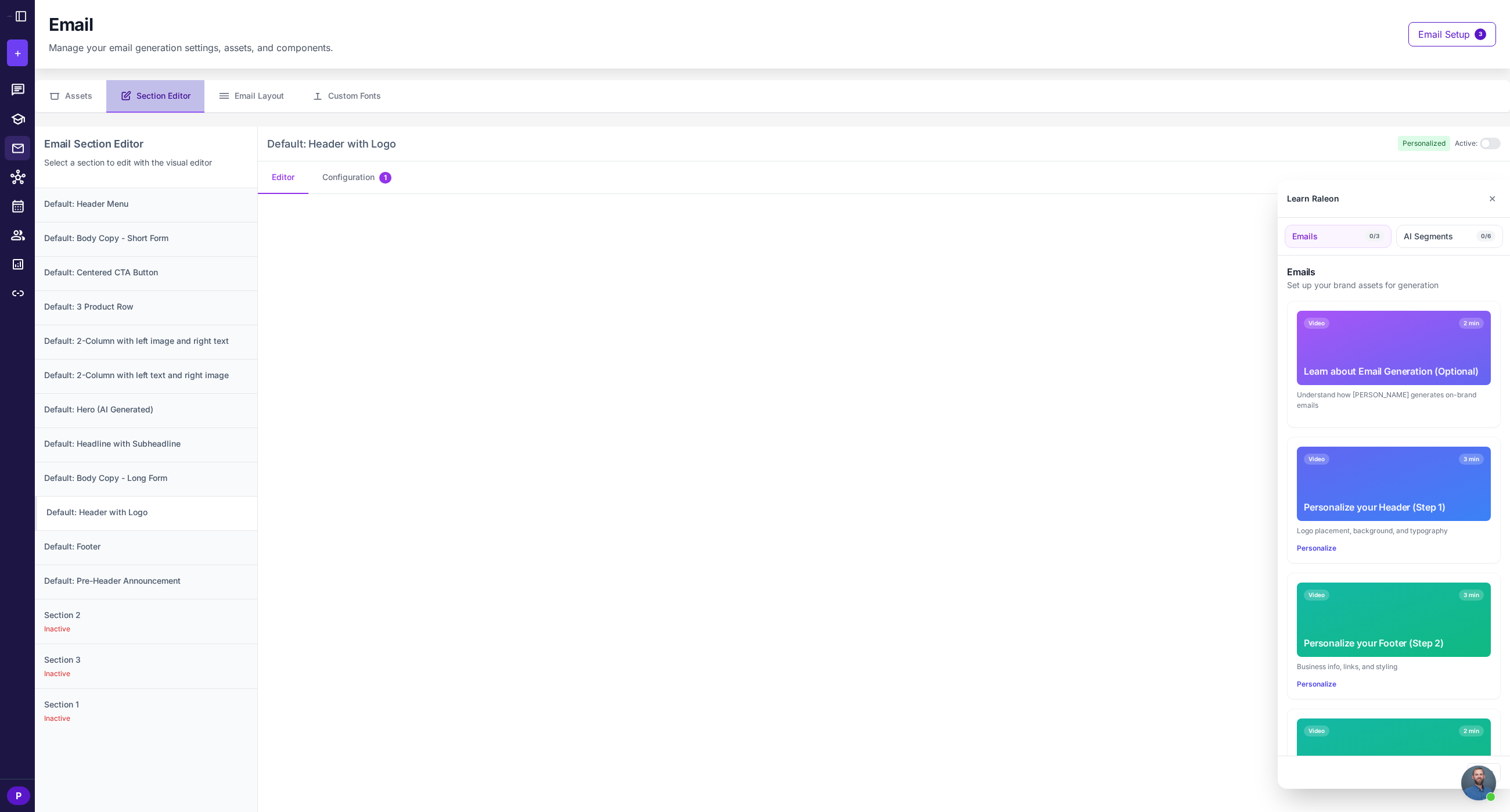
click at [723, 279] on div at bounding box center [755, 406] width 1510 height 812
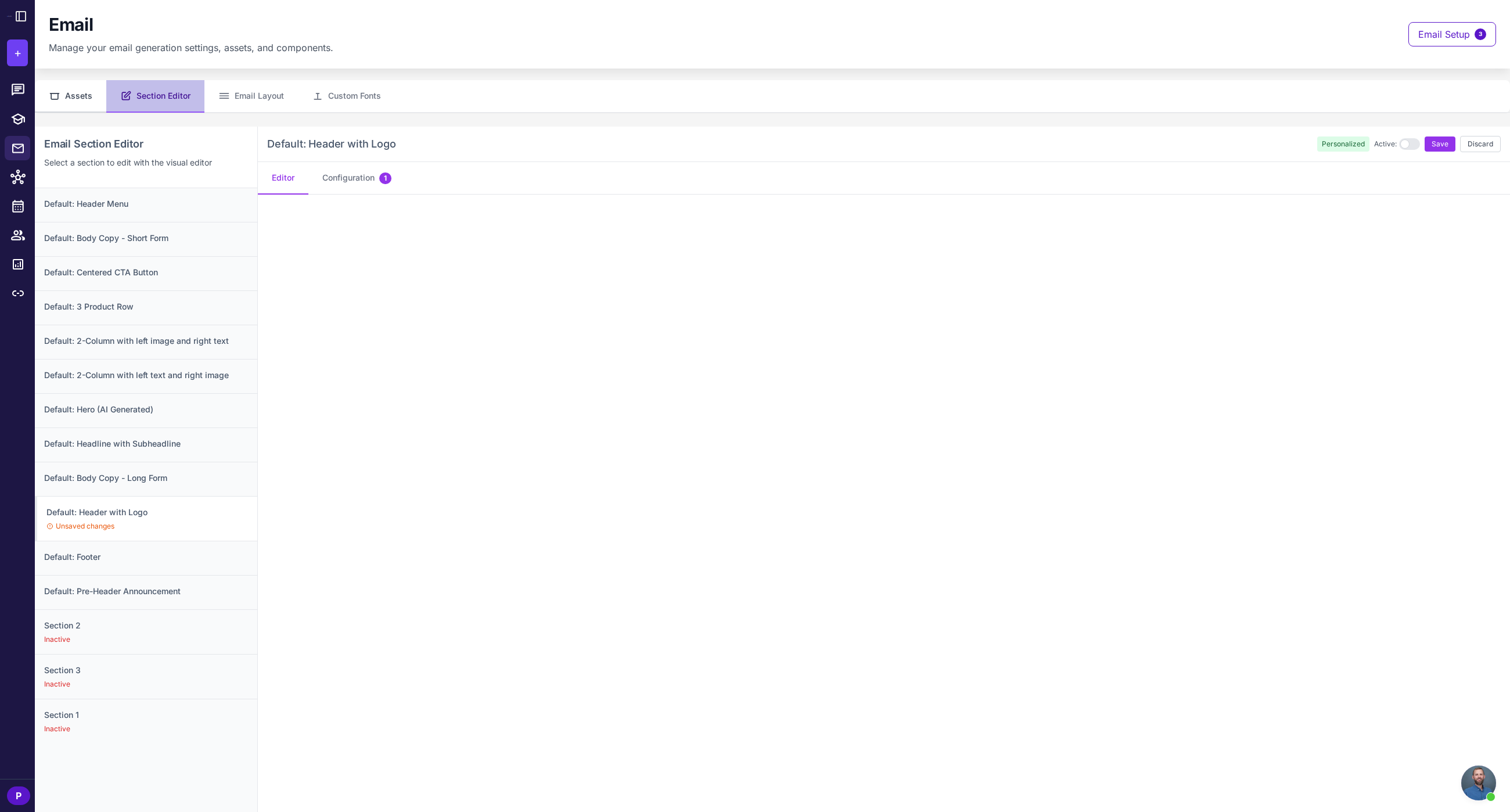
click at [76, 103] on button "Assets" at bounding box center [70, 96] width 72 height 33
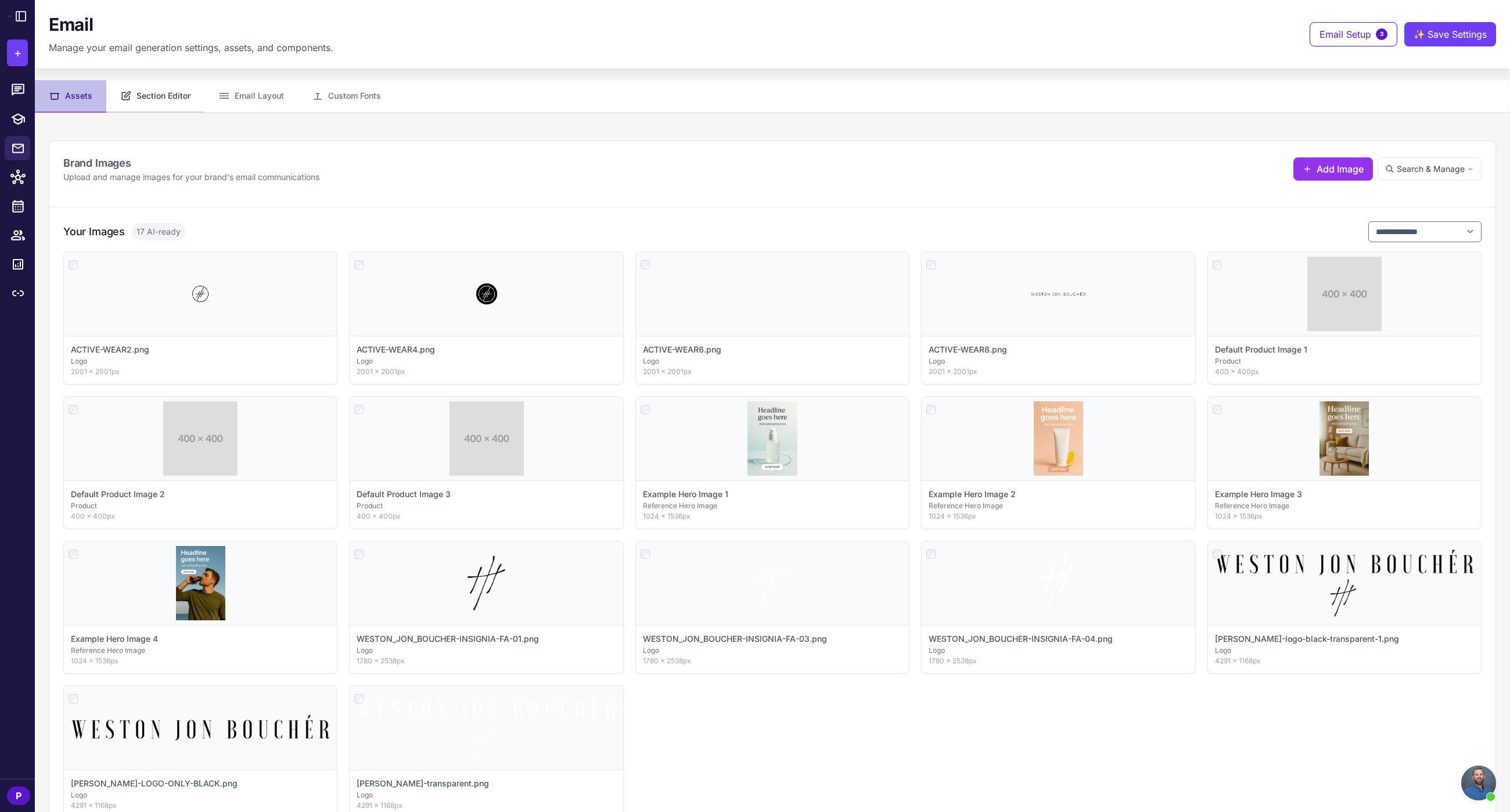
click at [147, 97] on button "Section Editor" at bounding box center [155, 96] width 98 height 33
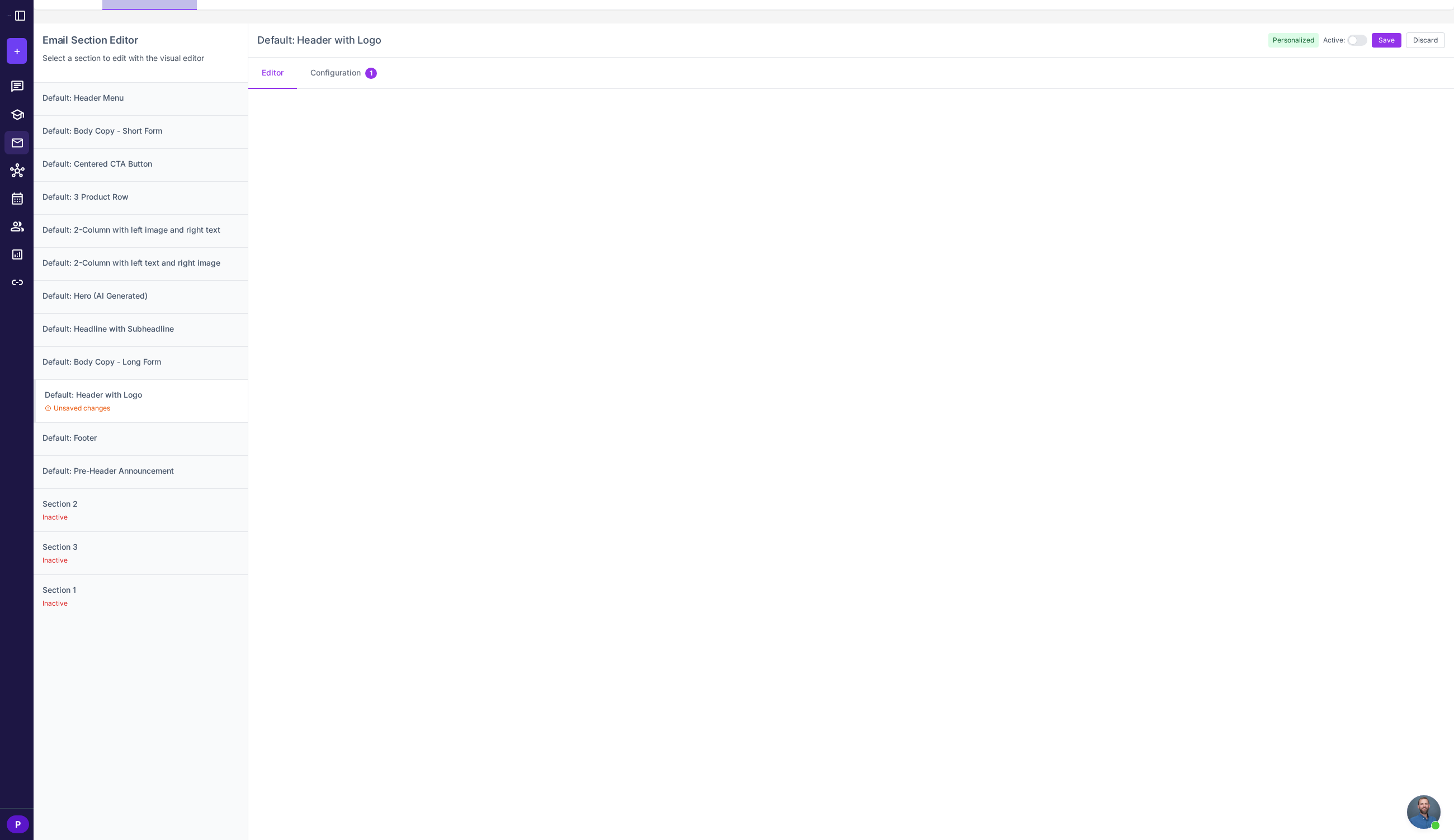
scroll to position [96, 0]
click at [1379, 47] on span "Save" at bounding box center [1387, 43] width 16 height 10
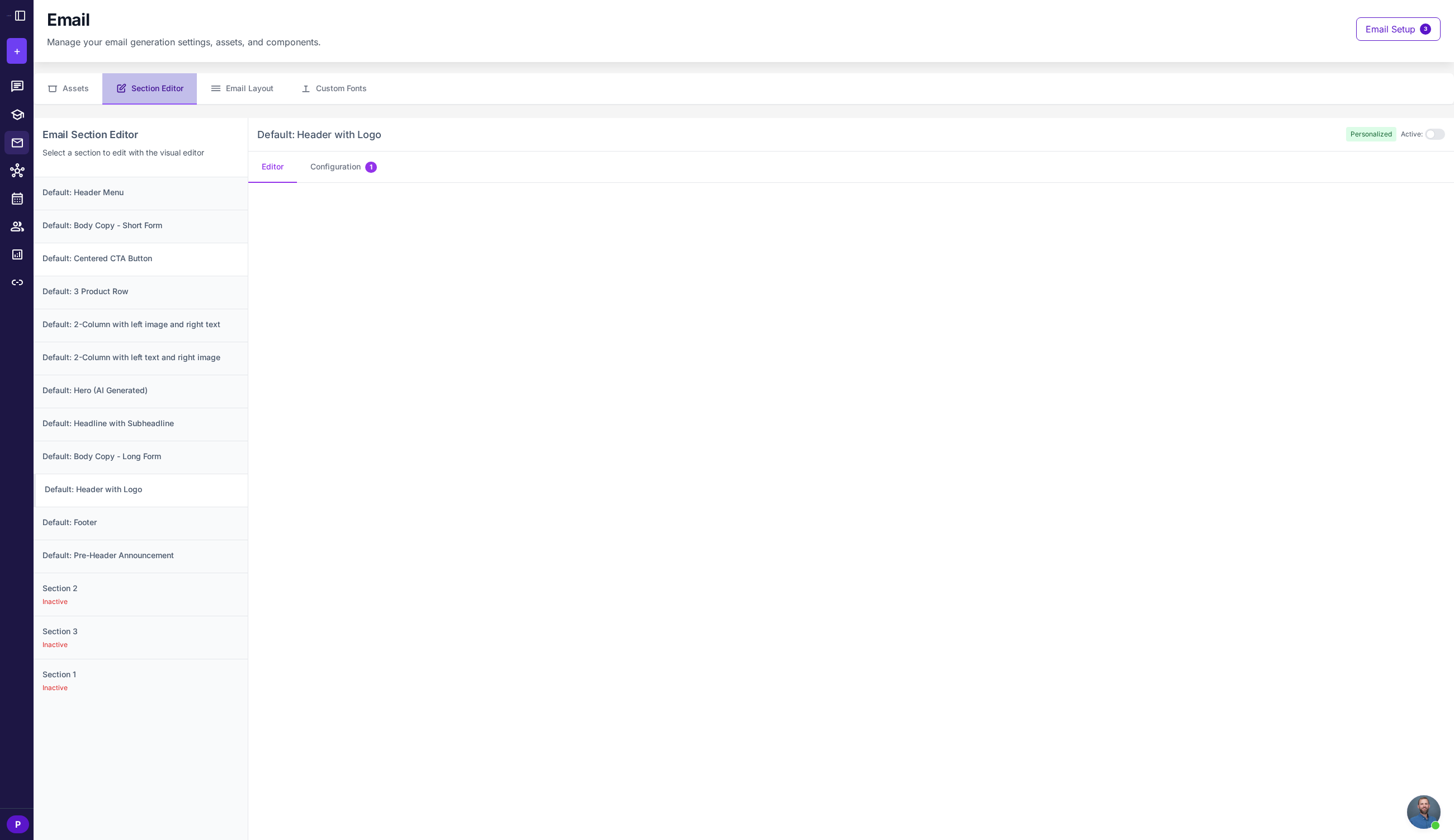
scroll to position [0, 0]
click at [336, 93] on button "Custom Fonts" at bounding box center [333, 92] width 94 height 31
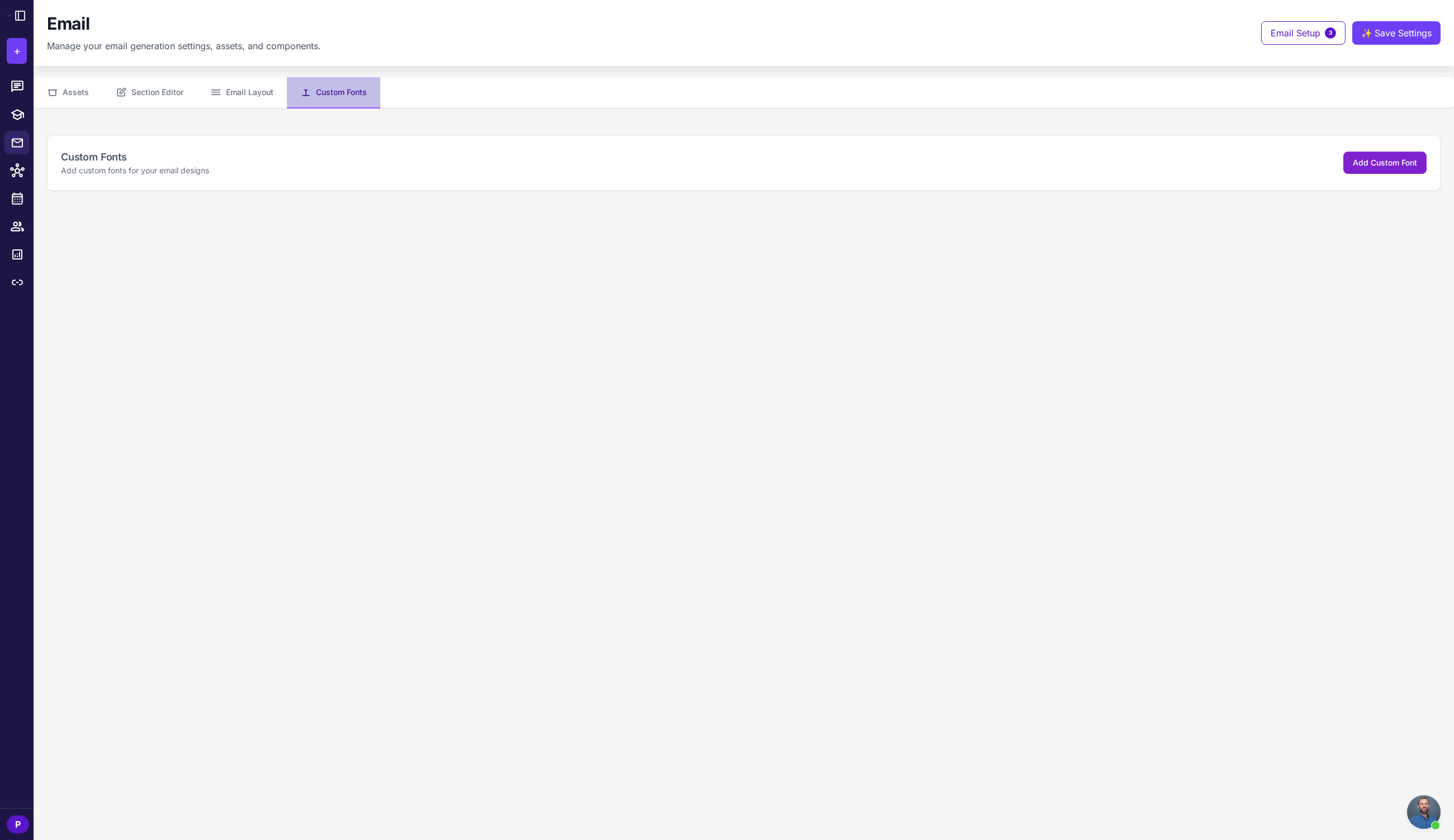
click at [1358, 166] on span "Add Custom Font" at bounding box center [1385, 162] width 64 height 9
select select "***"
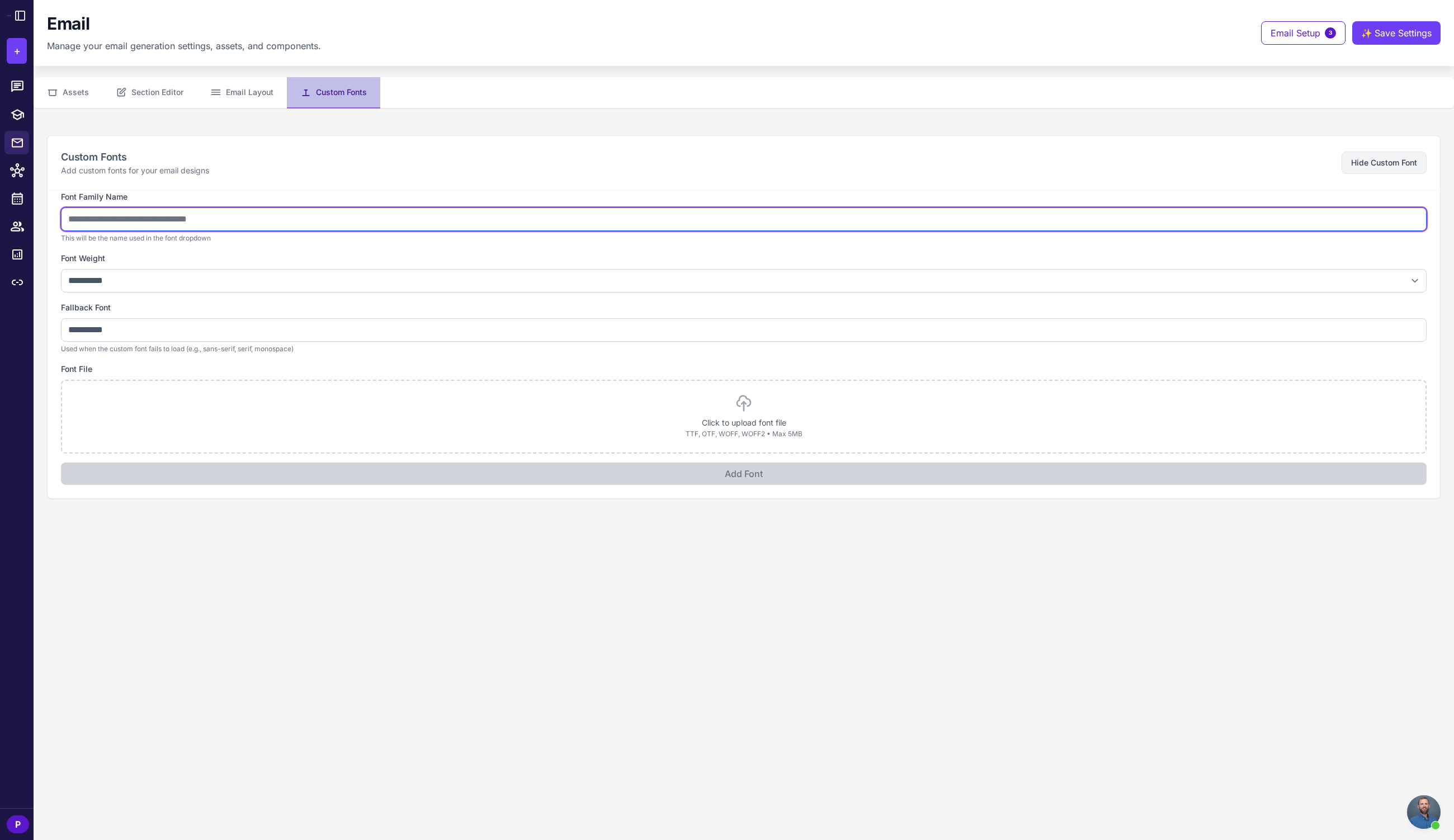
click at [314, 213] on input "text" at bounding box center [744, 219] width 1366 height 23
type input "*"
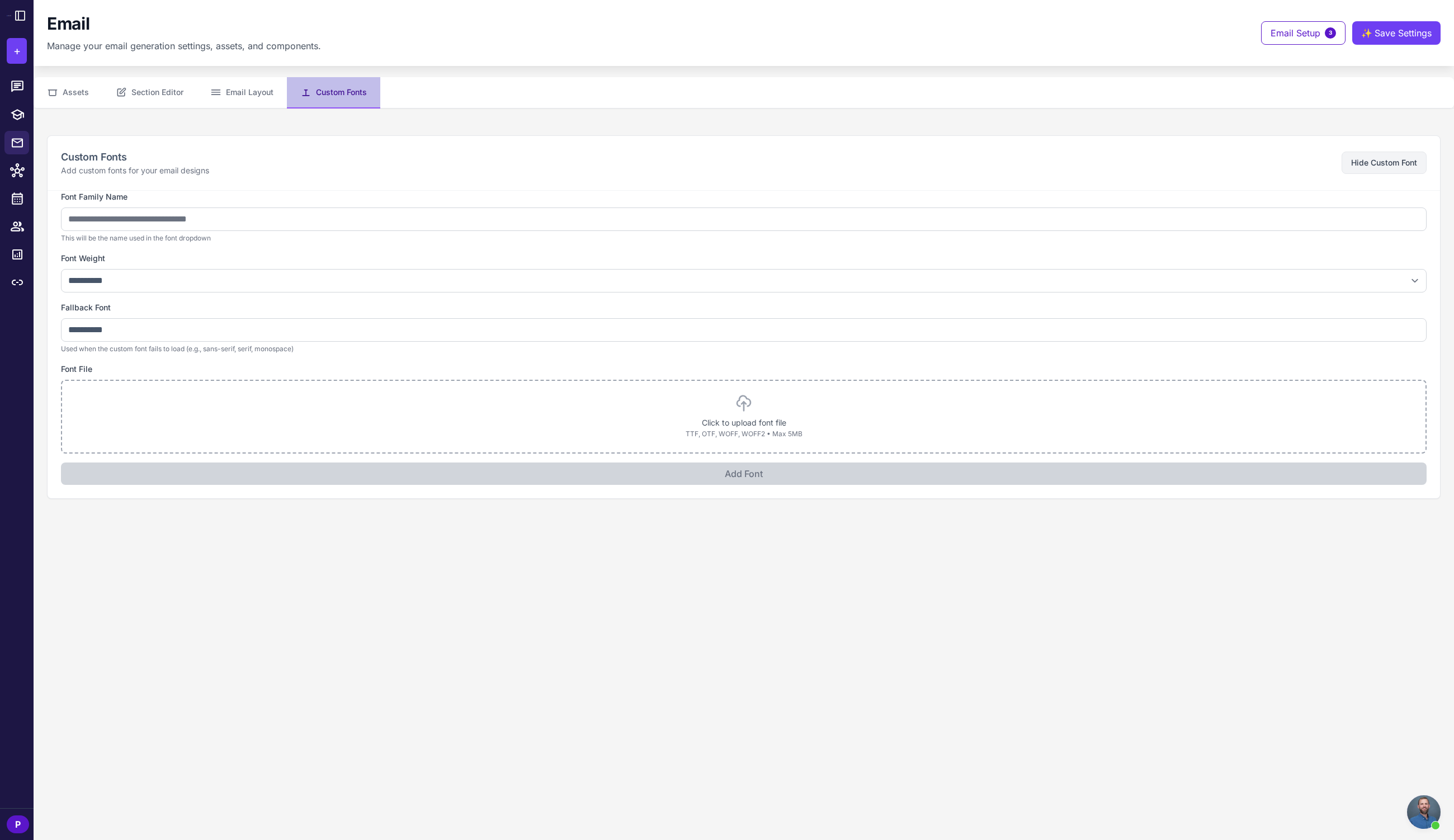
click at [796, 414] on div "Click to upload font file TTF, OTF, WOFF, WOFF2 • Max 5MB" at bounding box center [743, 417] width 1337 height 45
click at [679, 418] on p "Click to upload font file" at bounding box center [743, 423] width 1337 height 12
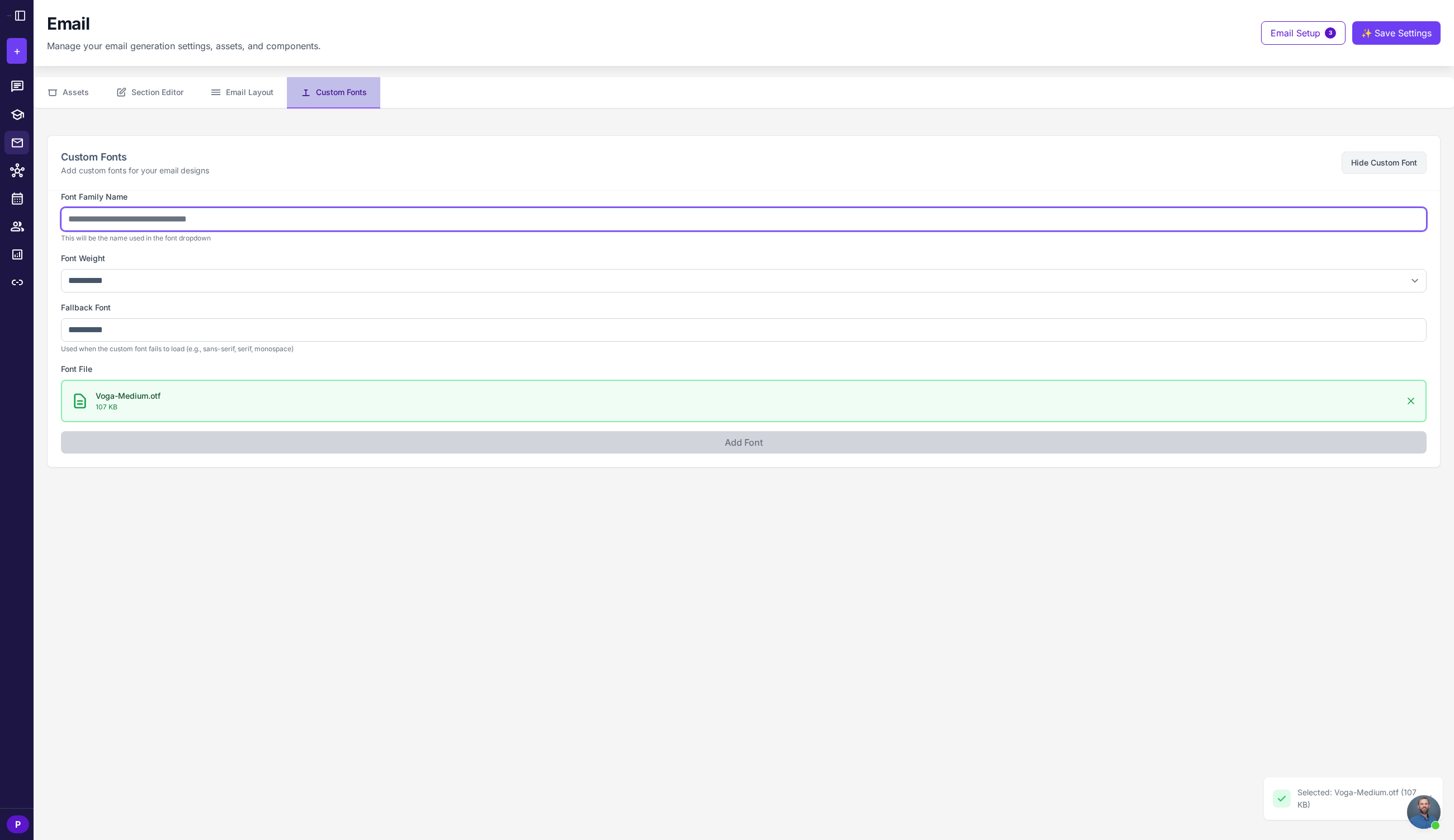
click at [248, 214] on input "text" at bounding box center [744, 219] width 1366 height 23
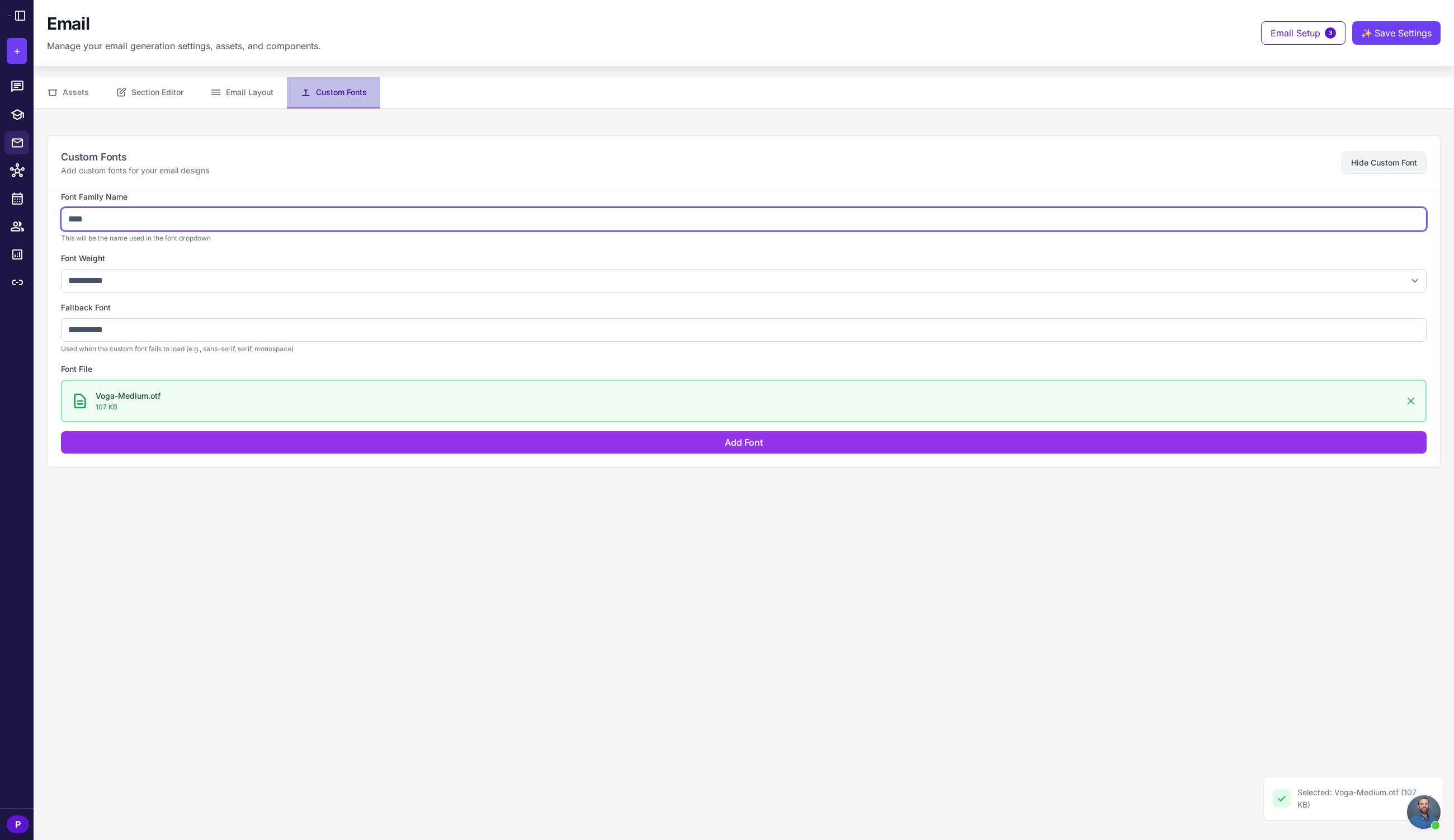
type input "****"
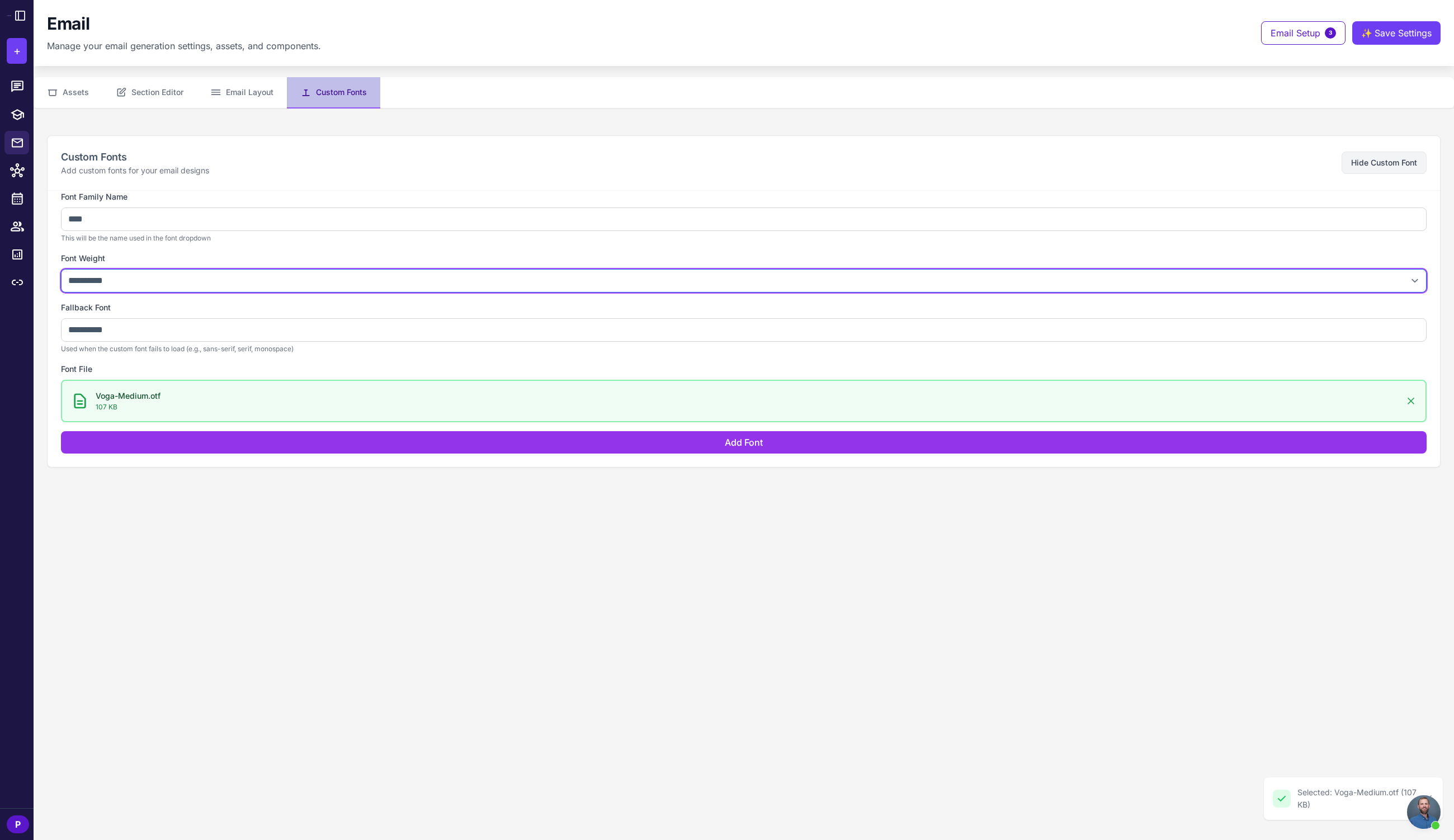
click at [248, 281] on select "**********" at bounding box center [744, 280] width 1366 height 23
select select "***"
click at [61, 269] on select "**********" at bounding box center [744, 280] width 1366 height 23
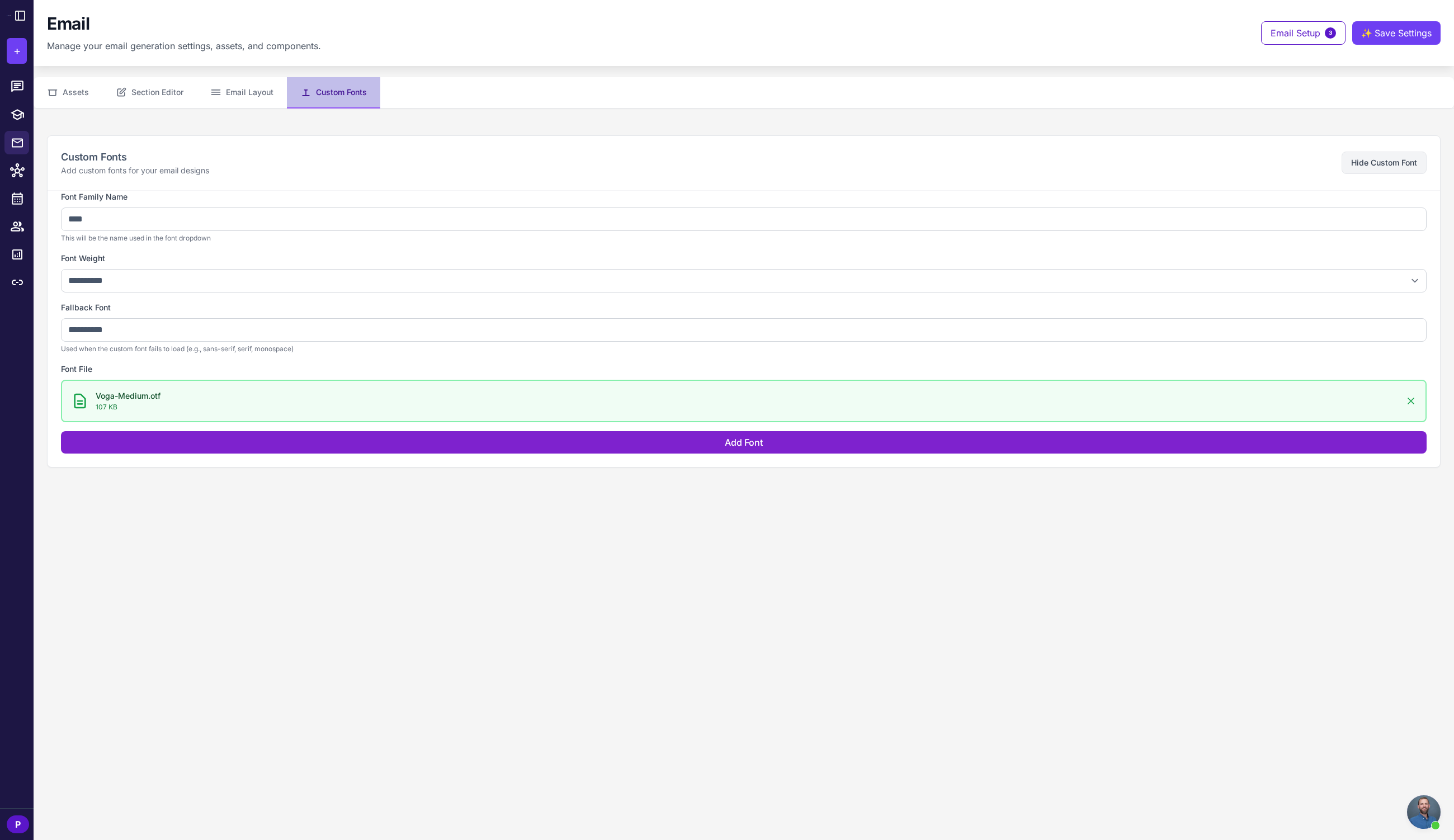
click at [467, 439] on button "Add Font" at bounding box center [744, 442] width 1366 height 22
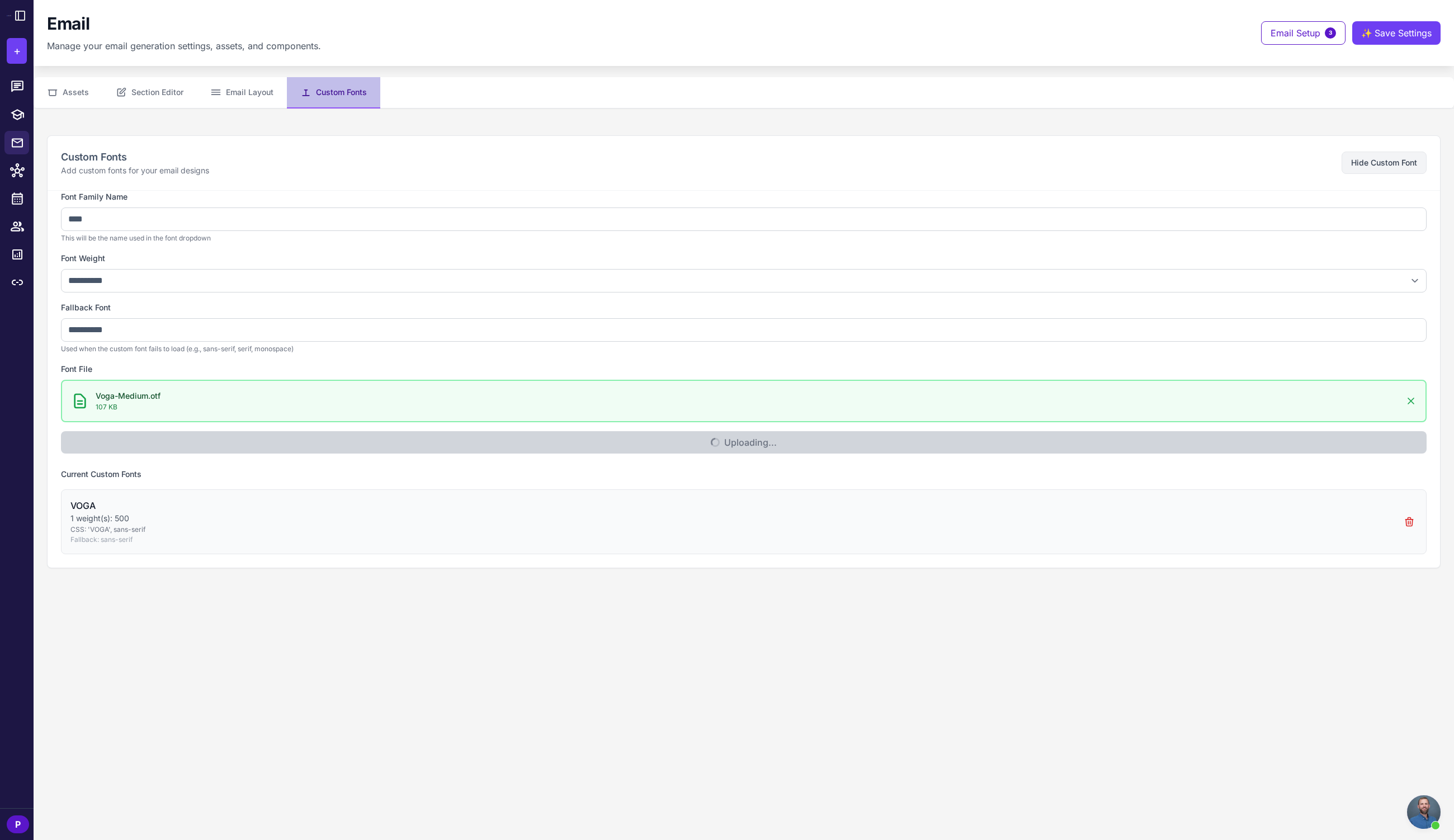
select select "***"
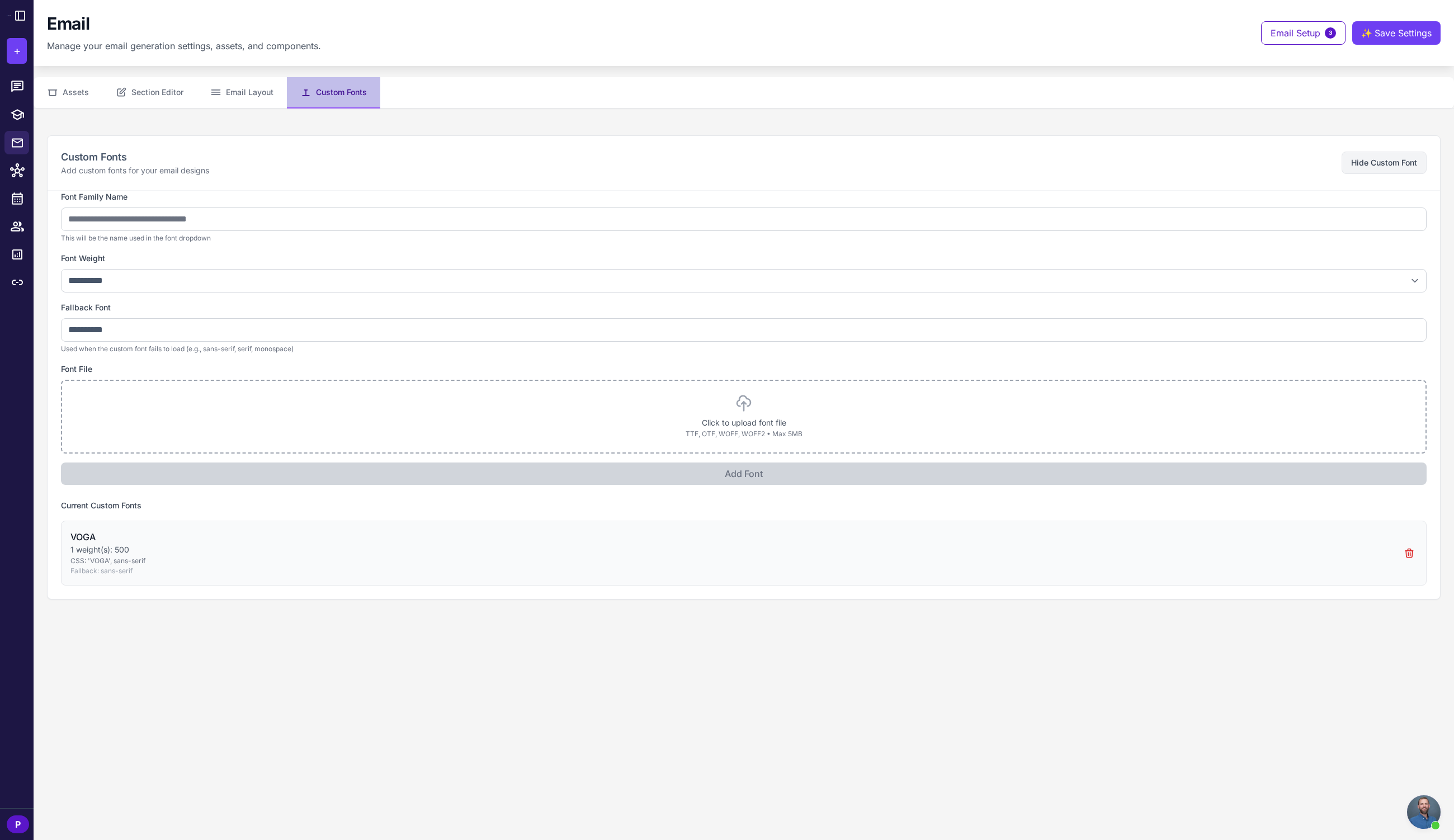
click at [698, 414] on div "Click to upload font file TTF, OTF, WOFF, WOFF2 • Max 5MB" at bounding box center [743, 417] width 1337 height 45
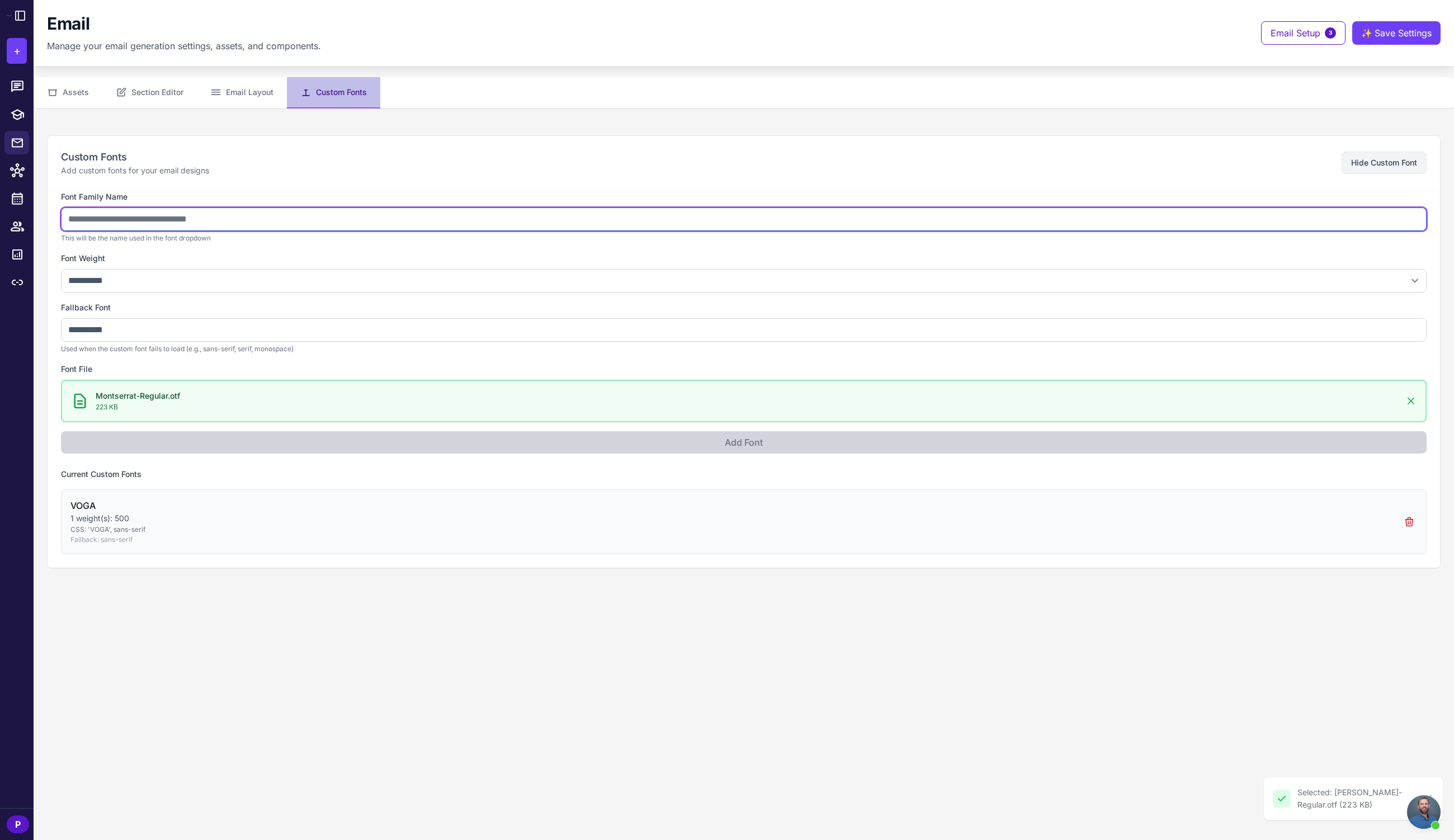
click at [98, 220] on input "text" at bounding box center [744, 219] width 1366 height 23
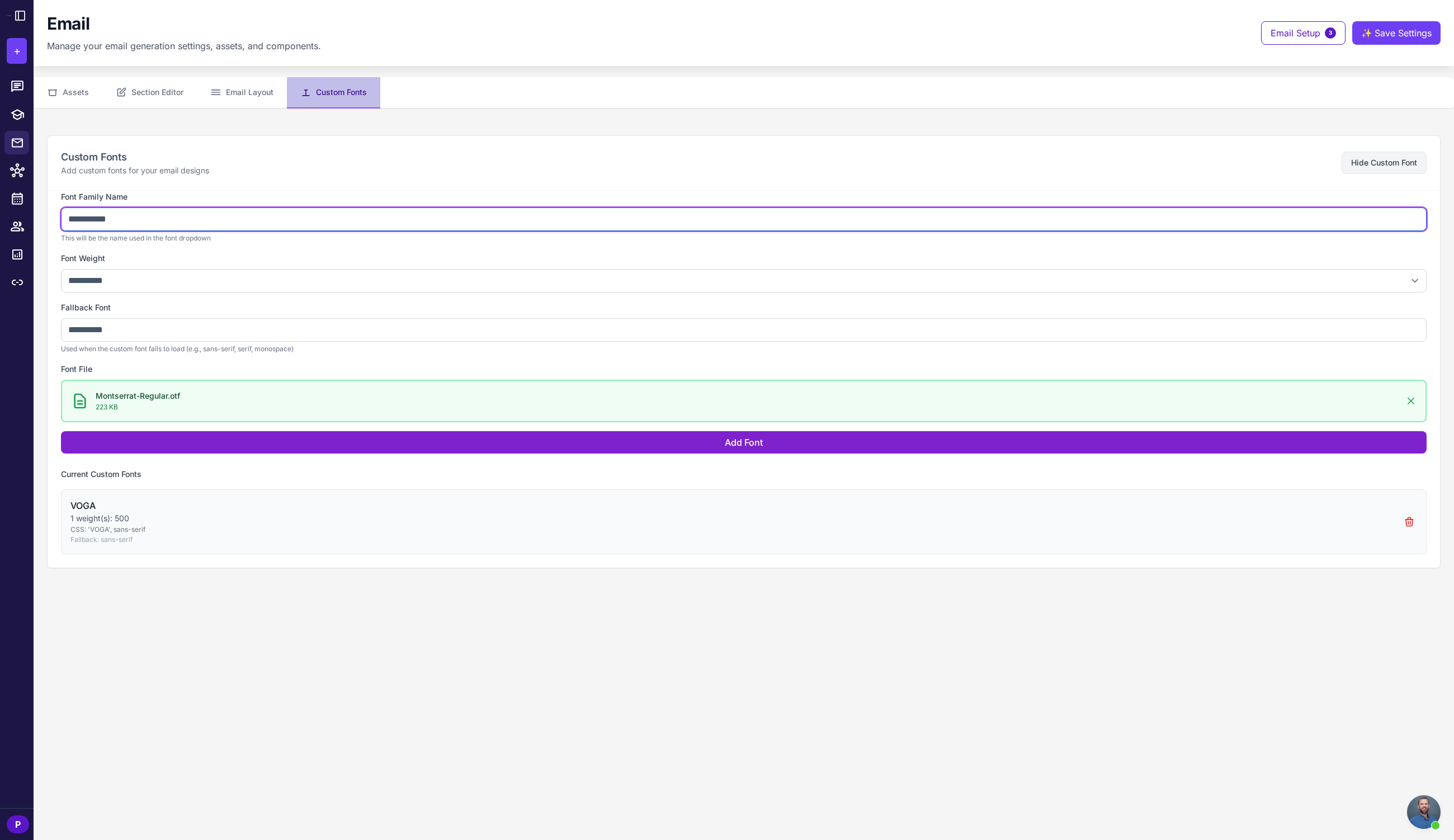
type input "**********"
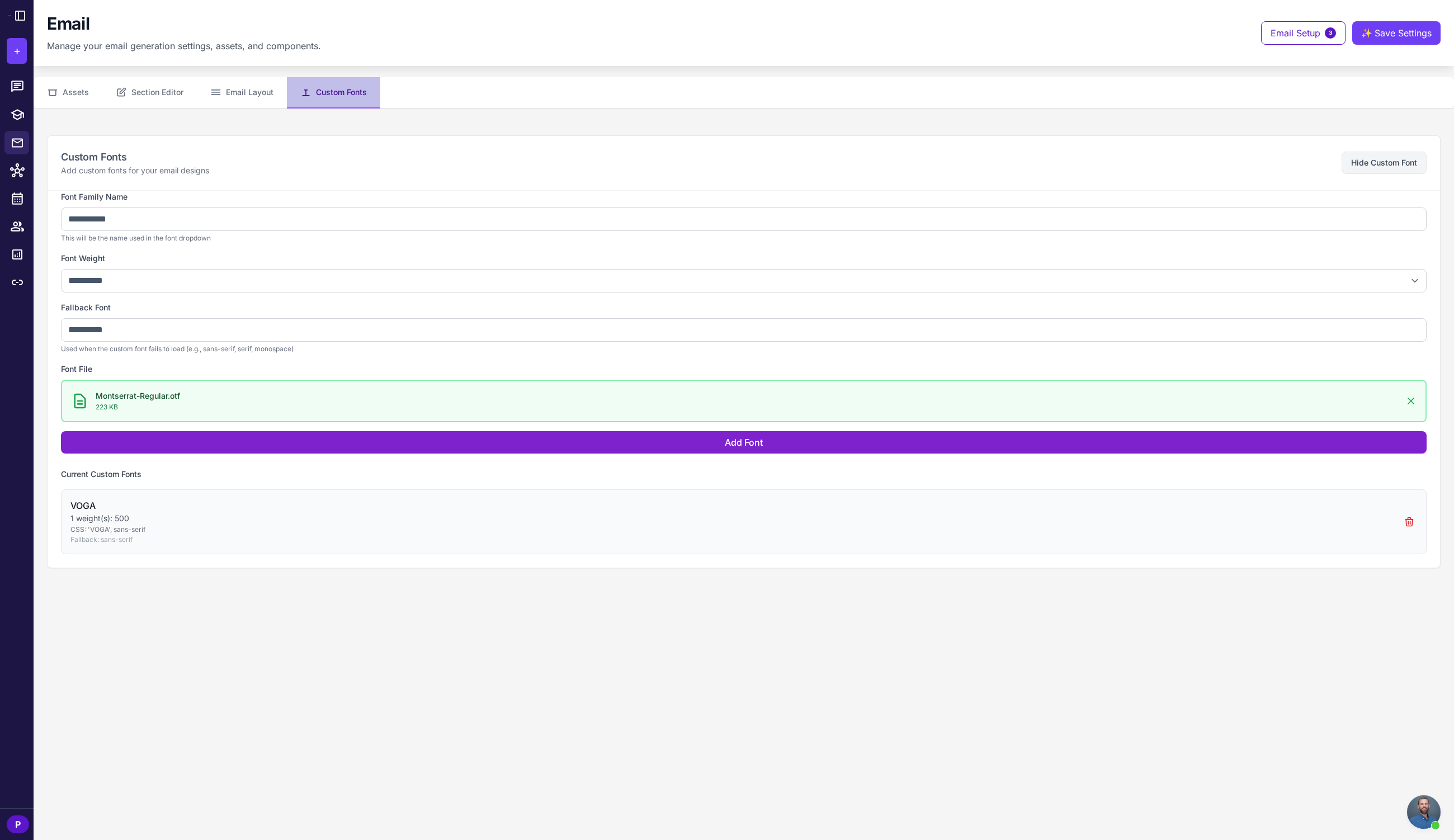
click at [813, 440] on button "Add Font" at bounding box center [744, 442] width 1366 height 22
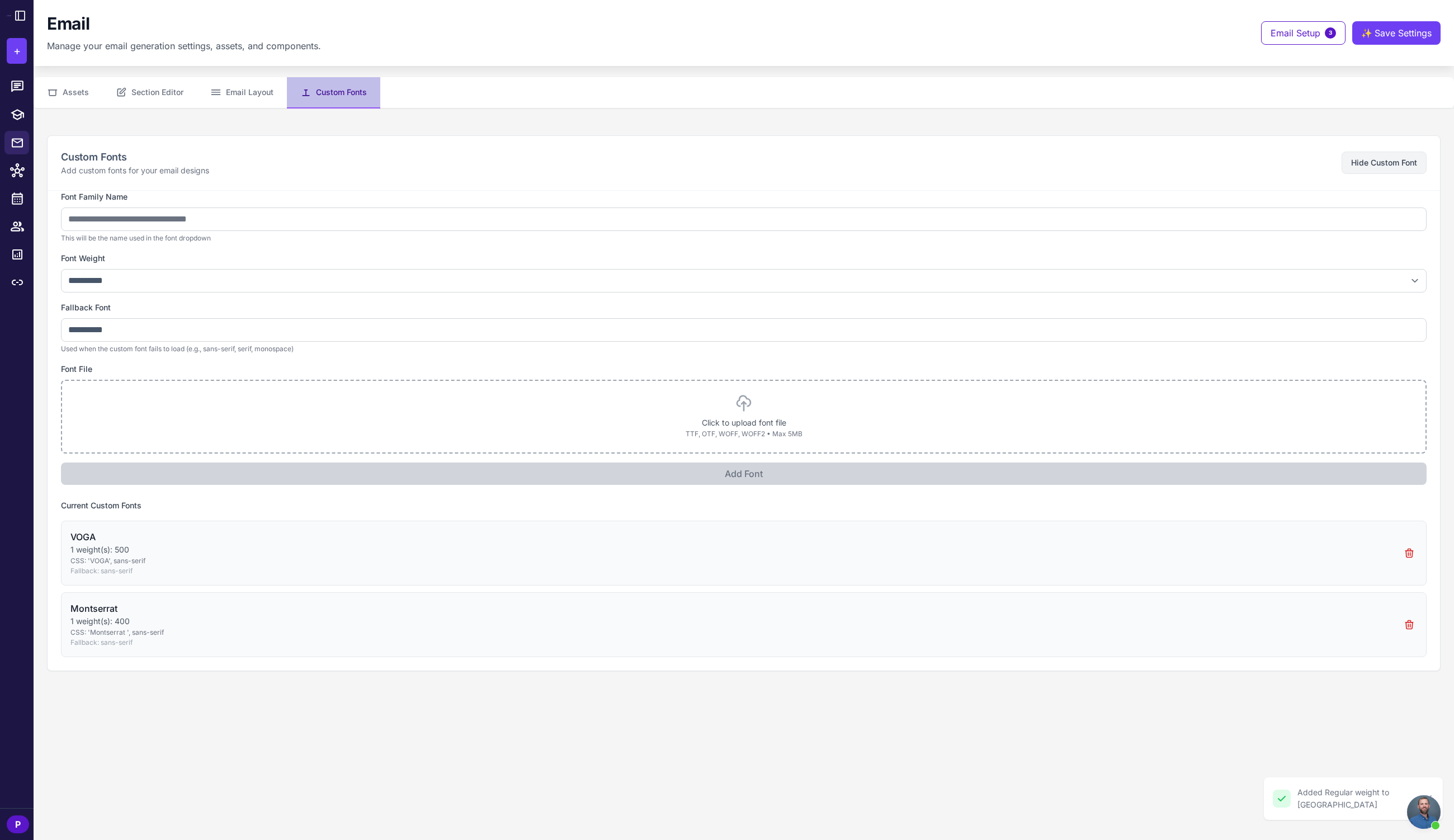
click at [761, 417] on p "Click to upload font file" at bounding box center [743, 423] width 1337 height 12
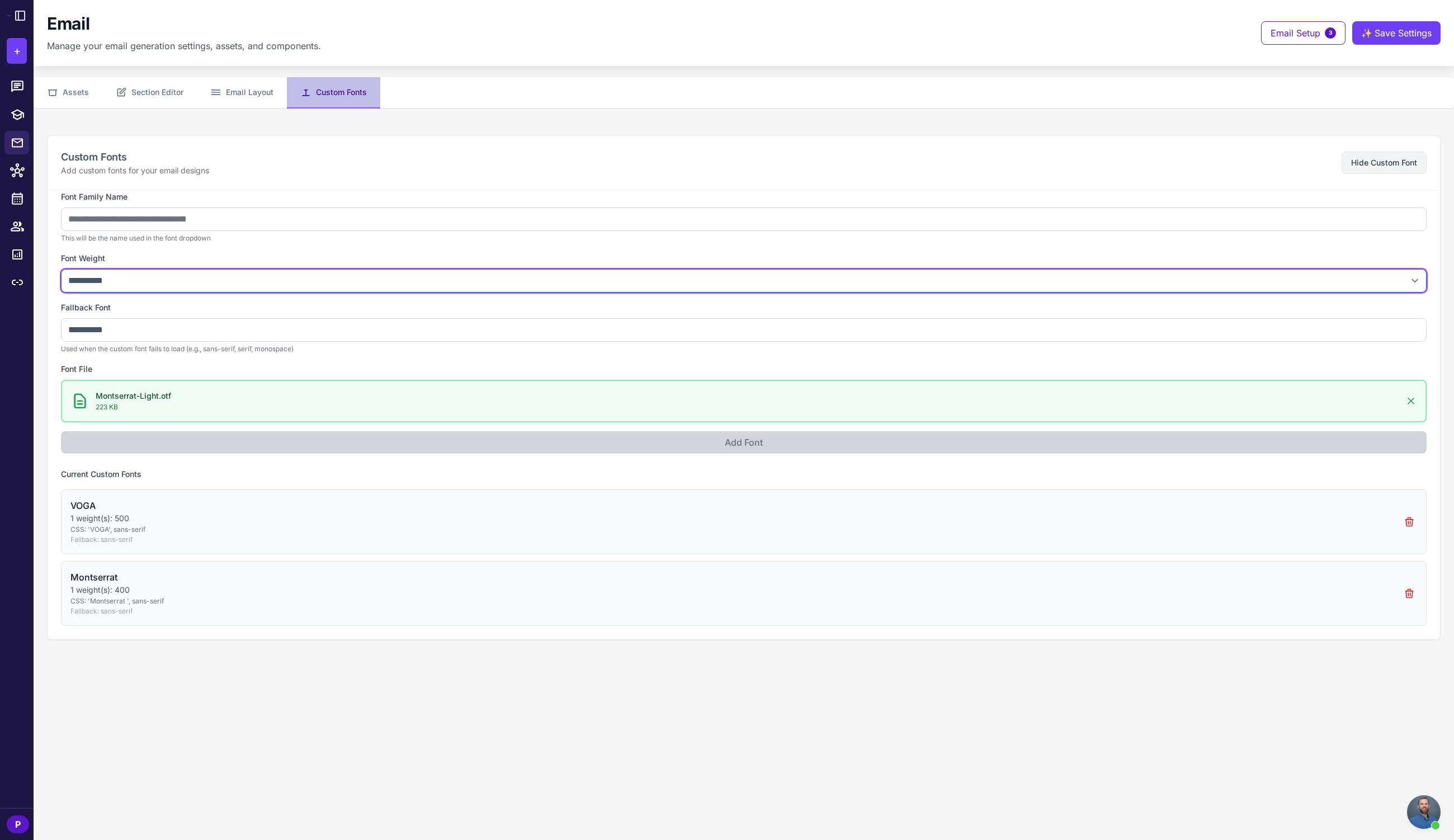
click at [120, 281] on select "**********" at bounding box center [744, 280] width 1366 height 23
select select "***"
click at [61, 269] on select "**********" at bounding box center [744, 280] width 1366 height 23
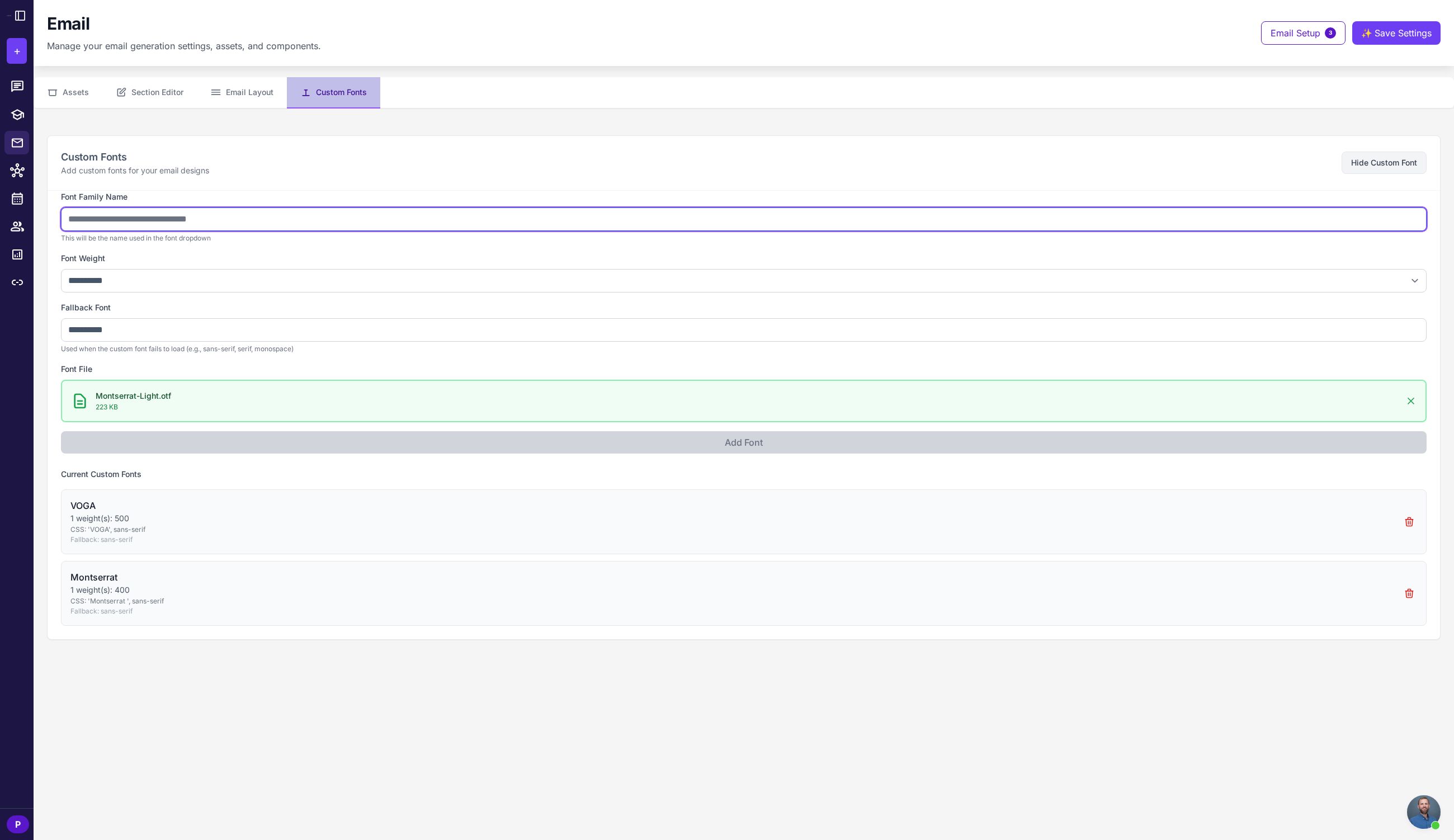
click at [120, 213] on input "text" at bounding box center [744, 219] width 1366 height 23
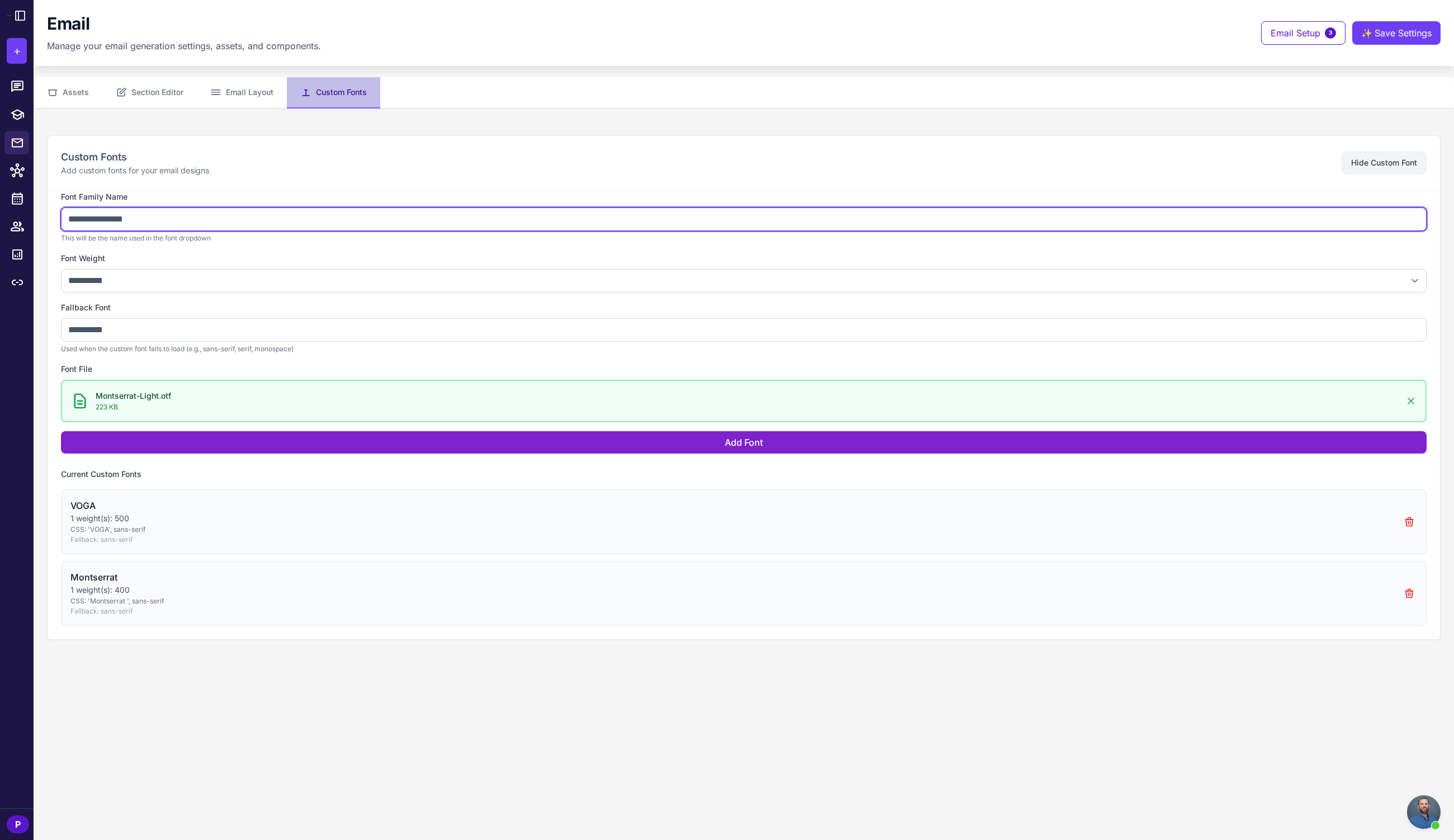
type input "**********"
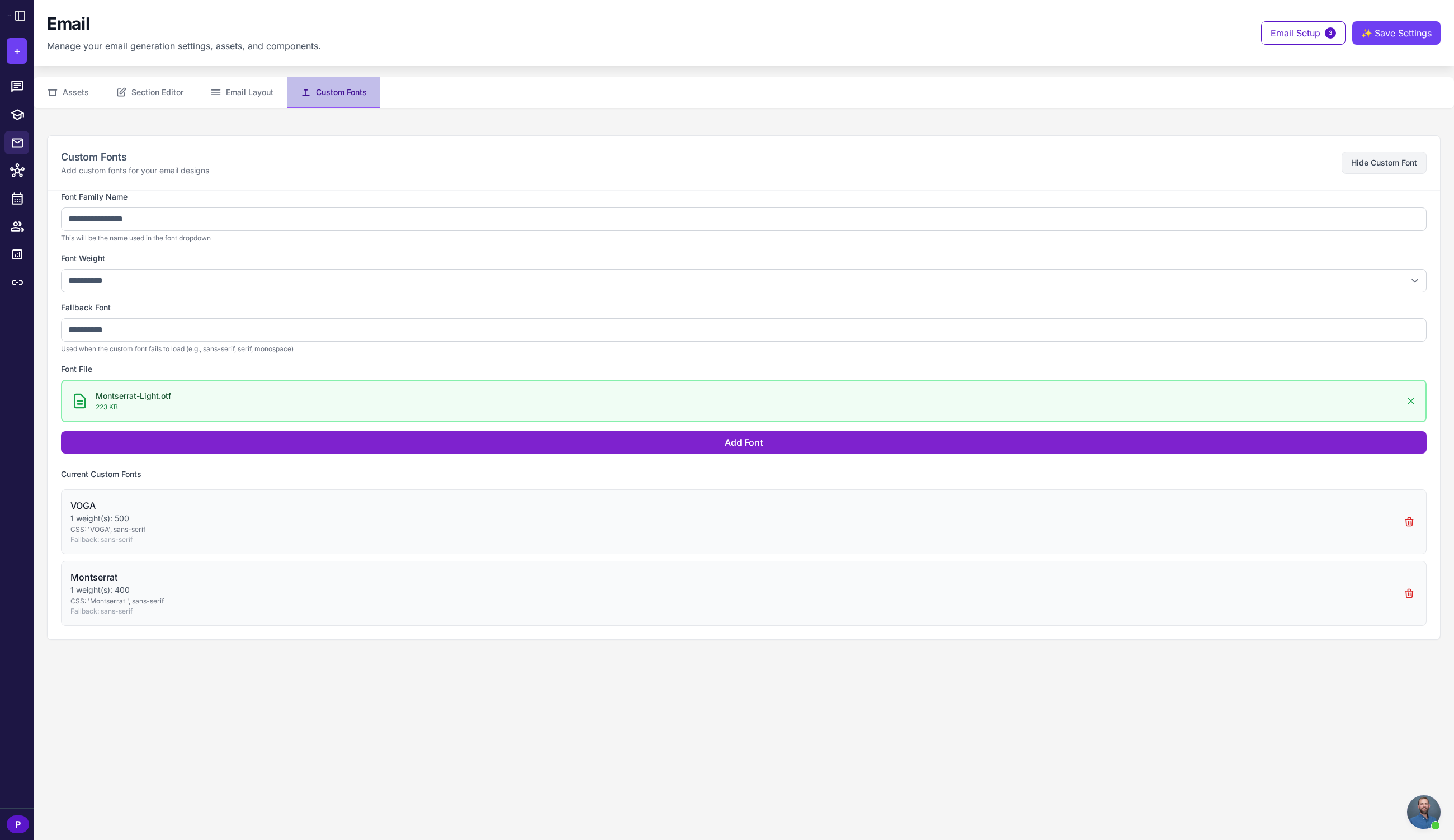
click at [709, 446] on button "Add Font" at bounding box center [744, 442] width 1366 height 22
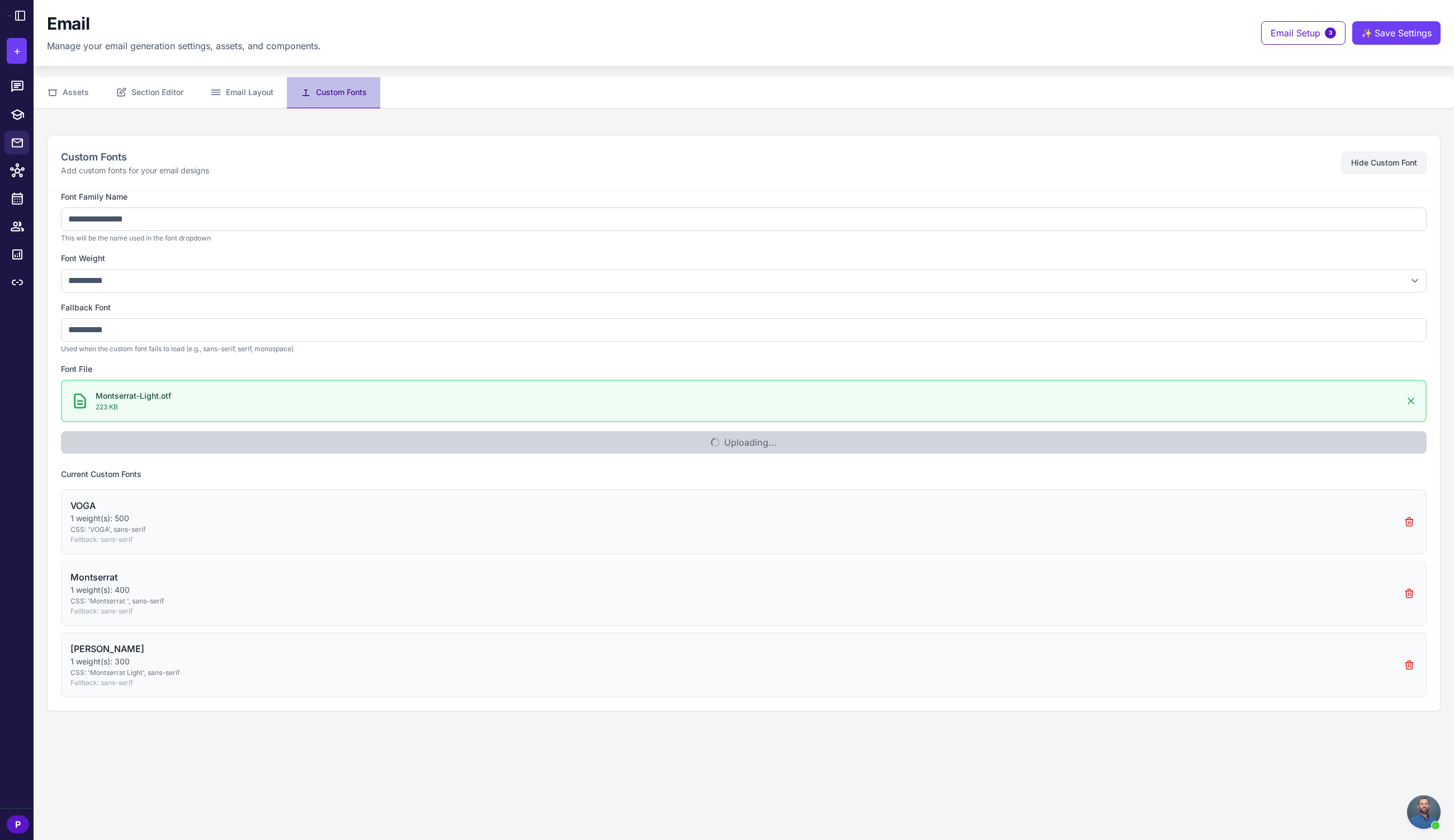
select select "***"
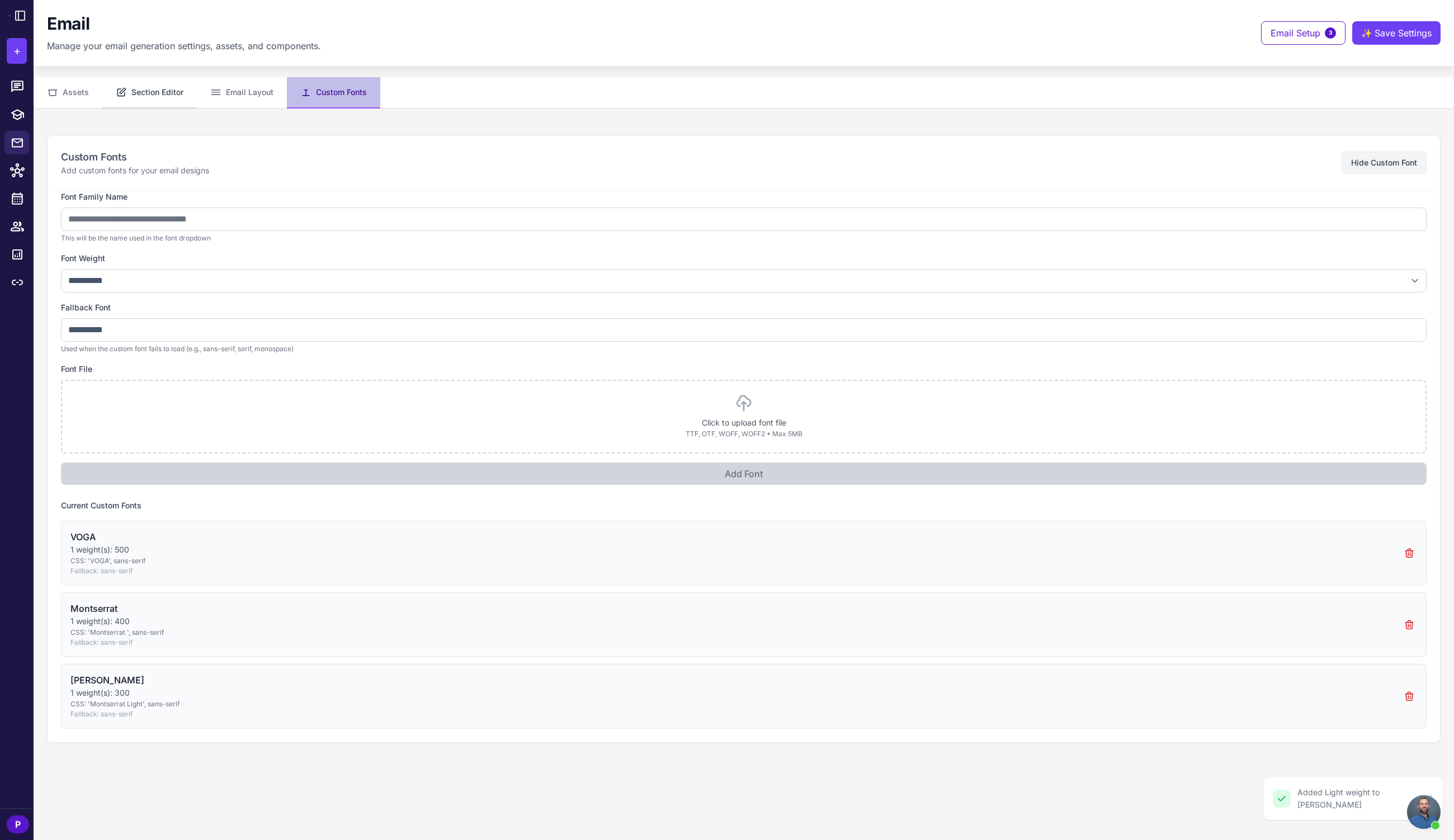
click at [150, 94] on button "Section Editor" at bounding box center [149, 92] width 94 height 31
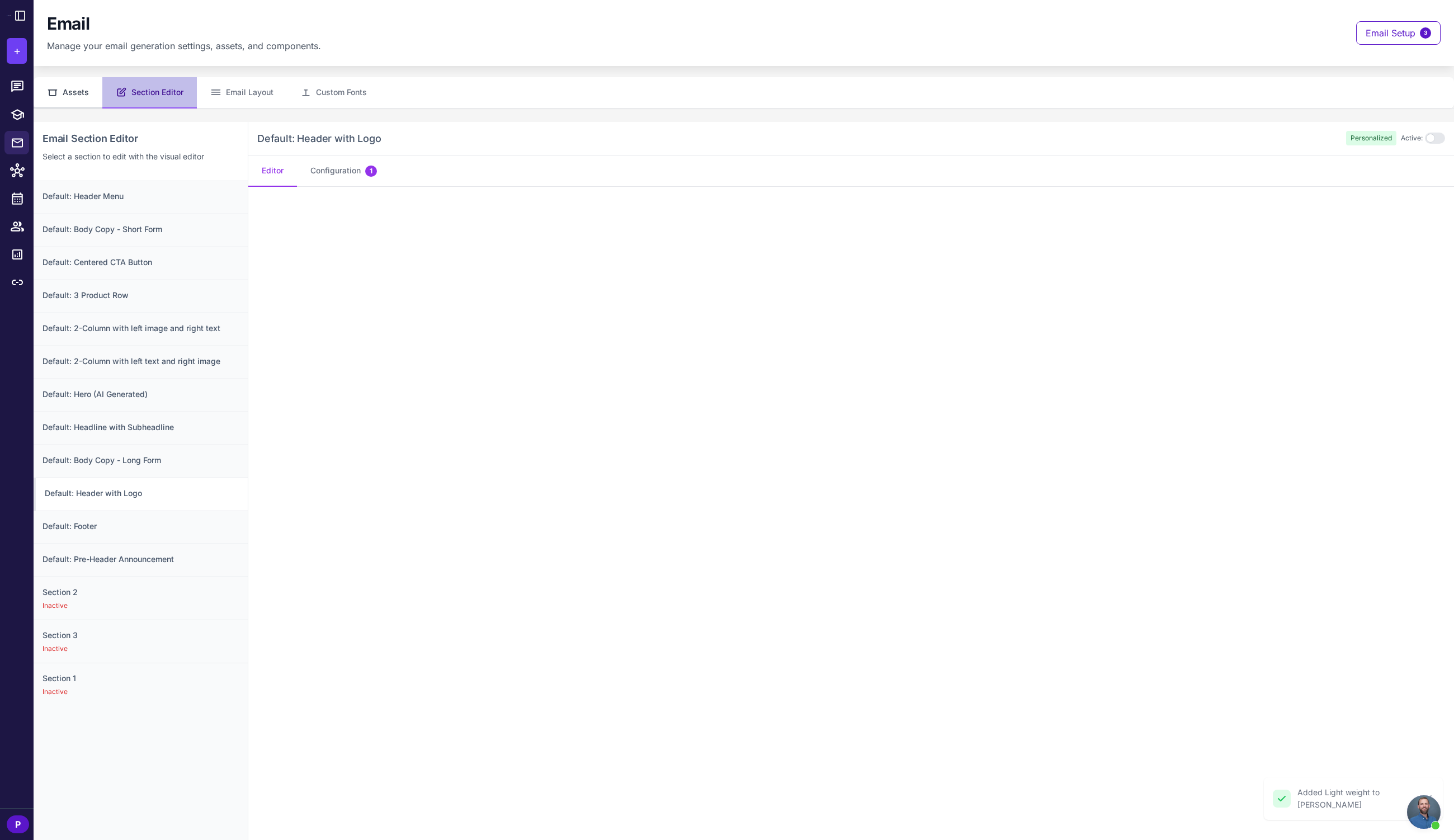
click at [73, 91] on button "Assets" at bounding box center [68, 92] width 69 height 31
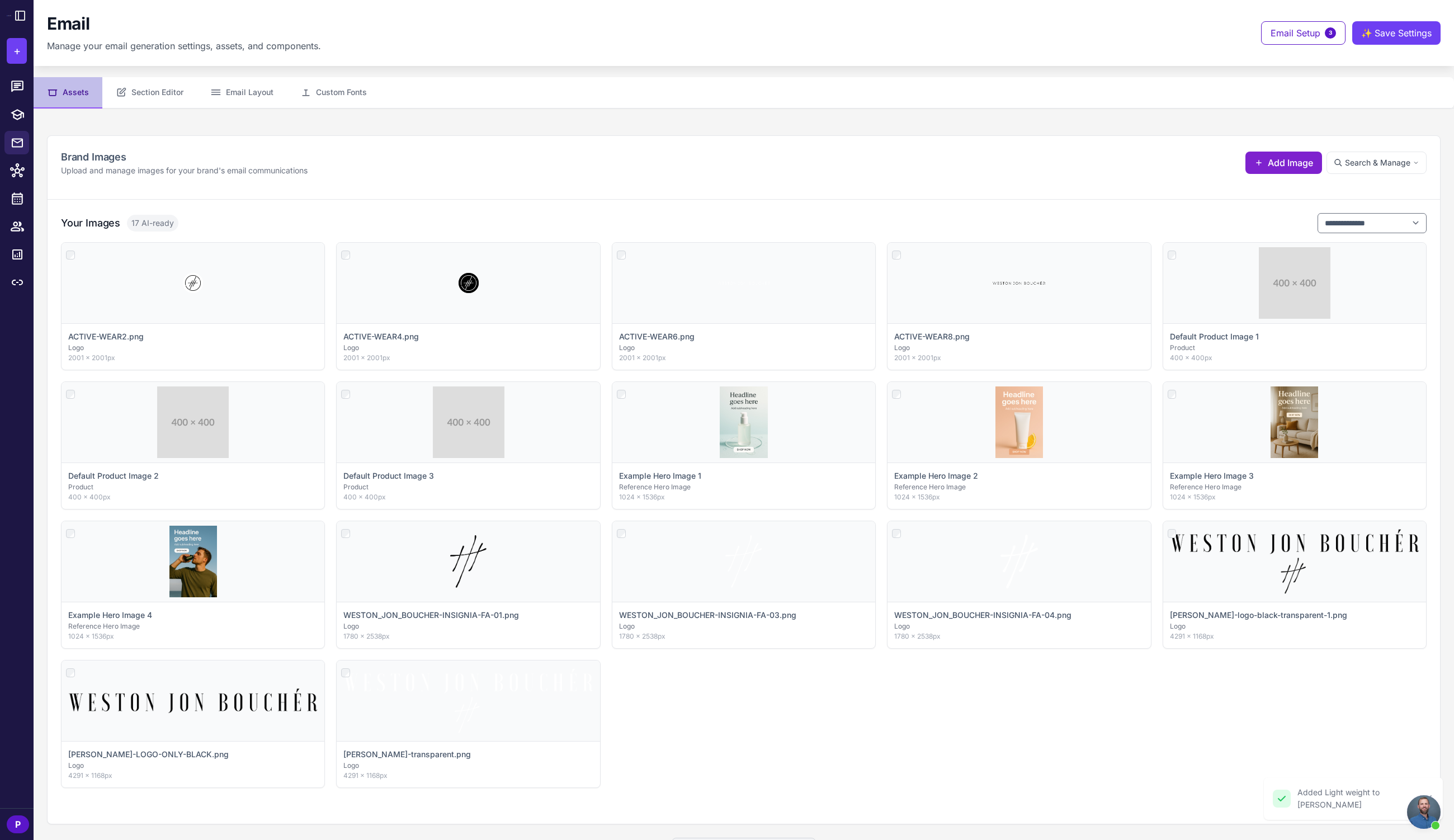
click at [1281, 165] on span "Add Image" at bounding box center [1290, 163] width 45 height 14
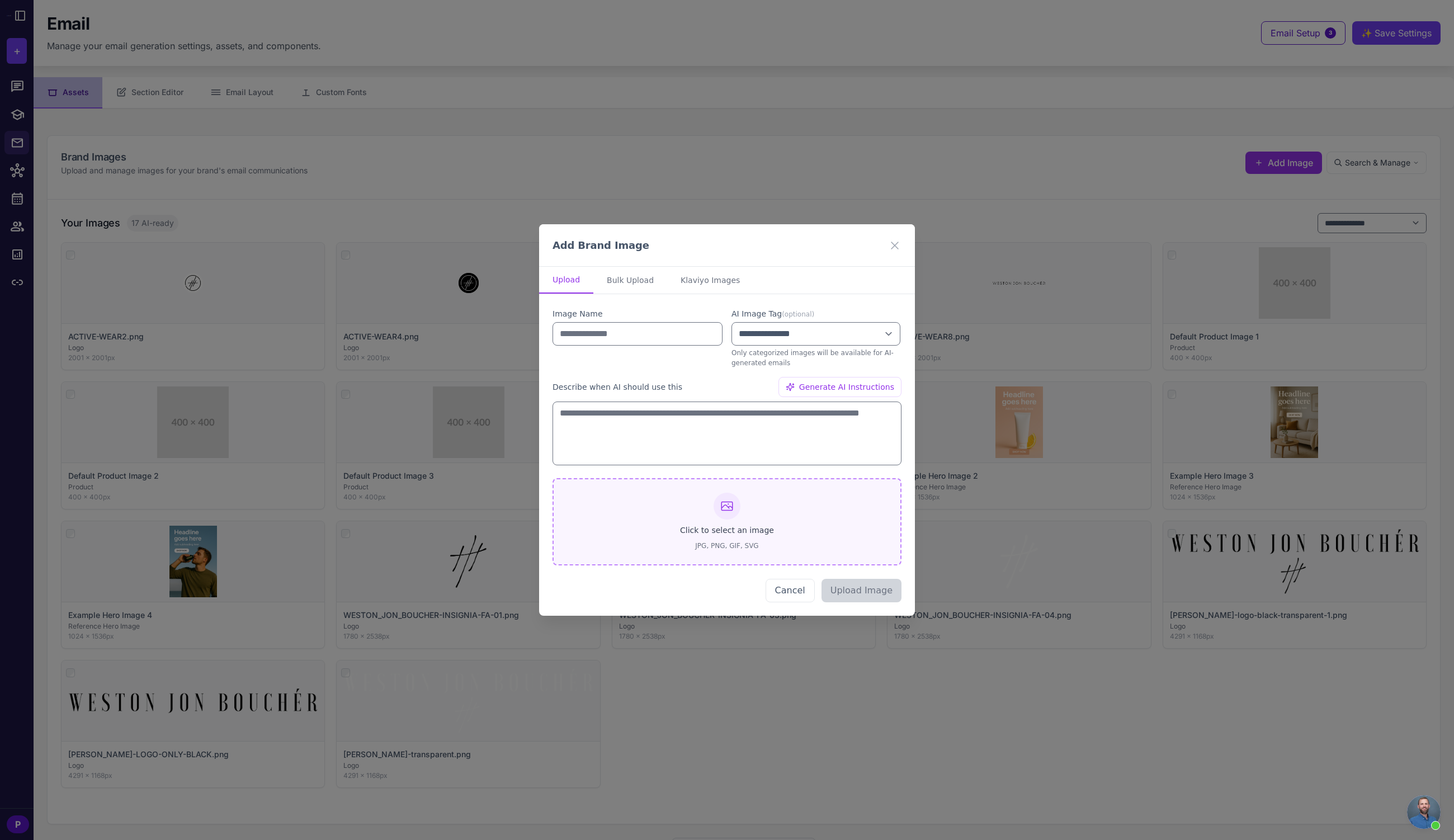
type input "**********"
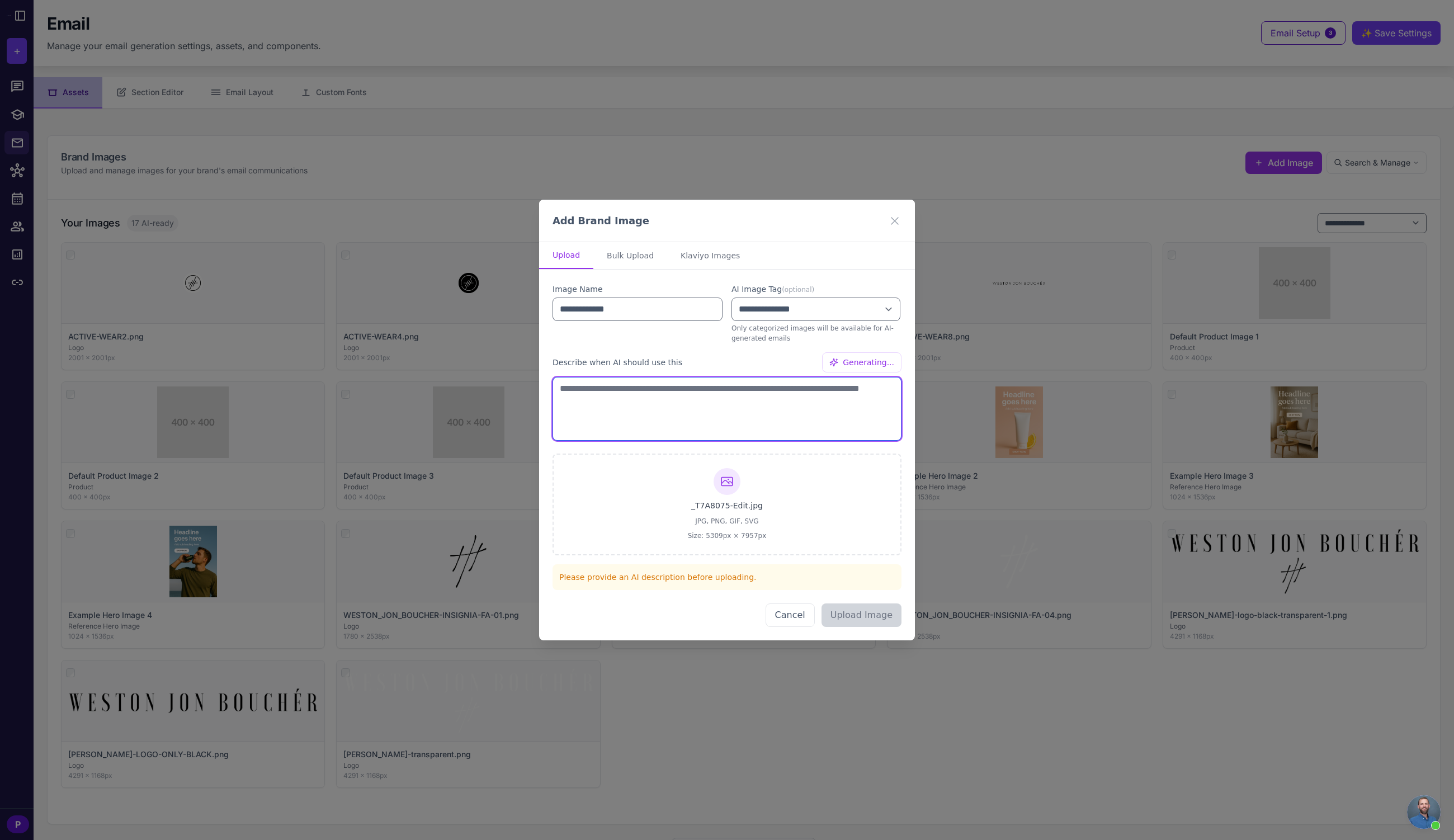
click at [703, 400] on textarea at bounding box center [727, 409] width 349 height 63
click at [894, 220] on icon at bounding box center [894, 220] width 7 height 7
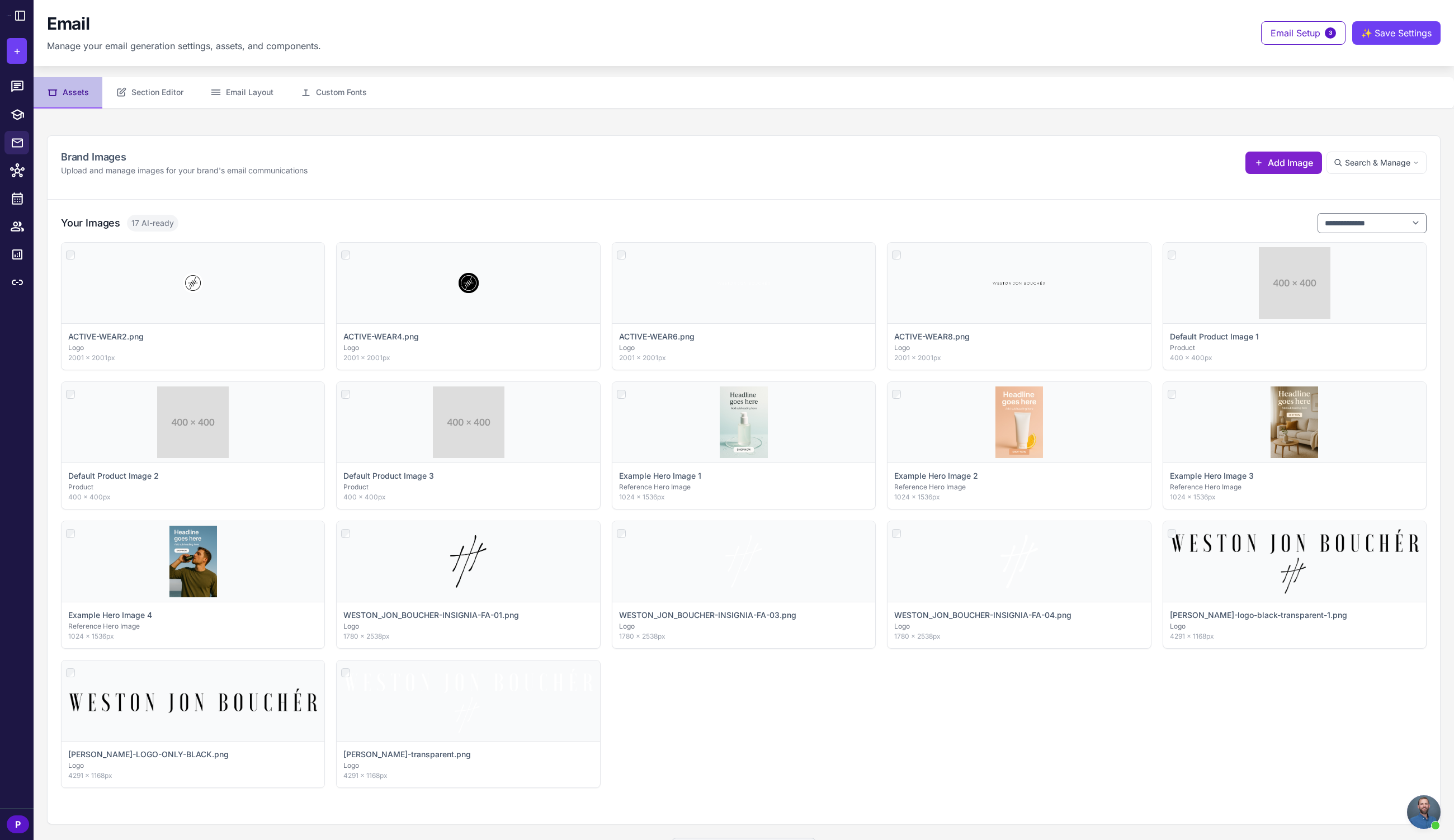
click at [1268, 162] on span "Add Image" at bounding box center [1290, 163] width 45 height 14
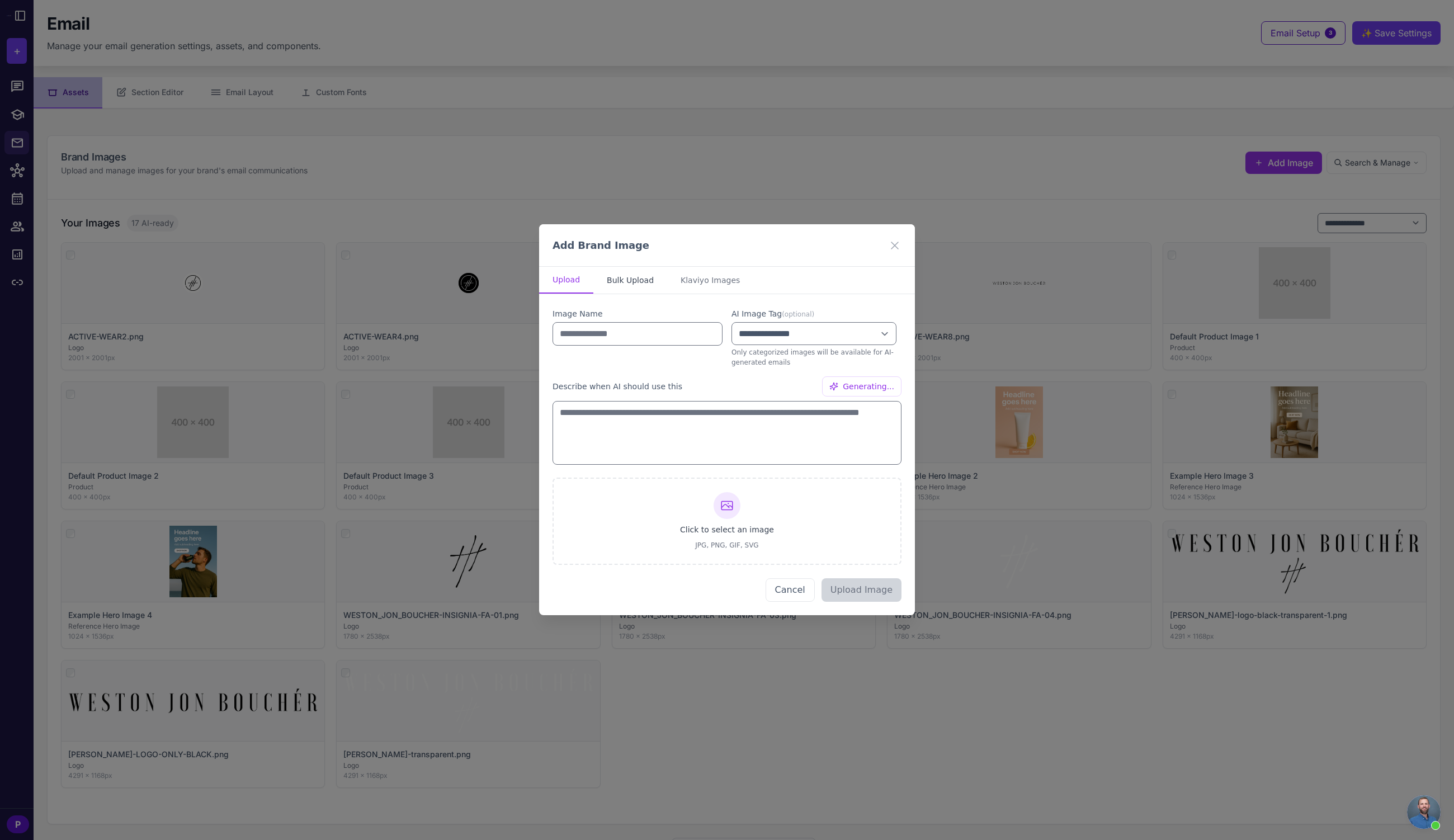
click at [652, 274] on button "Bulk Upload" at bounding box center [631, 280] width 74 height 27
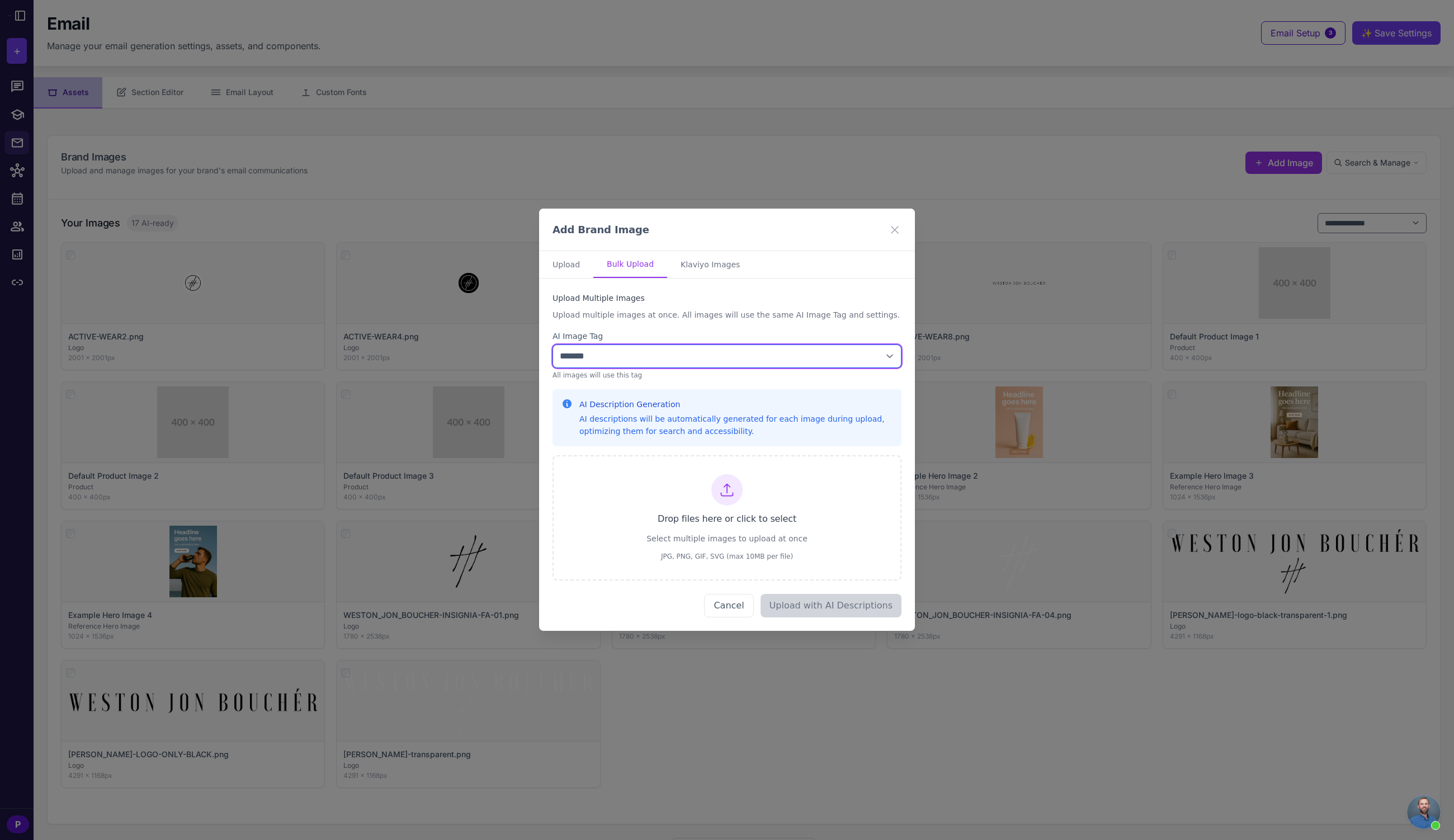
click at [732, 360] on select "**********" at bounding box center [727, 356] width 349 height 23
click at [553, 345] on select "**********" at bounding box center [727, 356] width 349 height 23
click at [728, 362] on select "**********" at bounding box center [727, 356] width 349 height 23
select select "**********"
click at [553, 345] on select "**********" at bounding box center [727, 356] width 349 height 23
